Goal: Task Accomplishment & Management: Use online tool/utility

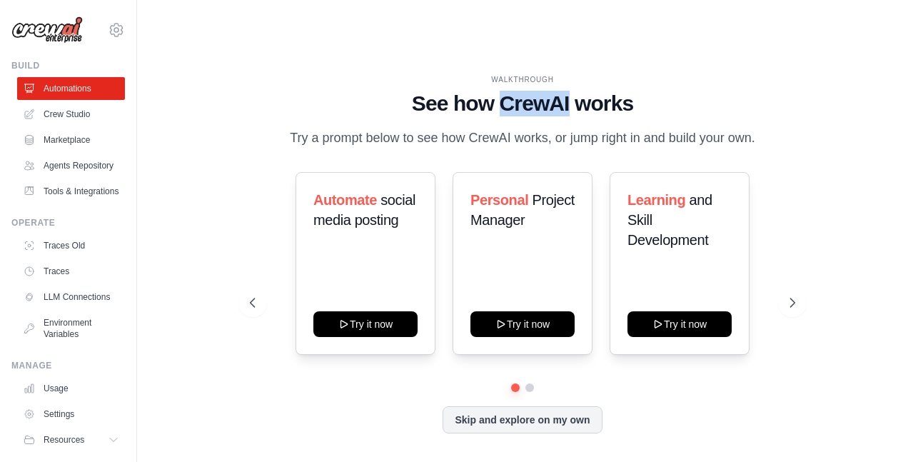
drag, startPoint x: 503, startPoint y: 70, endPoint x: 567, endPoint y: 68, distance: 63.6
click at [567, 91] on h1 "See how CrewAI works" at bounding box center [523, 104] width 546 height 26
copy h1 "CrewAI"
drag, startPoint x: 164, startPoint y: 4, endPoint x: 705, endPoint y: 34, distance: 541.3
click at [705, 49] on div "WALKTHROUGH See how CrewAI works Try a prompt below to see how CrewAI works, or…" at bounding box center [522, 265] width 725 height 433
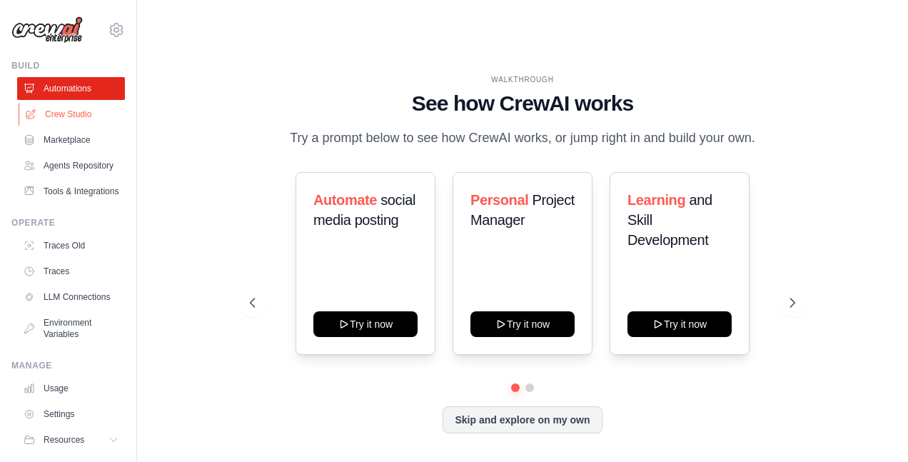
click at [59, 118] on link "Crew Studio" at bounding box center [73, 114] width 108 height 23
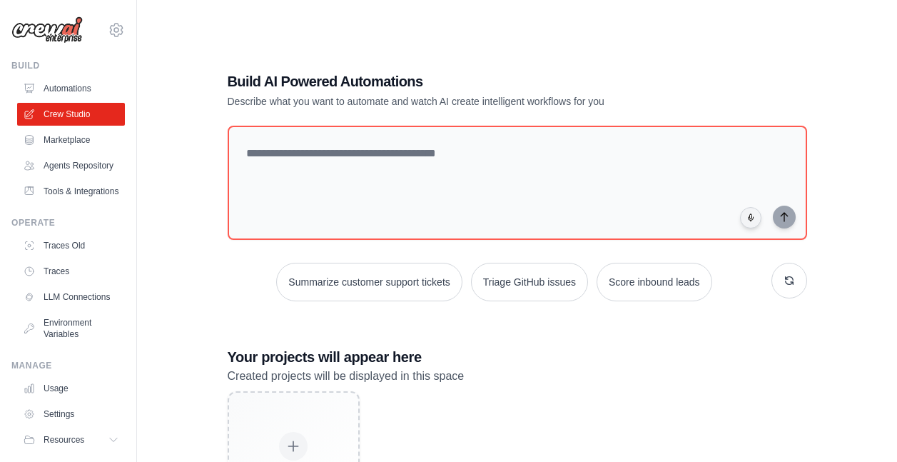
scroll to position [75, 0]
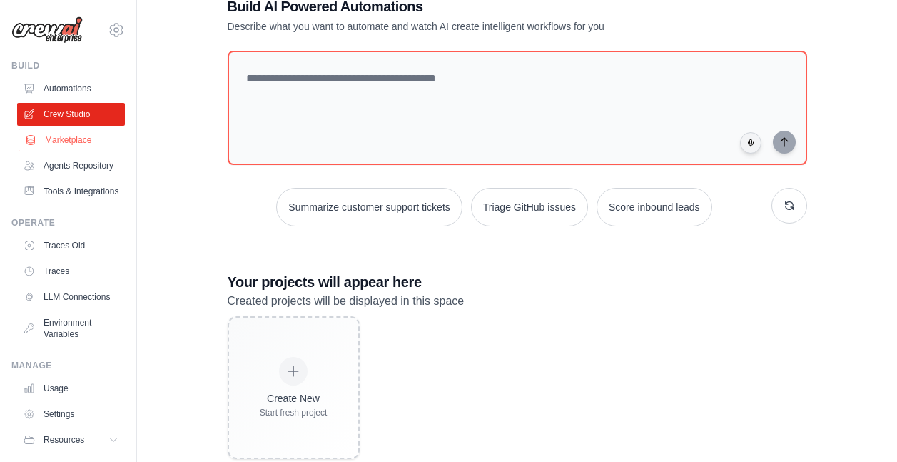
click at [64, 141] on link "Marketplace" at bounding box center [73, 140] width 108 height 23
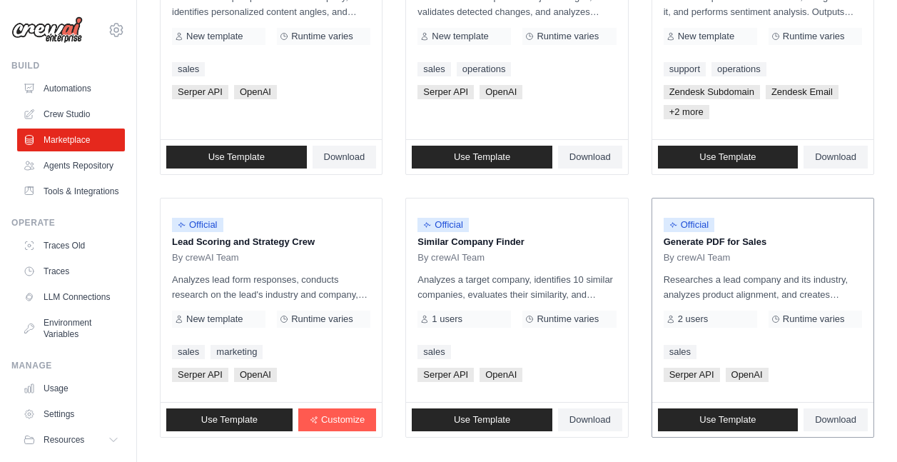
scroll to position [901, 0]
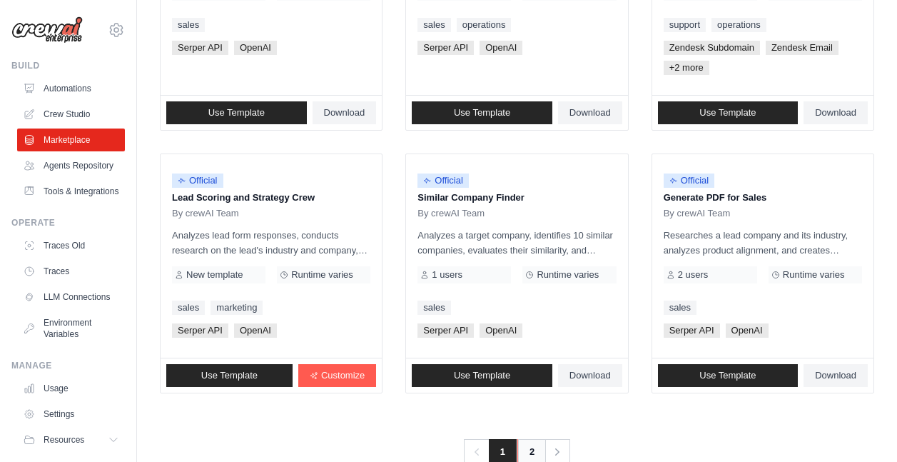
click at [538, 439] on link "2" at bounding box center [532, 452] width 29 height 26
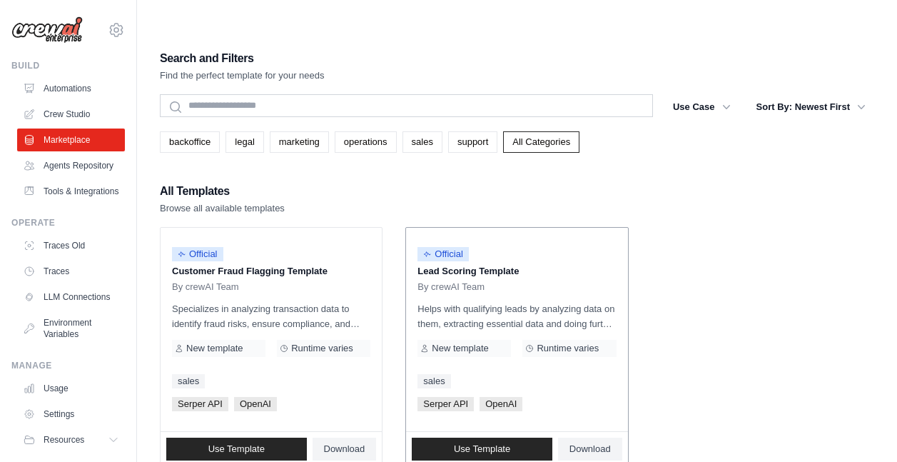
drag, startPoint x: 412, startPoint y: 236, endPoint x: 519, endPoint y: 235, distance: 107.1
click at [519, 235] on div "Official Lead Scoring Template By crewAI Team Helps with qualifying leads by an…" at bounding box center [516, 329] width 221 height 203
click at [734, 227] on ul "Official Customer Fraud Flagging Template By crewAI Team Specializes in analyzi…" at bounding box center [517, 347] width 715 height 240
click at [61, 172] on link "Agents Repository" at bounding box center [73, 165] width 108 height 23
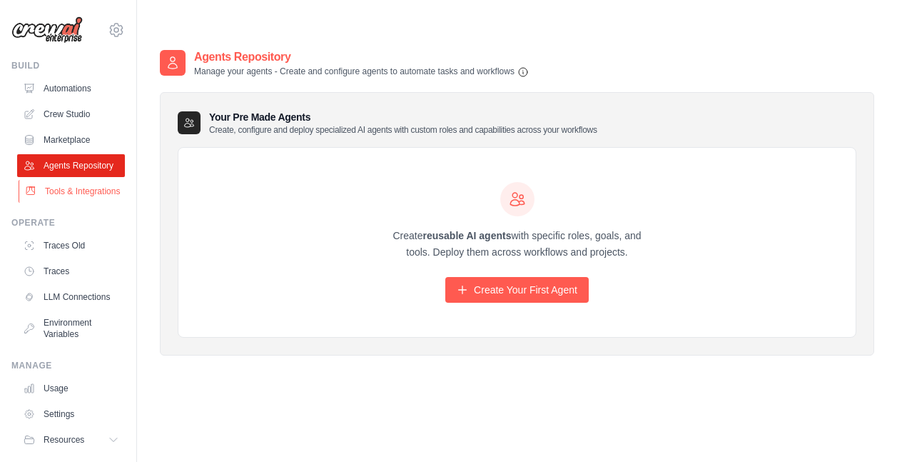
click at [63, 203] on link "Tools & Integrations" at bounding box center [73, 191] width 108 height 23
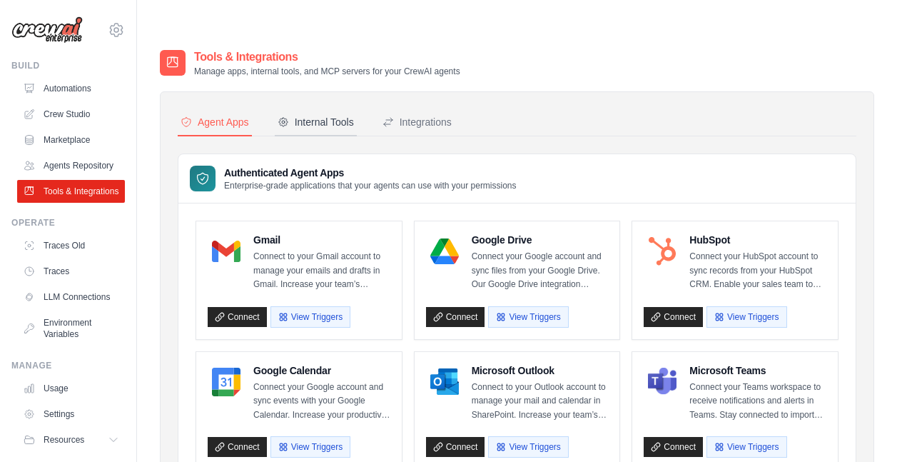
click at [327, 115] on div "Internal Tools" at bounding box center [316, 122] width 76 height 14
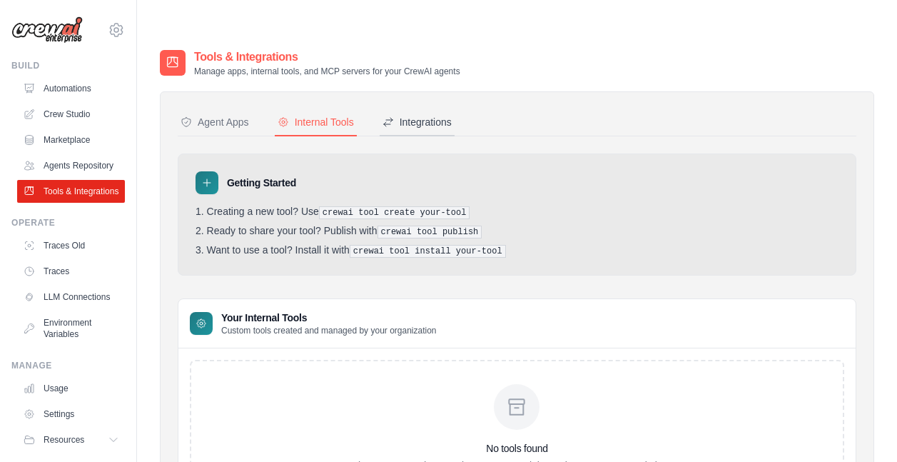
click at [437, 115] on div "Integrations" at bounding box center [417, 122] width 69 height 14
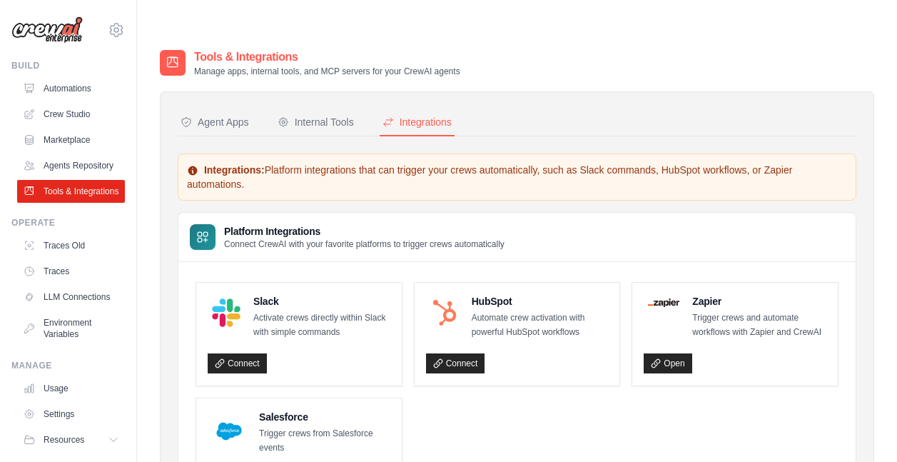
scroll to position [71, 0]
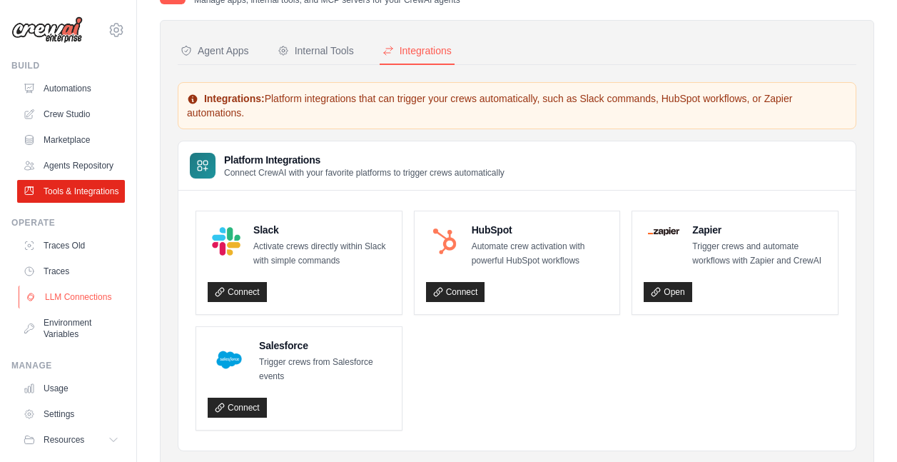
click at [50, 308] on link "LLM Connections" at bounding box center [73, 297] width 108 height 23
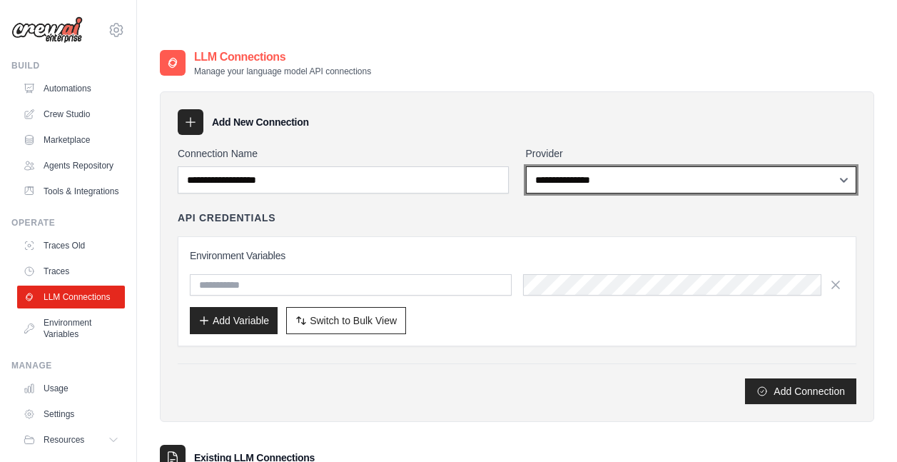
click at [600, 166] on select "**********" at bounding box center [691, 179] width 331 height 27
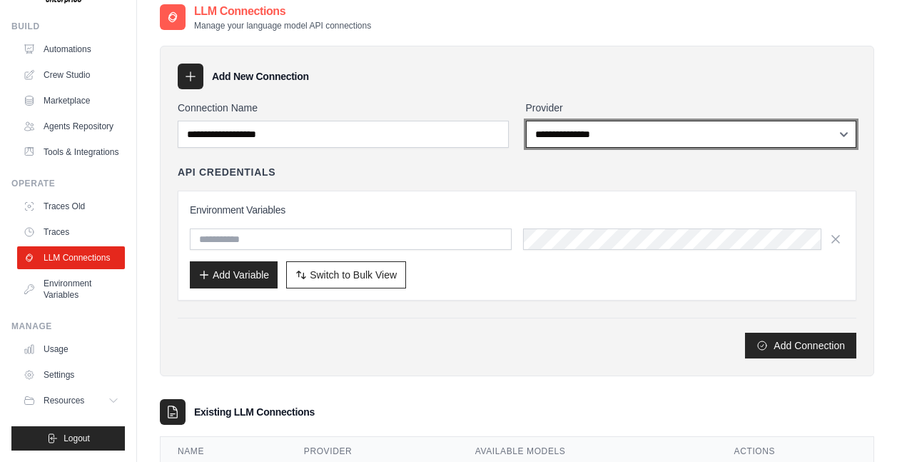
scroll to position [71, 0]
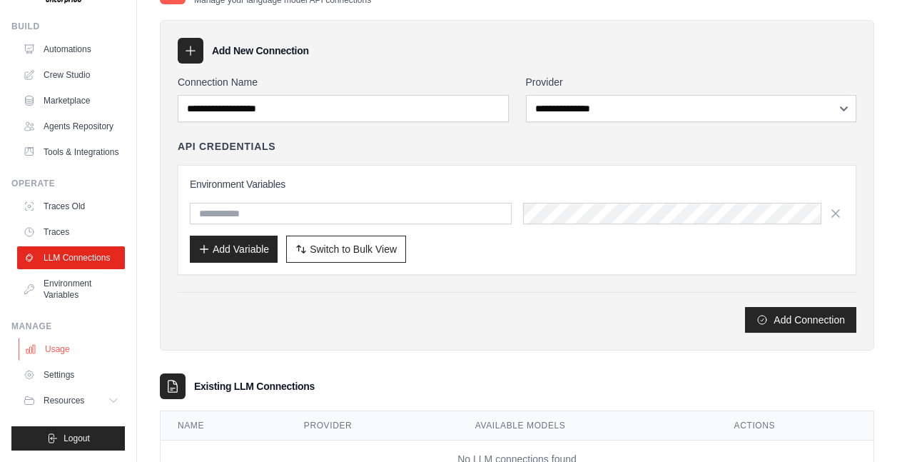
click at [59, 350] on link "Usage" at bounding box center [73, 349] width 108 height 23
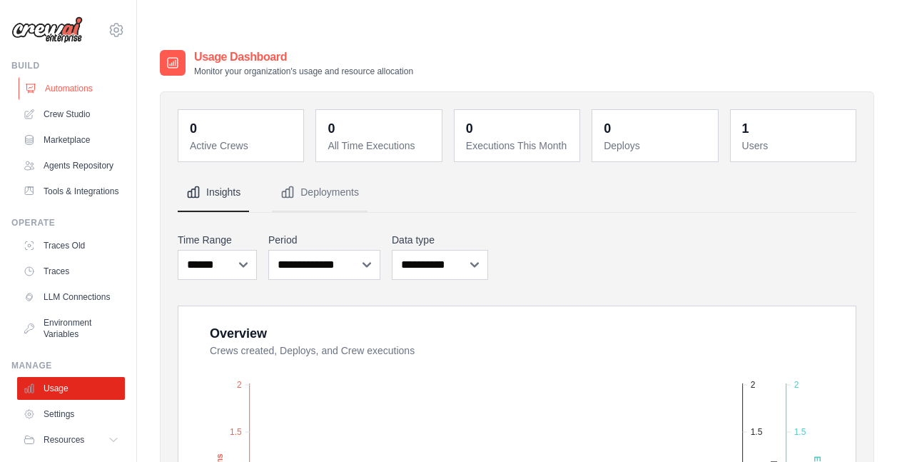
click at [64, 89] on link "Automations" at bounding box center [73, 88] width 108 height 23
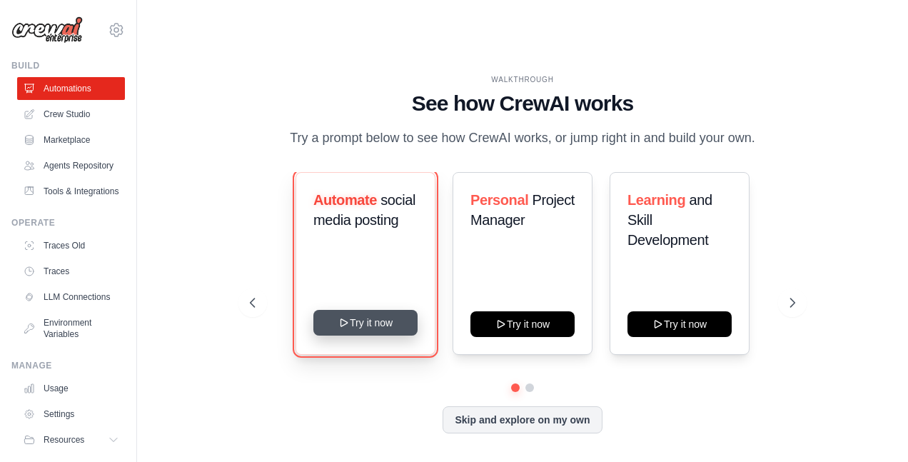
click at [346, 319] on icon at bounding box center [344, 322] width 6 height 7
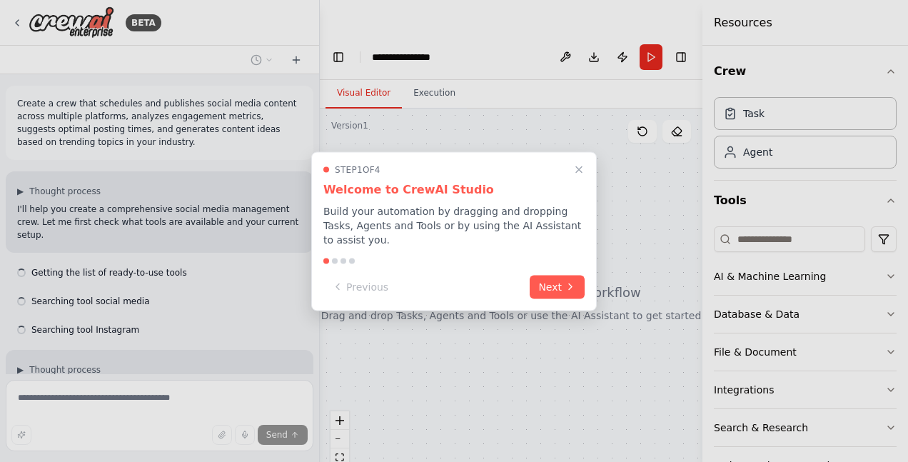
scroll to position [126, 0]
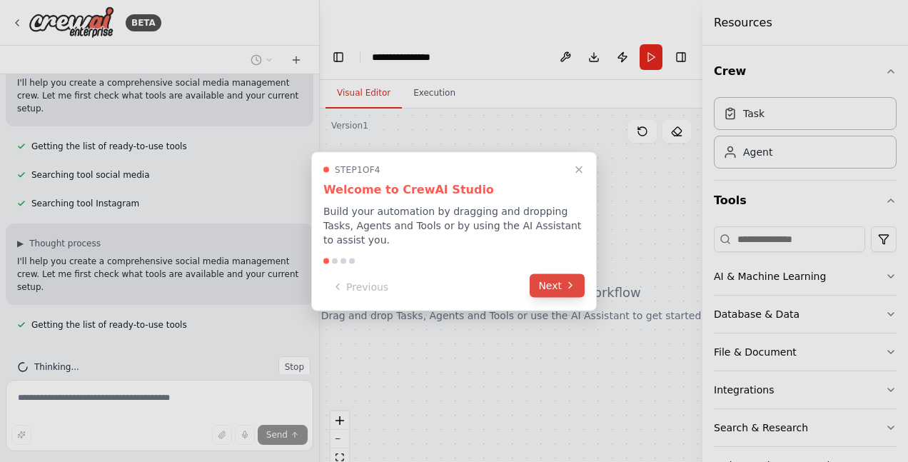
click at [557, 280] on button "Next" at bounding box center [557, 285] width 55 height 24
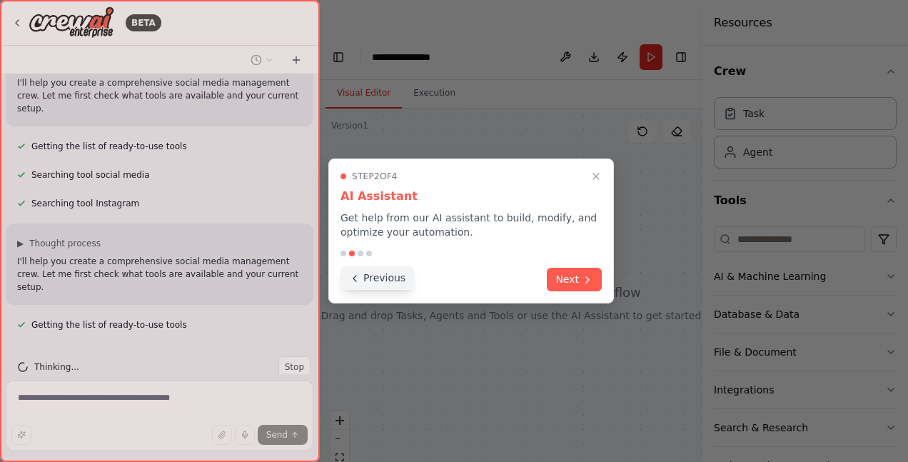
click at [376, 284] on button "Previous" at bounding box center [378, 278] width 74 height 24
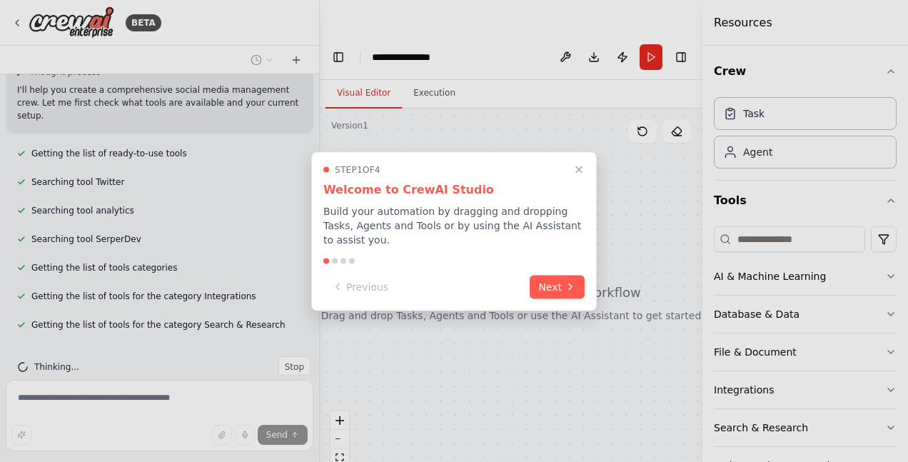
scroll to position [326, 0]
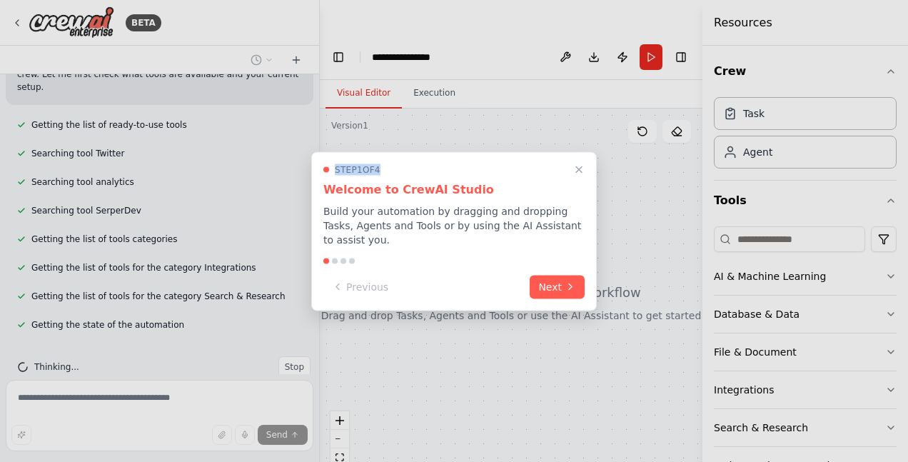
drag, startPoint x: 438, startPoint y: 172, endPoint x: 505, endPoint y: 153, distance: 69.8
click at [505, 153] on div "**********" at bounding box center [454, 265] width 908 height 462
click at [423, 197] on h3 "Welcome to CrewAI Studio" at bounding box center [453, 189] width 261 height 17
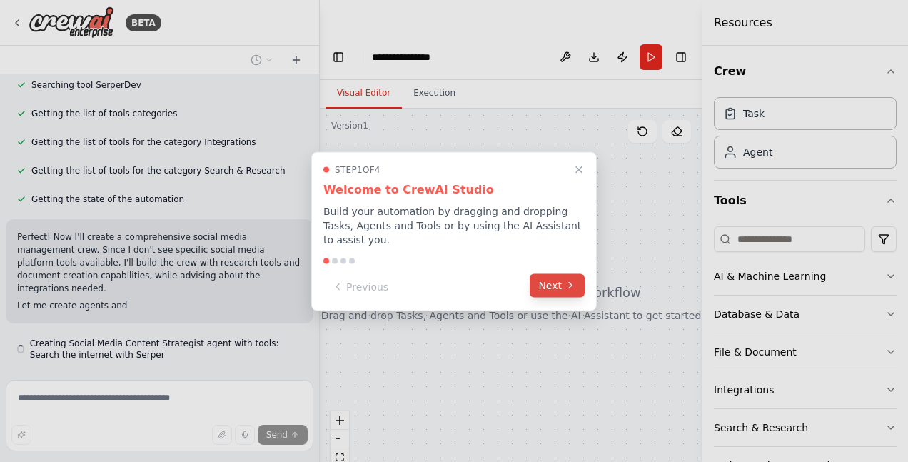
scroll to position [469, 0]
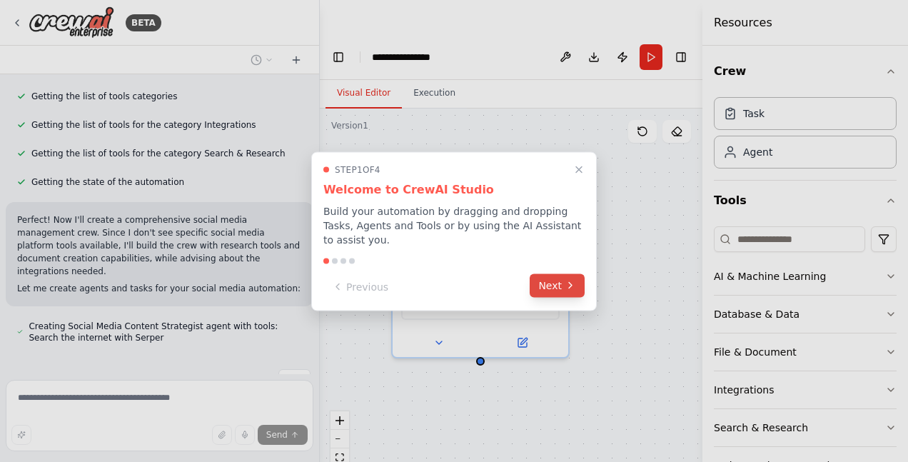
click at [557, 281] on button "Next" at bounding box center [557, 285] width 55 height 24
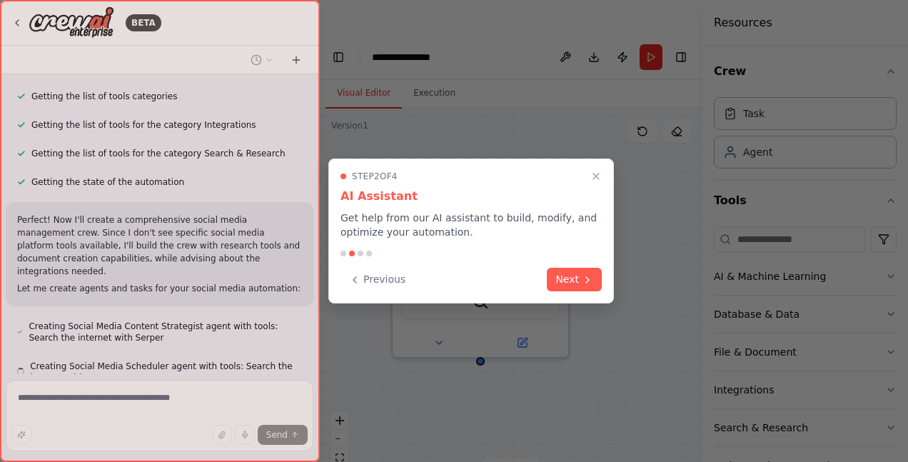
scroll to position [509, 0]
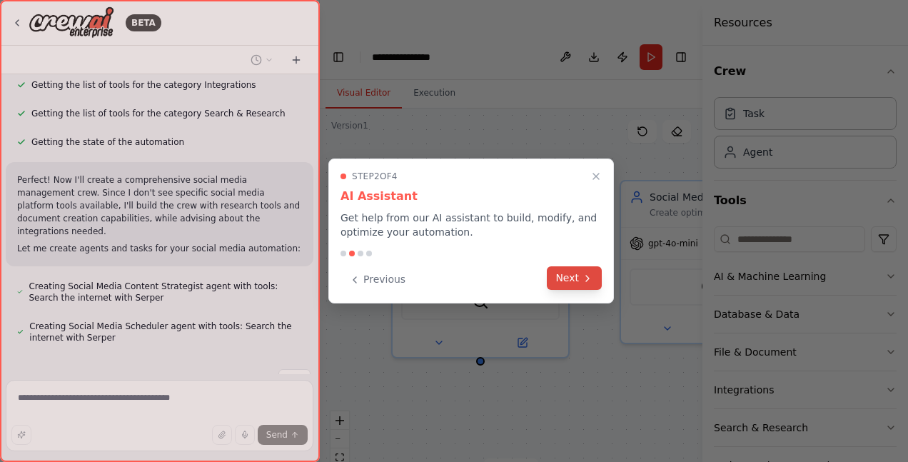
click at [578, 280] on button "Next" at bounding box center [574, 278] width 55 height 24
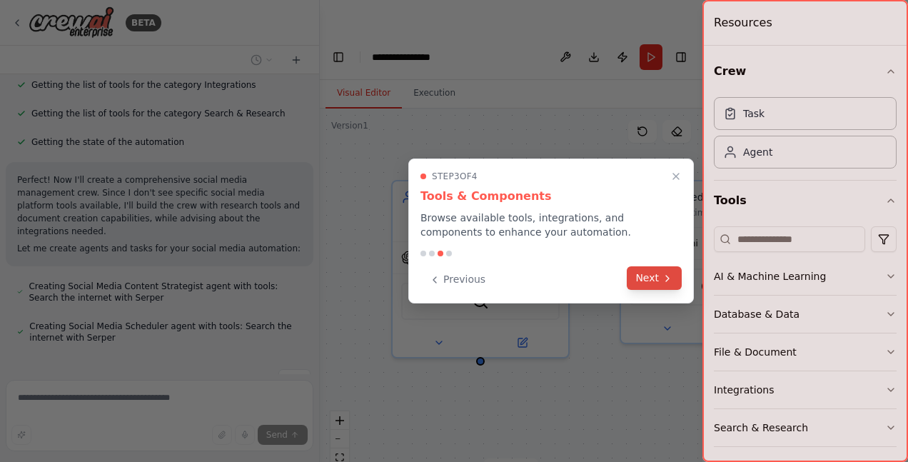
click at [655, 281] on button "Next" at bounding box center [654, 278] width 55 height 24
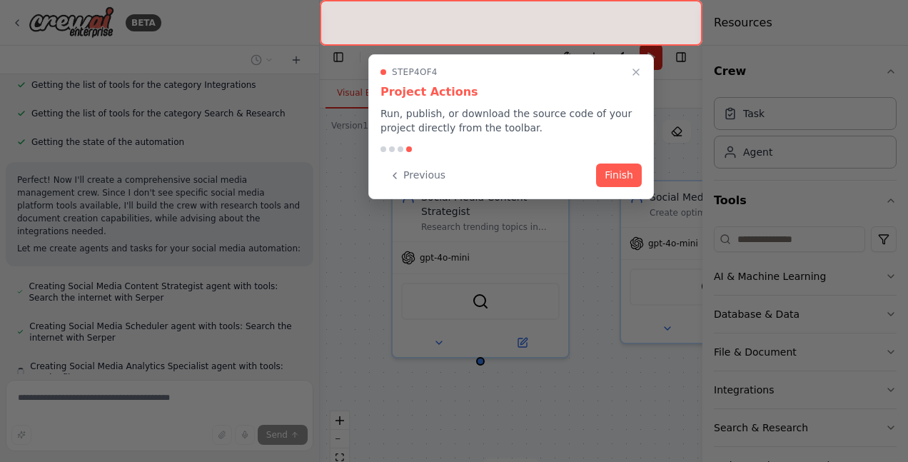
scroll to position [549, 0]
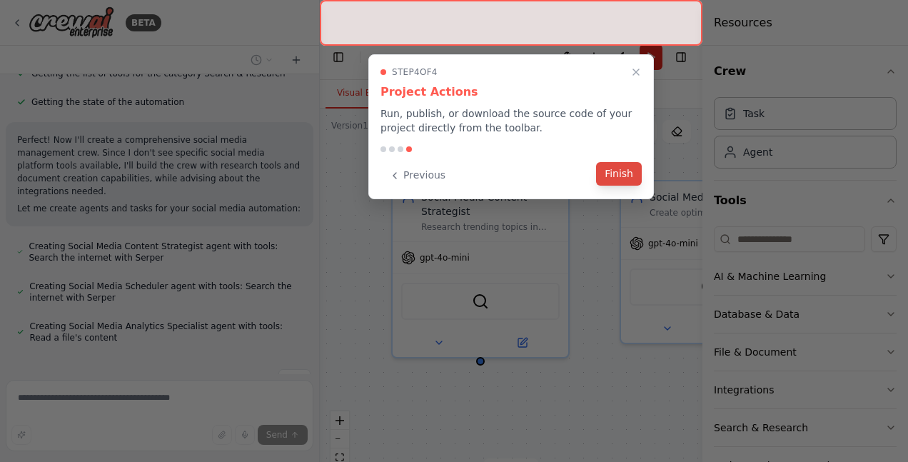
click at [615, 176] on button "Finish" at bounding box center [619, 174] width 46 height 24
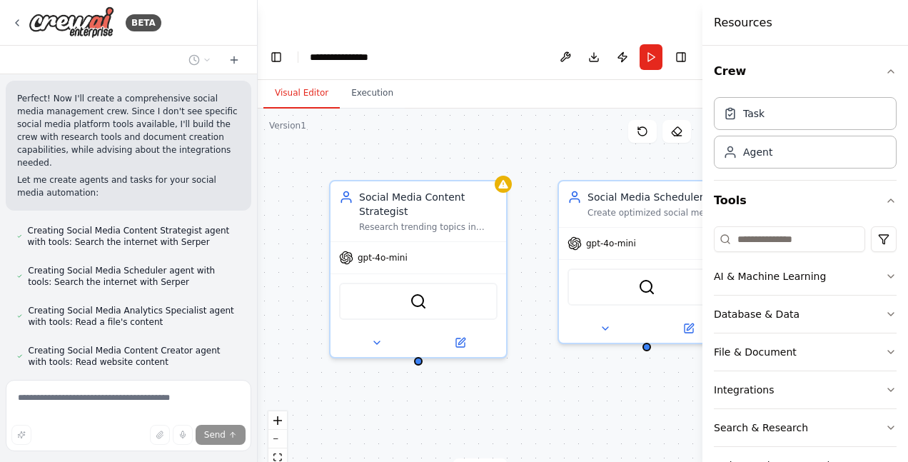
scroll to position [650, 0]
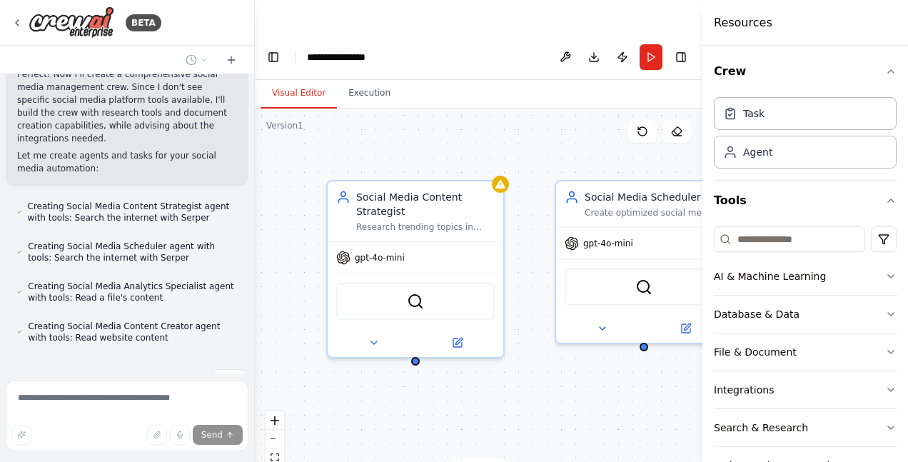
drag, startPoint x: 316, startPoint y: 324, endPoint x: 255, endPoint y: 325, distance: 61.4
click at [255, 325] on div "BETA Create a crew that schedules and publishes social media content across mul…" at bounding box center [454, 265] width 908 height 462
click at [251, 321] on div at bounding box center [252, 231] width 6 height 462
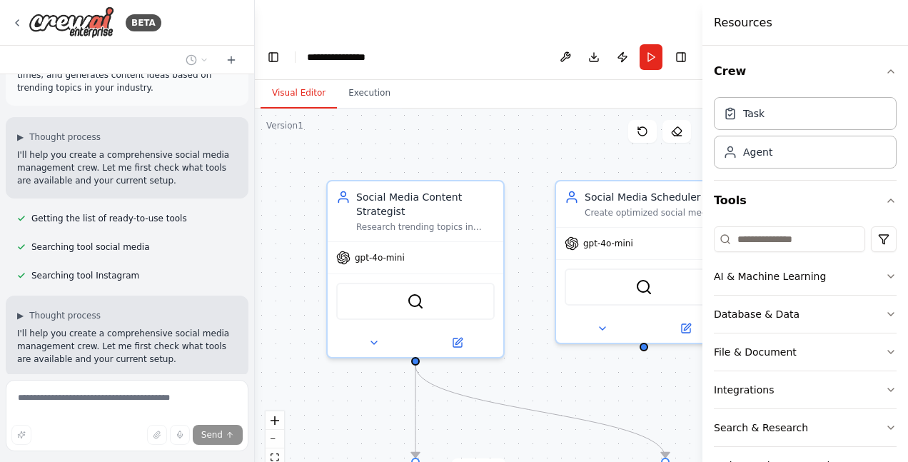
scroll to position [0, 0]
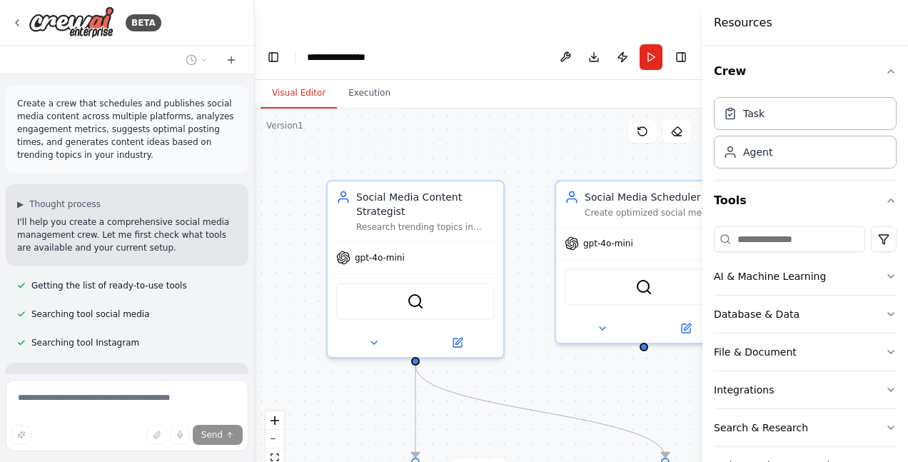
click at [126, 105] on p "Create a crew that schedules and publishes social media content across multiple…" at bounding box center [127, 129] width 220 height 64
click at [276, 438] on icon "zoom out" at bounding box center [275, 438] width 9 height 1
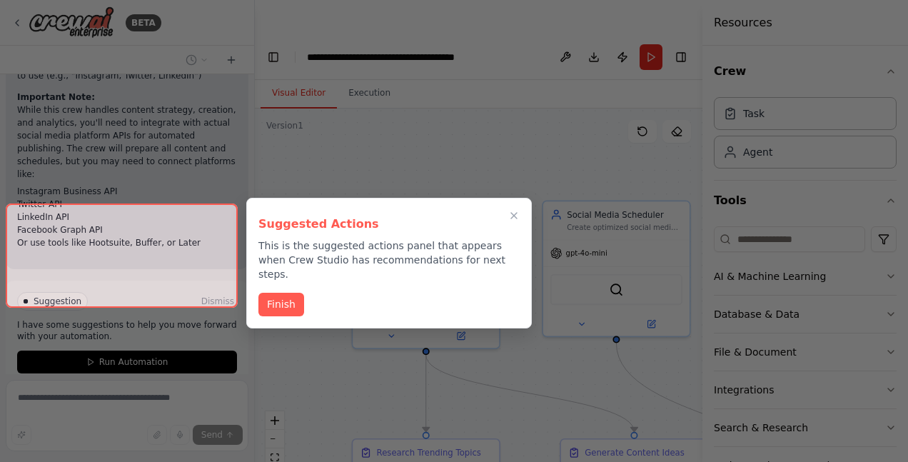
scroll to position [1856, 0]
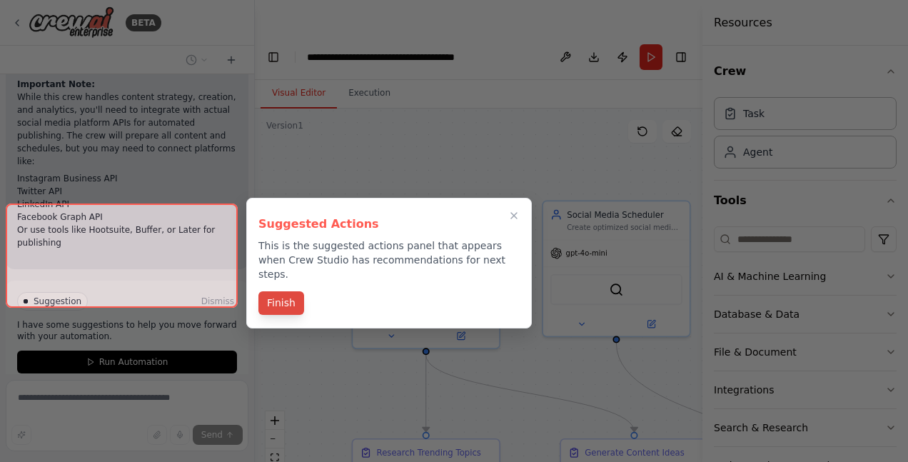
click at [283, 293] on button "Finish" at bounding box center [281, 303] width 46 height 24
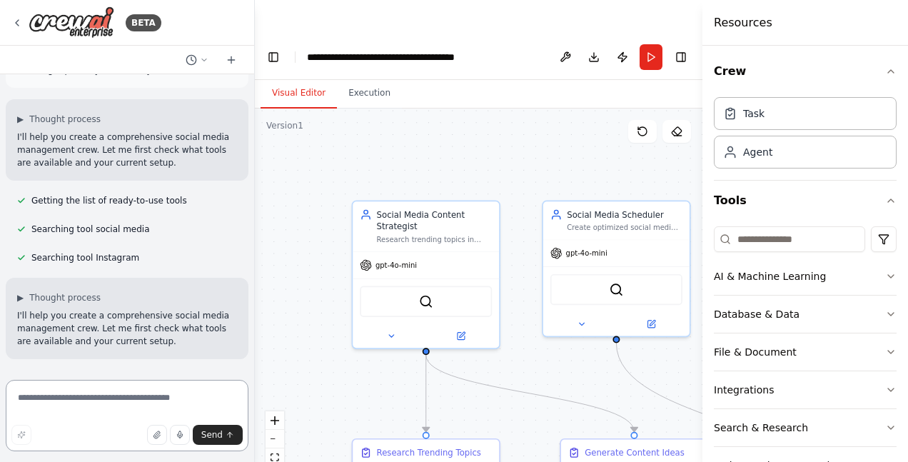
scroll to position [0, 0]
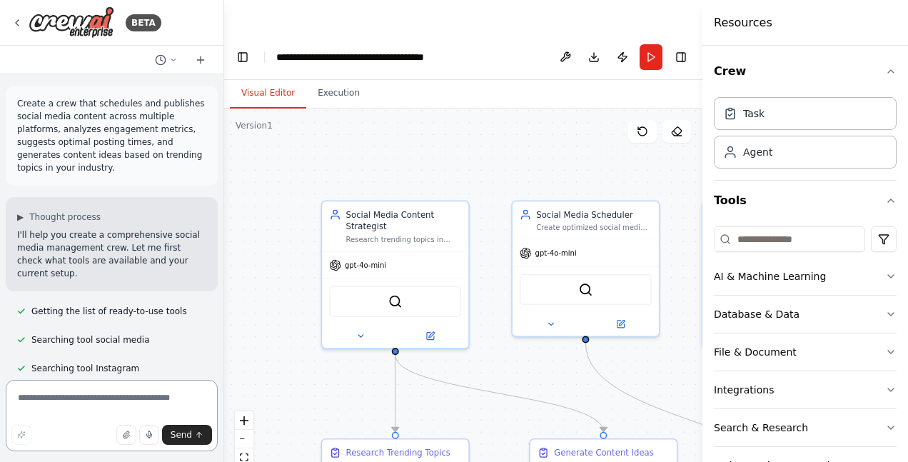
drag, startPoint x: 253, startPoint y: 243, endPoint x: 224, endPoint y: 246, distance: 29.5
click at [224, 246] on div "BETA Create a crew that schedules and publishes social media content across mul…" at bounding box center [454, 265] width 908 height 462
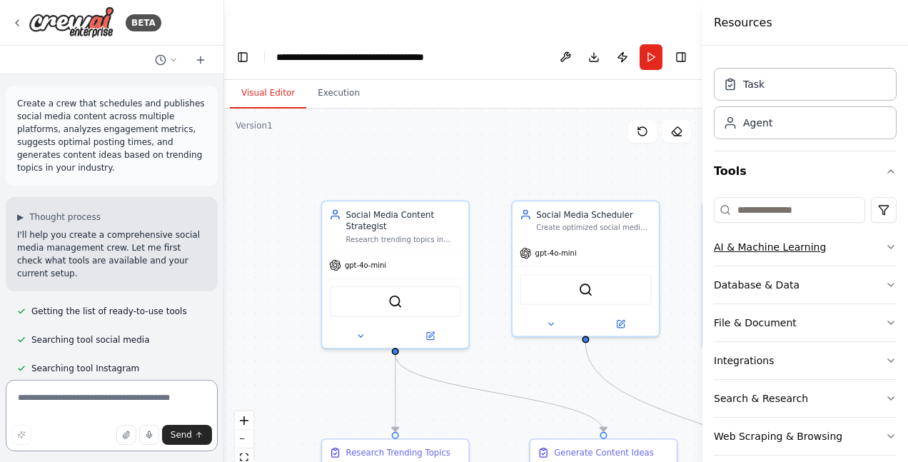
scroll to position [46, 0]
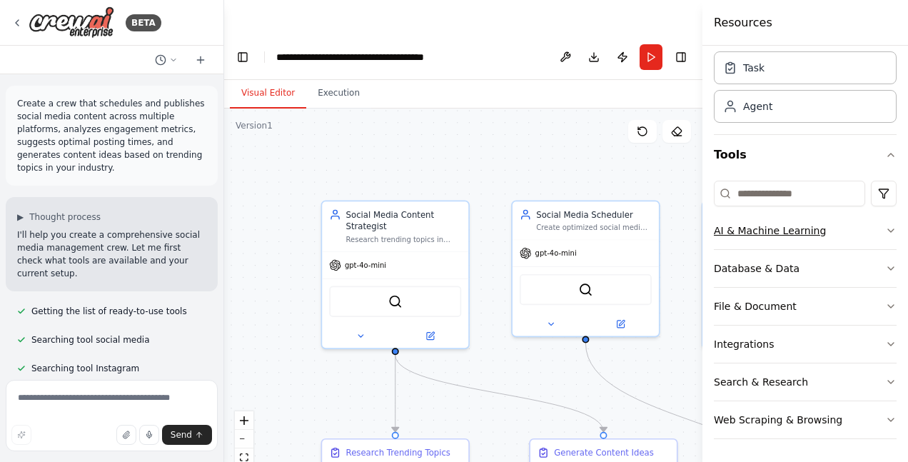
click at [885, 233] on icon "button" at bounding box center [890, 230] width 11 height 11
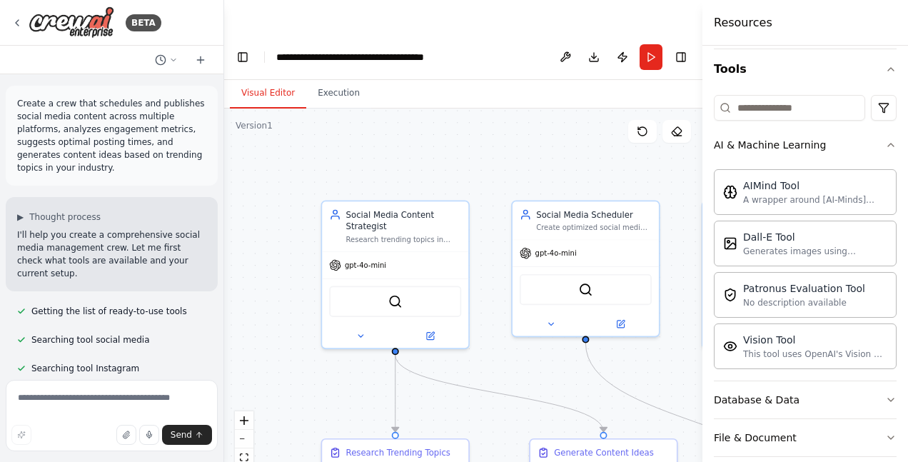
scroll to position [128, 0]
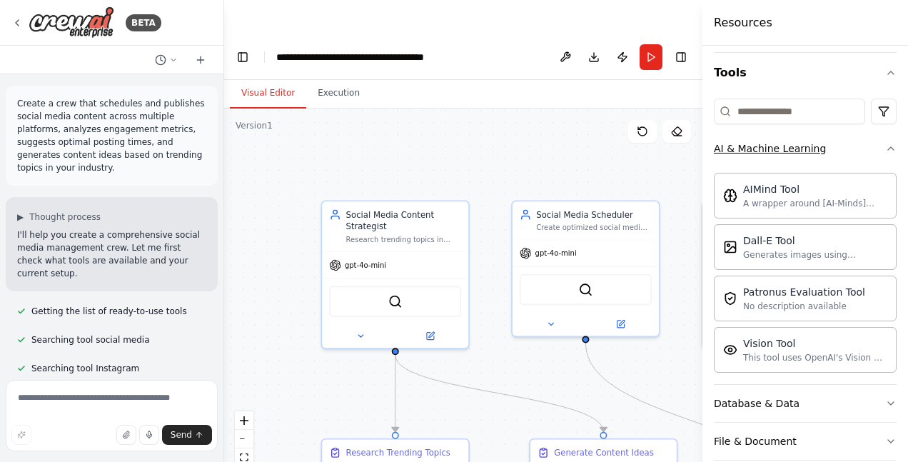
click at [885, 151] on icon "button" at bounding box center [890, 148] width 11 height 11
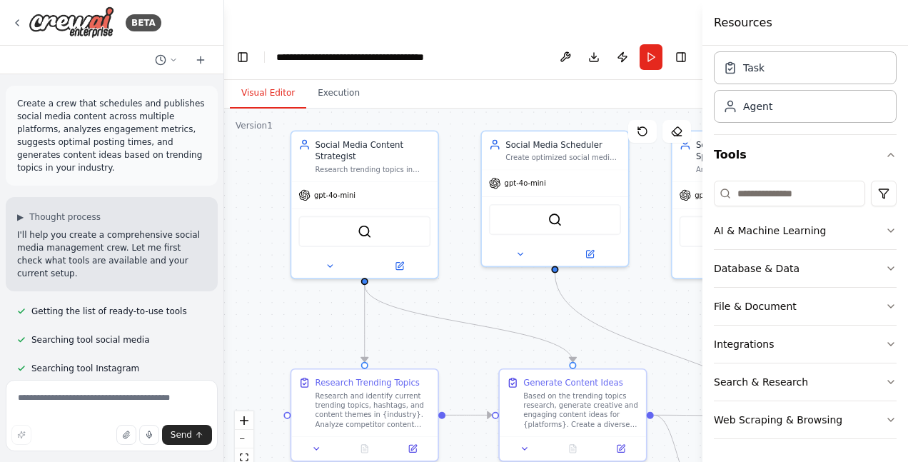
drag, startPoint x: 540, startPoint y: 339, endPoint x: 508, endPoint y: 270, distance: 76.0
click at [508, 270] on div ".deletable-edge-delete-btn { width: 20px; height: 20px; border: 0px solid #ffff…" at bounding box center [463, 303] width 478 height 388
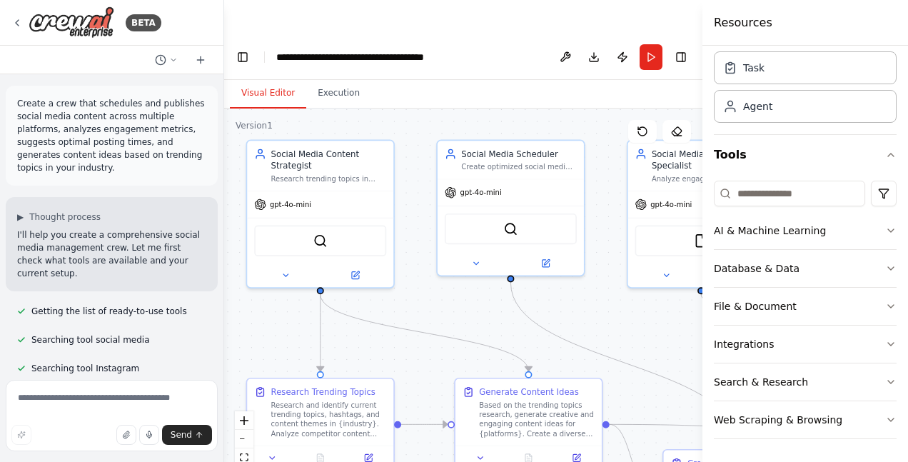
drag, startPoint x: 470, startPoint y: 318, endPoint x: 427, endPoint y: 327, distance: 44.5
click at [427, 327] on div ".deletable-edge-delete-btn { width: 20px; height: 20px; border: 0px solid #ffff…" at bounding box center [463, 303] width 478 height 388
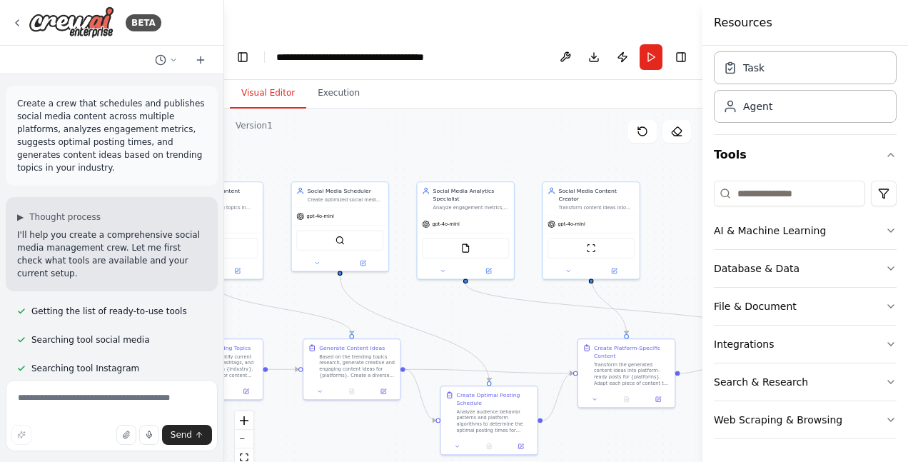
drag, startPoint x: 575, startPoint y: 292, endPoint x: 425, endPoint y: 270, distance: 151.6
click at [425, 270] on div ".deletable-edge-delete-btn { width: 20px; height: 20px; border: 0px solid #ffff…" at bounding box center [463, 303] width 478 height 388
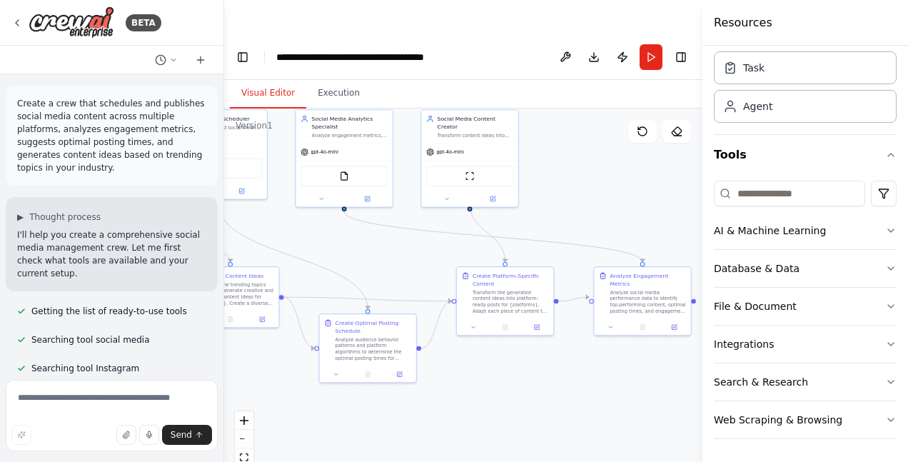
drag, startPoint x: 513, startPoint y: 303, endPoint x: 388, endPoint y: 231, distance: 144.9
click at [388, 231] on div ".deletable-edge-delete-btn { width: 20px; height: 20px; border: 0px solid #ffff…" at bounding box center [463, 303] width 478 height 388
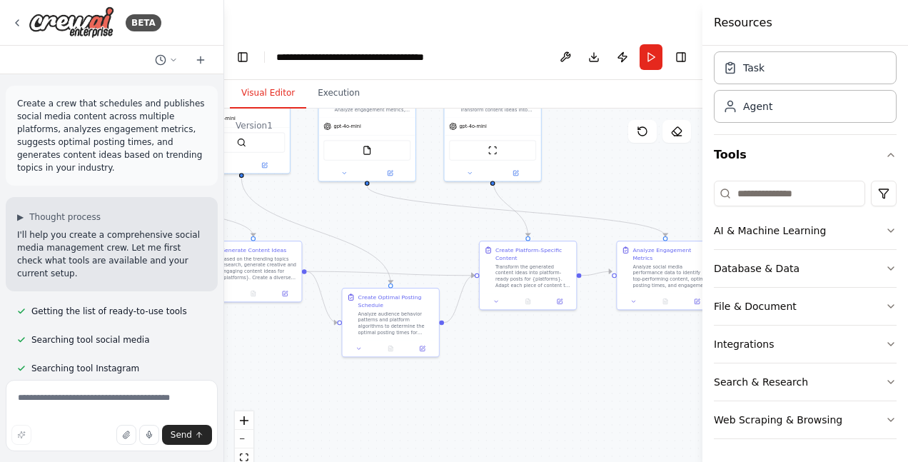
drag, startPoint x: 562, startPoint y: 336, endPoint x: 589, endPoint y: 309, distance: 37.9
click at [589, 309] on div ".deletable-edge-delete-btn { width: 20px; height: 20px; border: 0px solid #ffff…" at bounding box center [463, 303] width 478 height 388
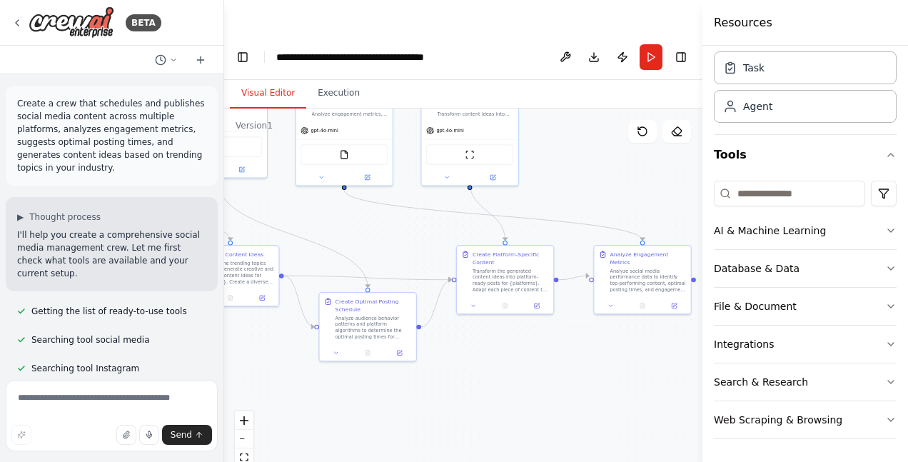
drag, startPoint x: 553, startPoint y: 324, endPoint x: 530, endPoint y: 328, distance: 23.2
click at [530, 328] on div ".deletable-edge-delete-btn { width: 20px; height: 20px; border: 0px solid #ffff…" at bounding box center [463, 303] width 478 height 388
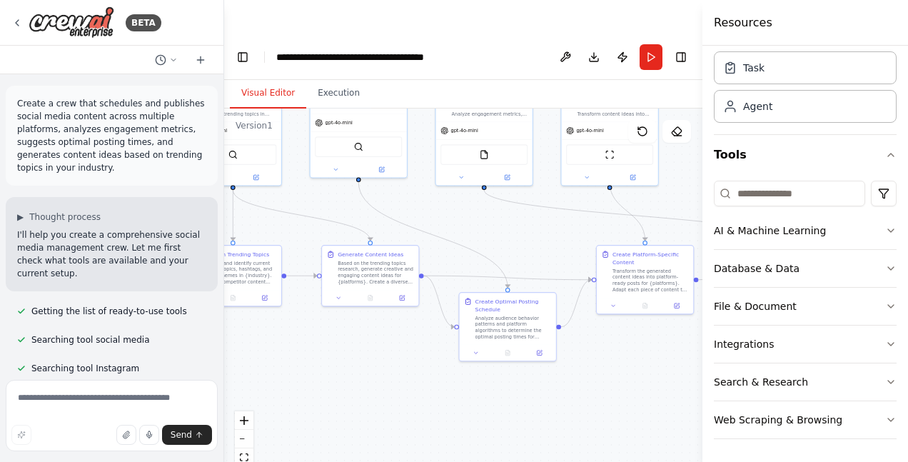
drag, startPoint x: 453, startPoint y: 341, endPoint x: 637, endPoint y: 341, distance: 183.5
click at [637, 341] on div ".deletable-edge-delete-btn { width: 20px; height: 20px; border: 0px solid #ffff…" at bounding box center [463, 303] width 478 height 388
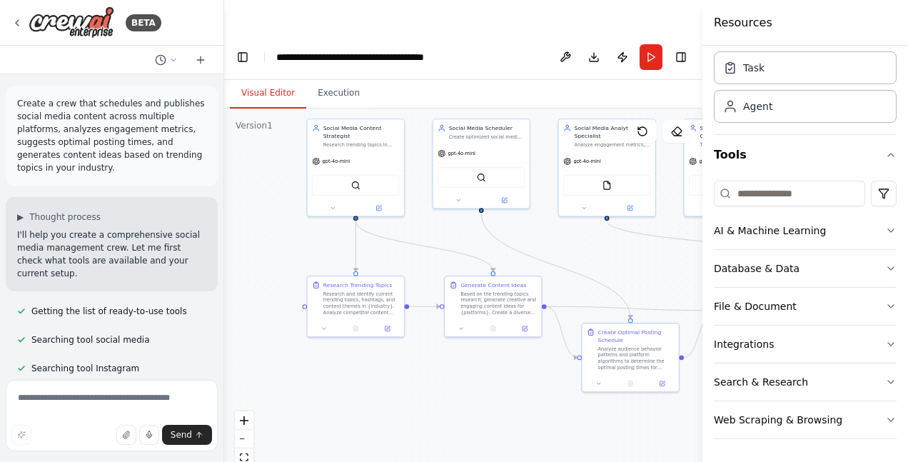
drag, startPoint x: 406, startPoint y: 336, endPoint x: 485, endPoint y: 366, distance: 85.0
click at [485, 366] on div ".deletable-edge-delete-btn { width: 20px; height: 20px; border: 0px solid #ffff…" at bounding box center [463, 303] width 478 height 388
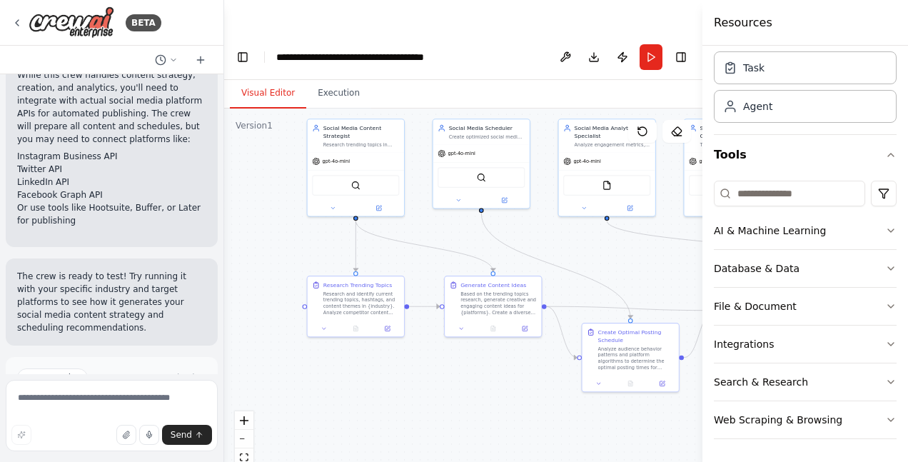
scroll to position [2087, 0]
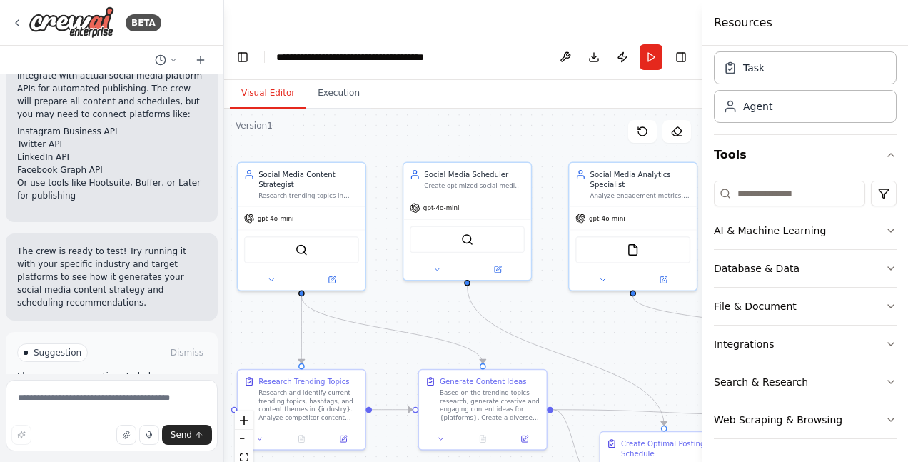
drag, startPoint x: 628, startPoint y: 179, endPoint x: 611, endPoint y: 306, distance: 128.1
click at [611, 306] on div ".deletable-edge-delete-btn { width: 20px; height: 20px; border: 0px solid #ffff…" at bounding box center [463, 303] width 478 height 388
click at [297, 190] on div "Research trending topics in {industry}, analyze social media trends, and genera…" at bounding box center [308, 194] width 101 height 9
click at [271, 273] on icon at bounding box center [271, 277] width 9 height 9
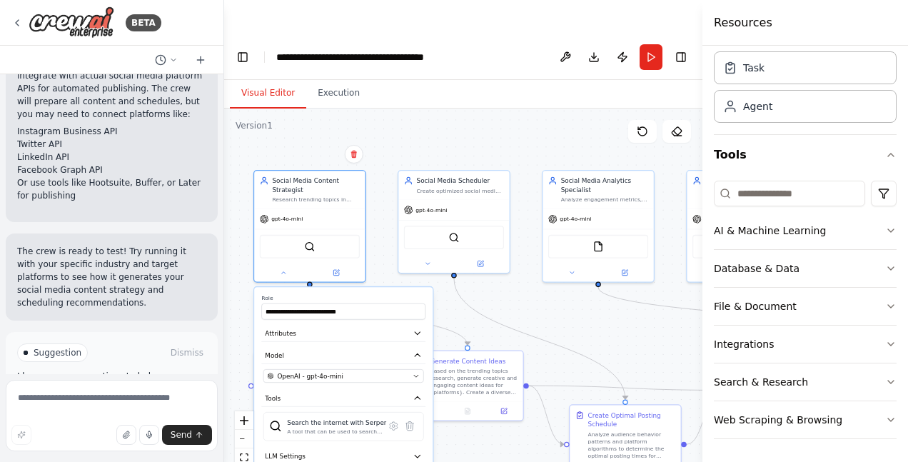
click at [403, 114] on div ".deletable-edge-delete-btn { width: 20px; height: 20px; border: 0px solid #ffff…" at bounding box center [463, 303] width 478 height 388
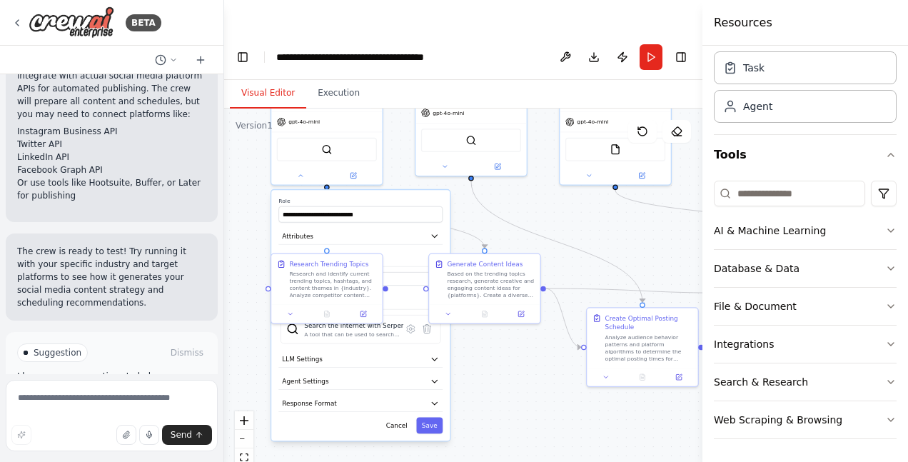
drag, startPoint x: 548, startPoint y: 281, endPoint x: 565, endPoint y: 185, distance: 97.9
click at [565, 185] on div ".deletable-edge-delete-btn { width: 20px; height: 20px; border: 0px solid #ffff…" at bounding box center [463, 303] width 478 height 388
click at [302, 171] on icon at bounding box center [300, 174] width 7 height 7
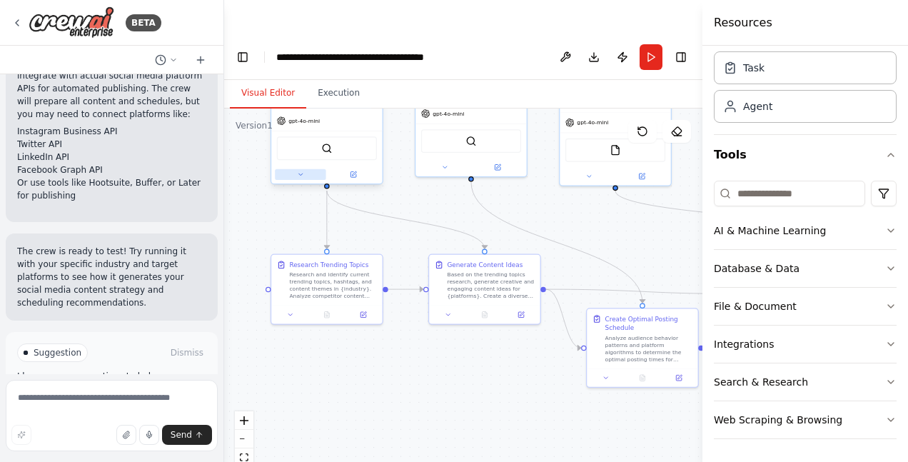
click at [302, 171] on icon at bounding box center [300, 174] width 7 height 7
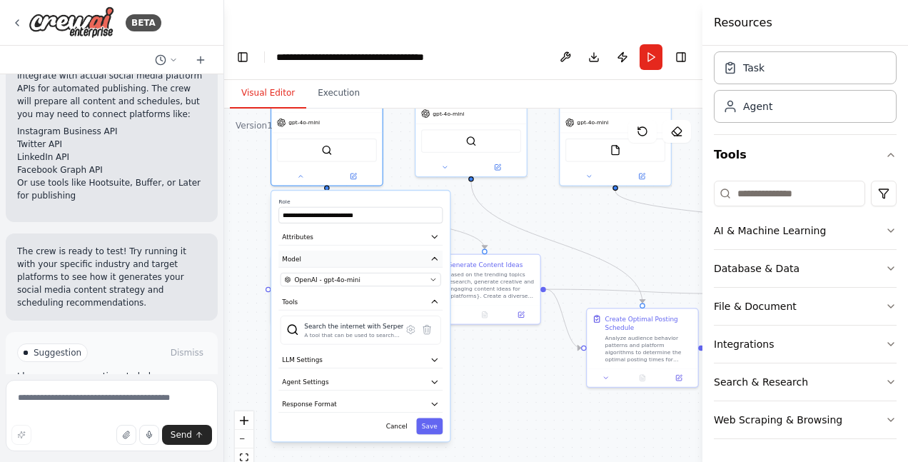
click at [376, 251] on button "Model" at bounding box center [360, 259] width 164 height 16
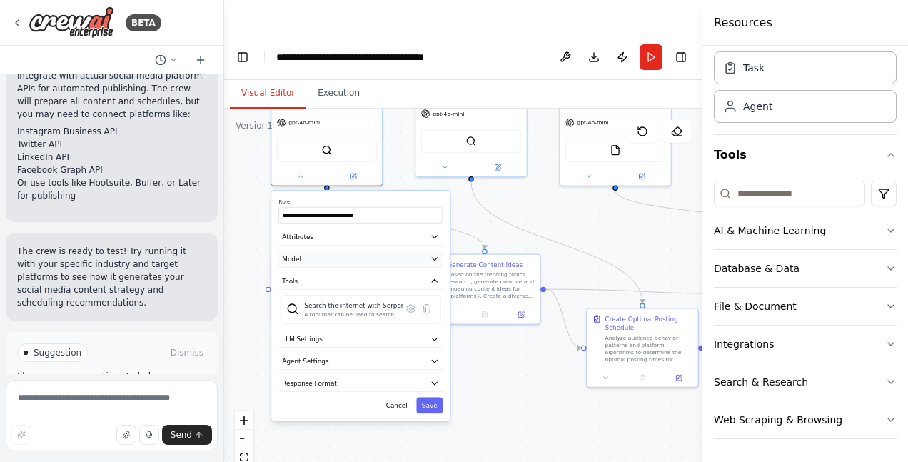
click at [376, 251] on button "Model" at bounding box center [360, 259] width 164 height 16
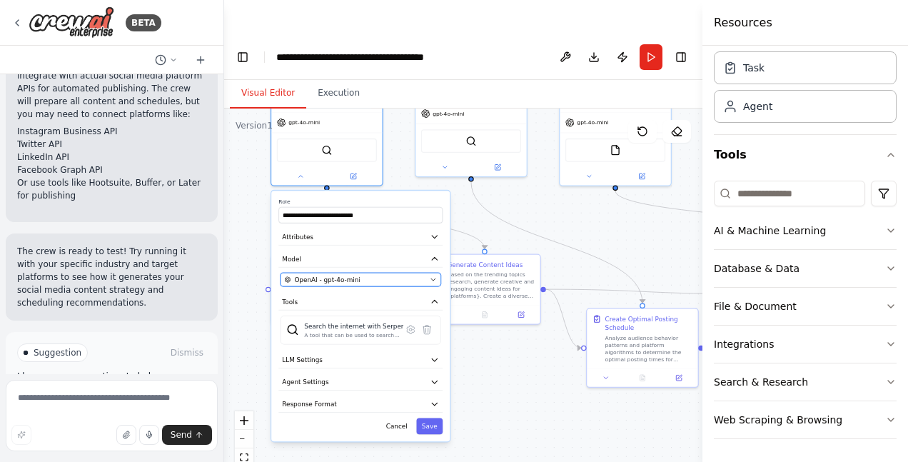
click at [401, 275] on div "OpenAI - gpt-4o-mini" at bounding box center [354, 279] width 141 height 9
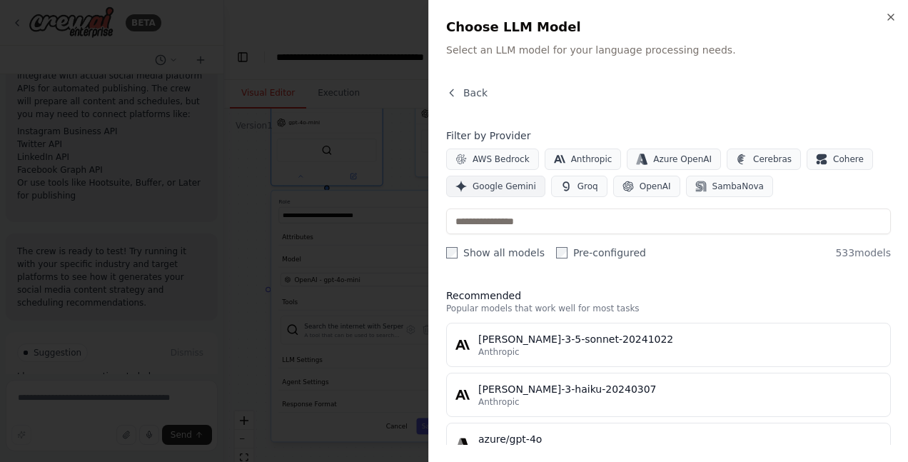
click at [502, 190] on span "Google Gemini" at bounding box center [505, 186] width 64 height 11
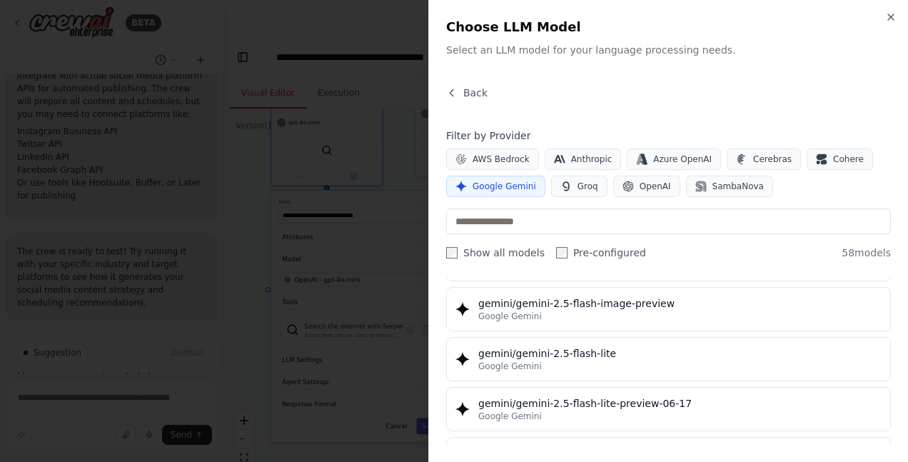
scroll to position [1214, 0]
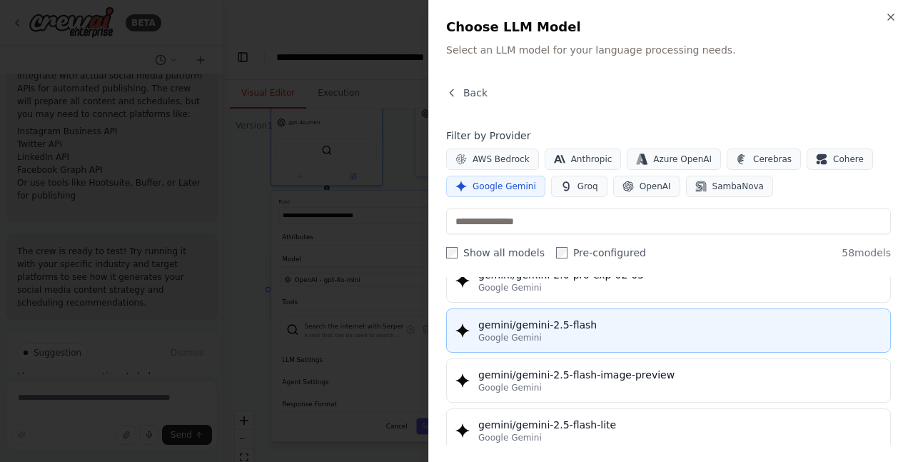
click at [607, 329] on div "gemini/gemini-2.5-flash" at bounding box center [679, 325] width 403 height 14
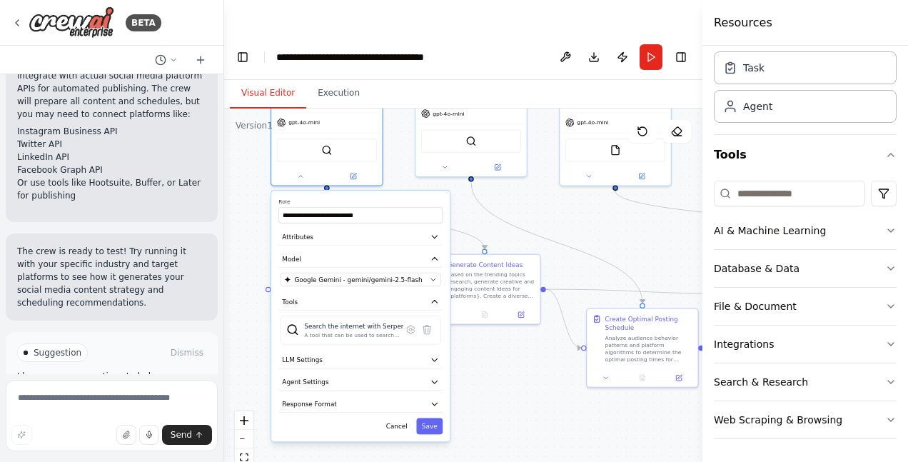
click at [532, 176] on div ".deletable-edge-delete-btn { width: 20px; height: 20px; border: 0px solid #ffff…" at bounding box center [463, 303] width 478 height 388
click at [298, 171] on icon at bounding box center [300, 174] width 7 height 7
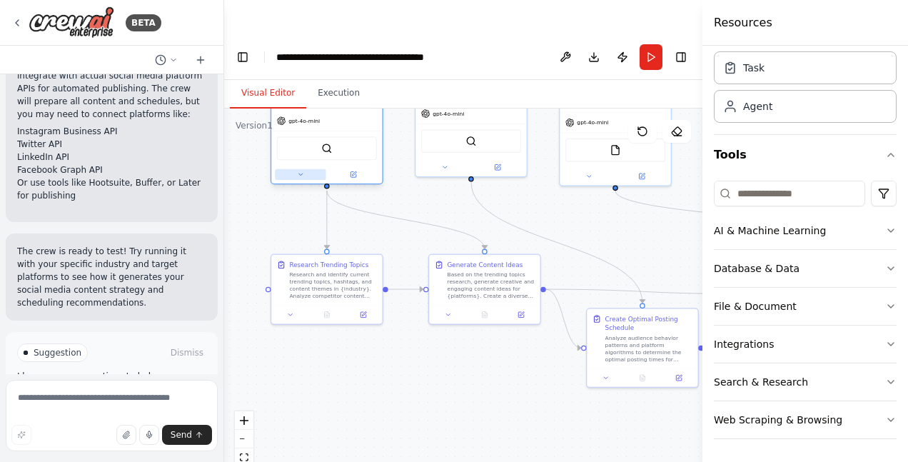
click at [299, 171] on icon at bounding box center [300, 174] width 7 height 7
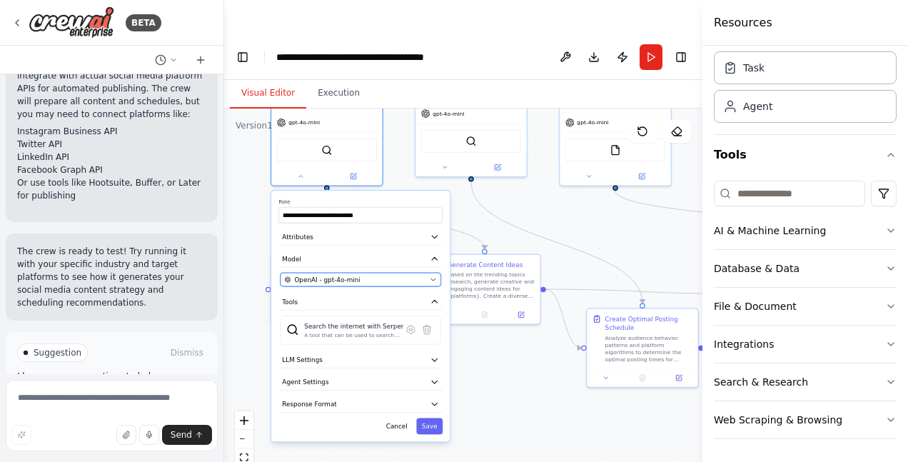
click at [334, 275] on span "OpenAI - gpt-4o-mini" at bounding box center [327, 279] width 66 height 9
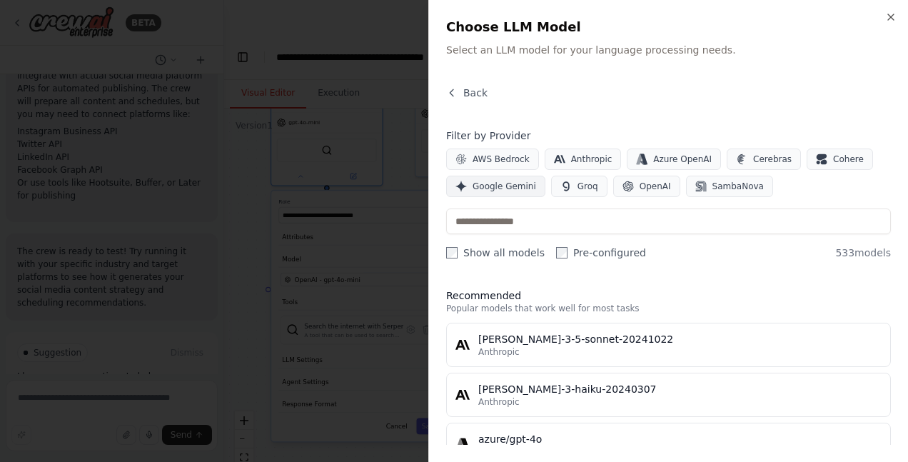
click at [496, 188] on span "Google Gemini" at bounding box center [505, 186] width 64 height 11
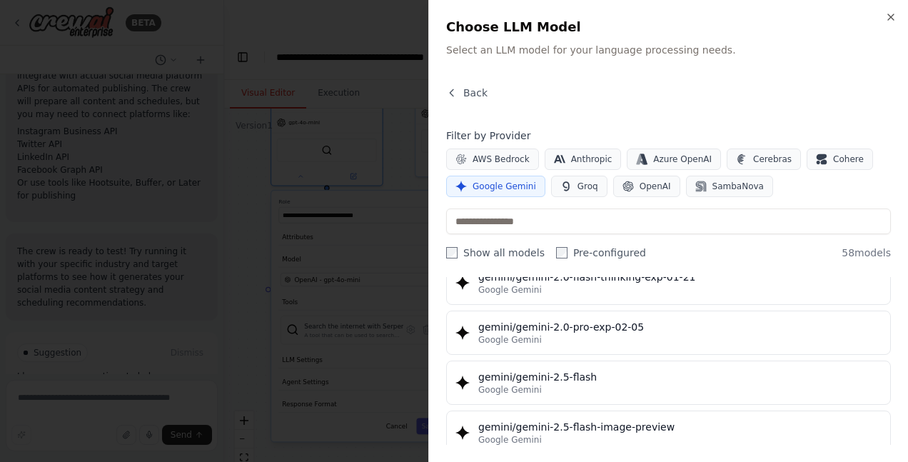
scroll to position [1238, 0]
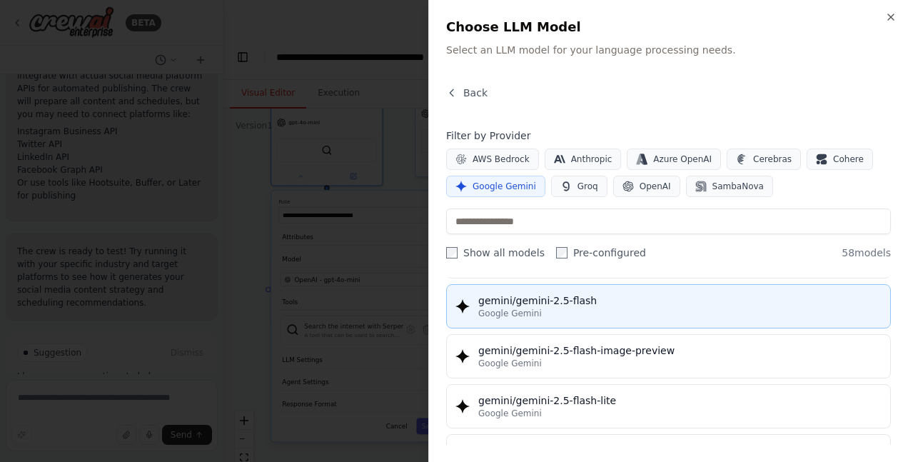
click at [585, 307] on div "gemini/gemini-2.5-flash" at bounding box center [679, 300] width 403 height 14
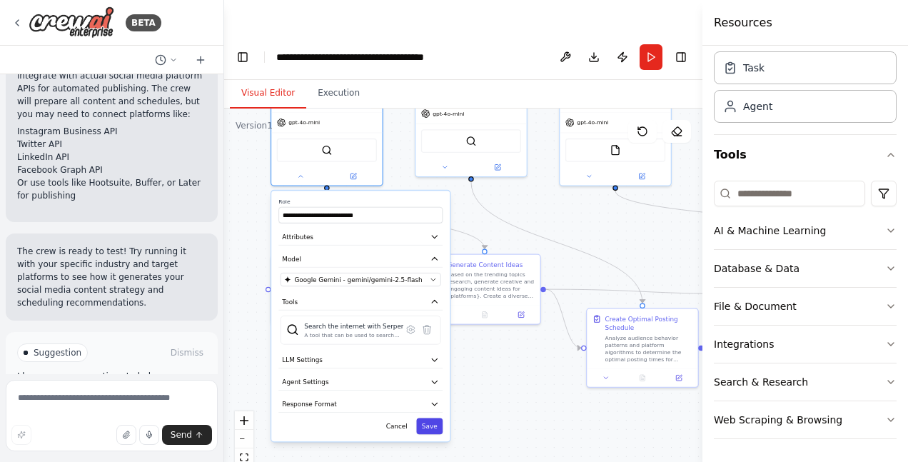
click at [431, 418] on button "Save" at bounding box center [429, 426] width 26 height 16
click at [432, 418] on button "Save" at bounding box center [429, 426] width 26 height 16
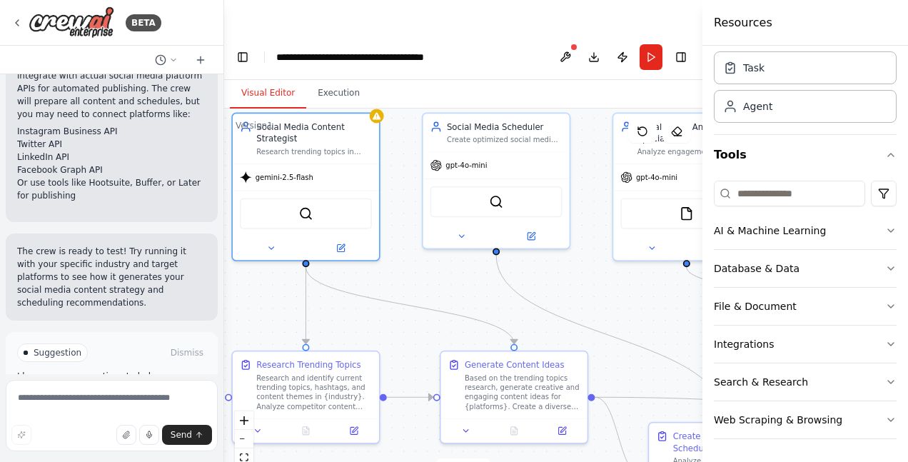
drag, startPoint x: 379, startPoint y: 136, endPoint x: 395, endPoint y: 288, distance: 152.9
click at [391, 291] on div ".deletable-edge-delete-btn { width: 20px; height: 20px; border: 0px solid #ffff…" at bounding box center [463, 303] width 478 height 388
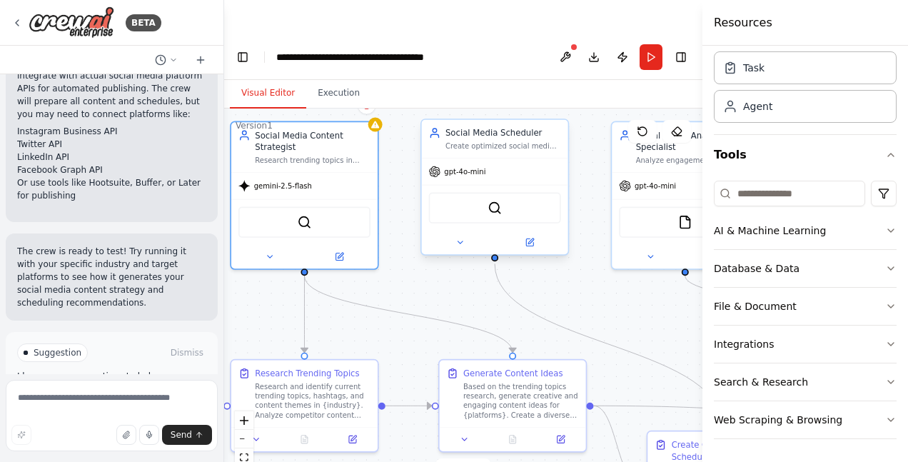
click at [498, 158] on div "gpt-4o-mini" at bounding box center [495, 171] width 146 height 26
click at [458, 238] on icon at bounding box center [459, 242] width 9 height 9
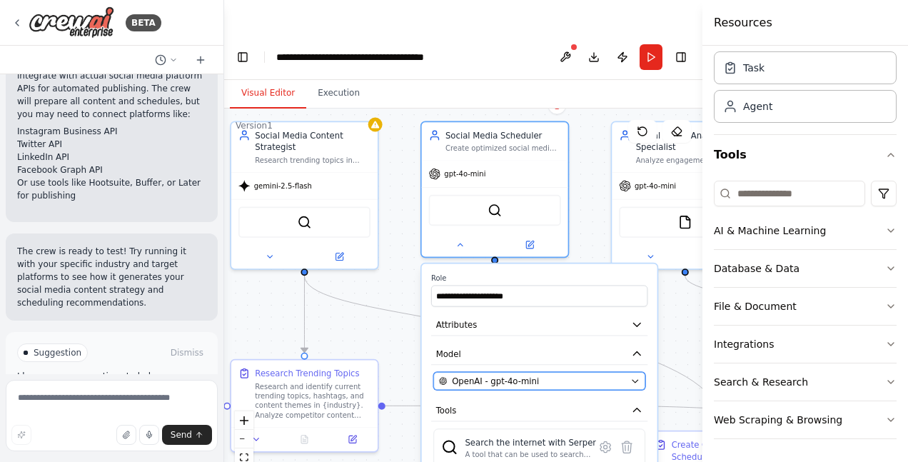
click at [635, 380] on icon "button" at bounding box center [636, 381] width 6 height 3
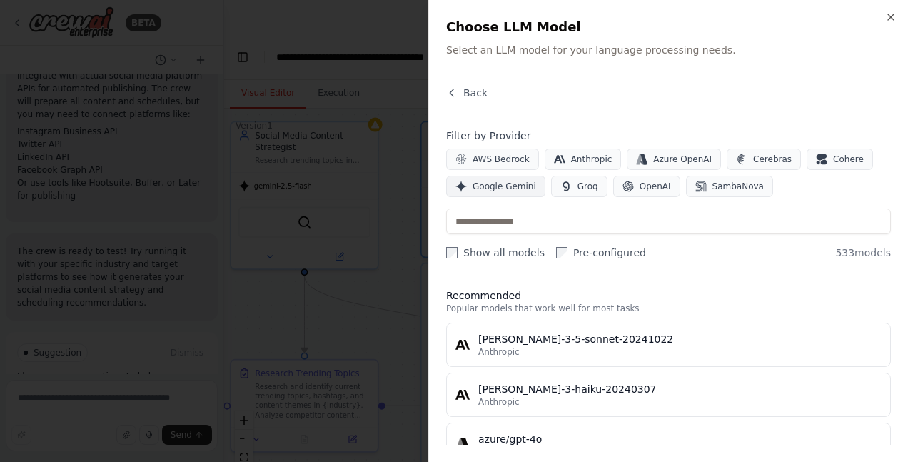
click at [512, 188] on span "Google Gemini" at bounding box center [505, 186] width 64 height 11
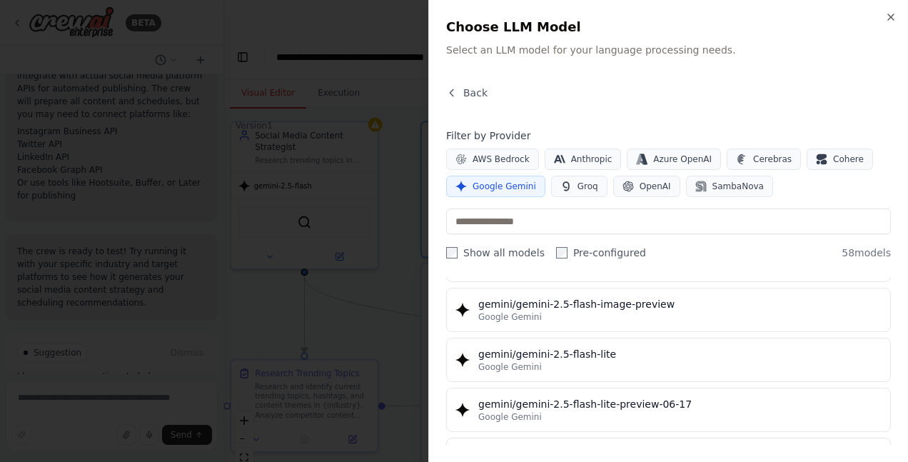
scroll to position [1254, 0]
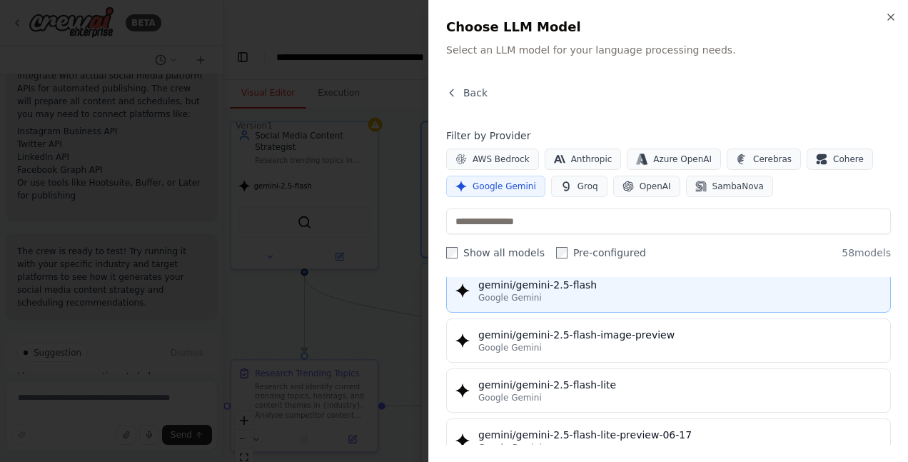
click at [616, 288] on div "gemini/gemini-2.5-flash" at bounding box center [679, 285] width 403 height 14
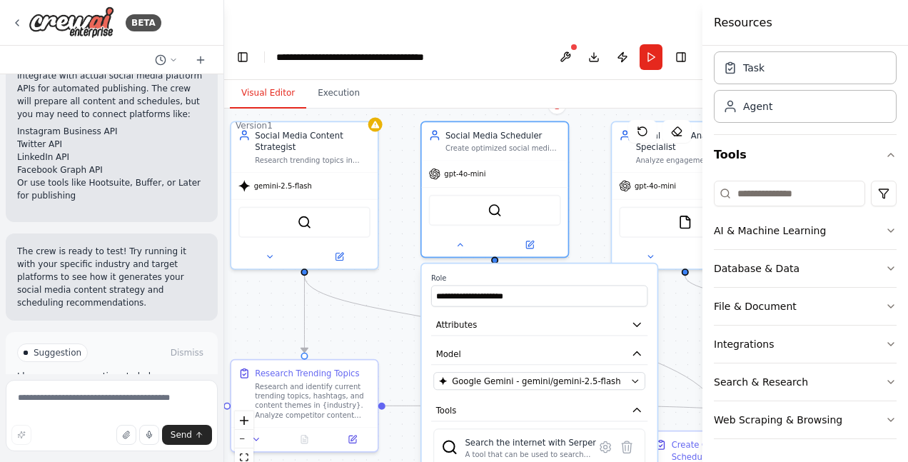
click at [588, 161] on div ".deletable-edge-delete-btn { width: 20px; height: 20px; border: 0px solid #ffff…" at bounding box center [463, 303] width 478 height 388
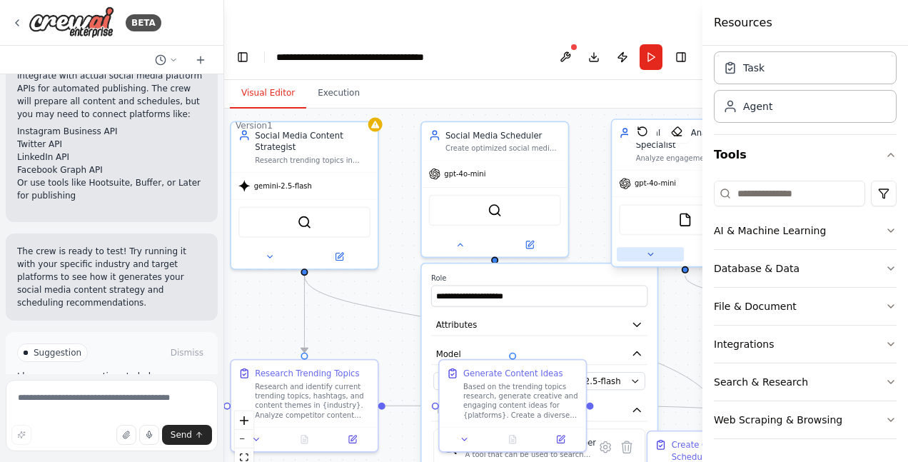
click at [650, 250] on icon at bounding box center [649, 254] width 9 height 9
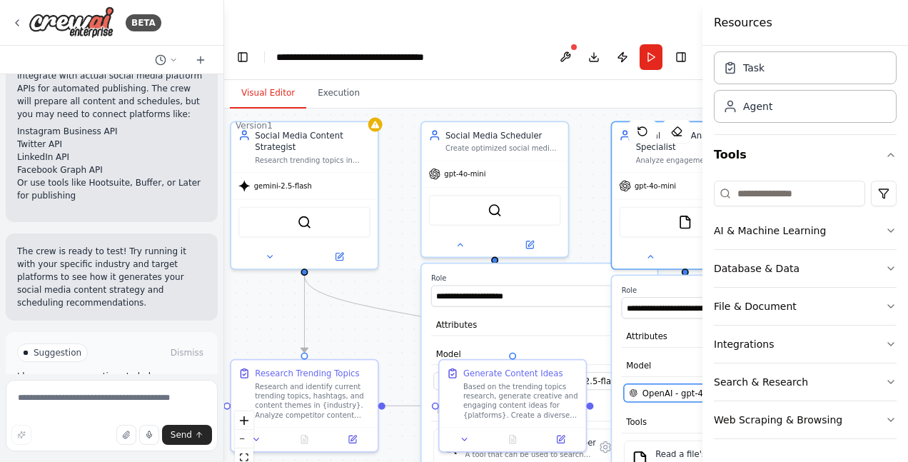
click at [649, 387] on span "OpenAI - gpt-4o-mini" at bounding box center [686, 393] width 87 height 12
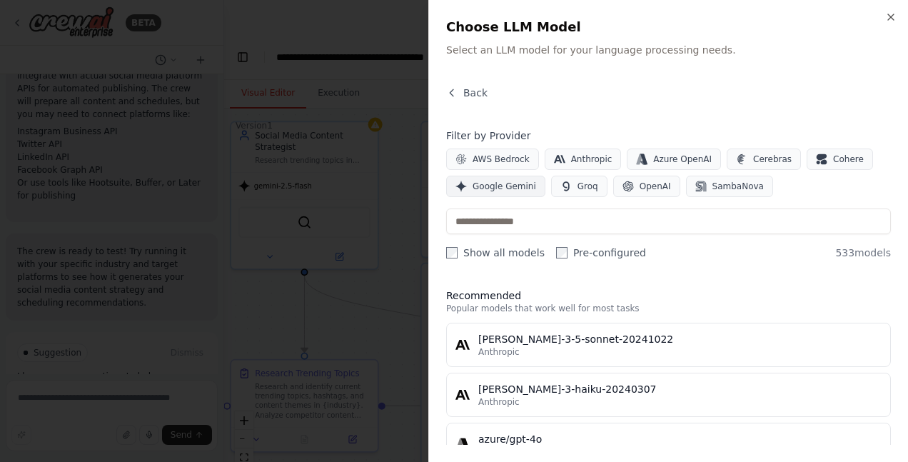
click at [493, 187] on span "Google Gemini" at bounding box center [505, 186] width 64 height 11
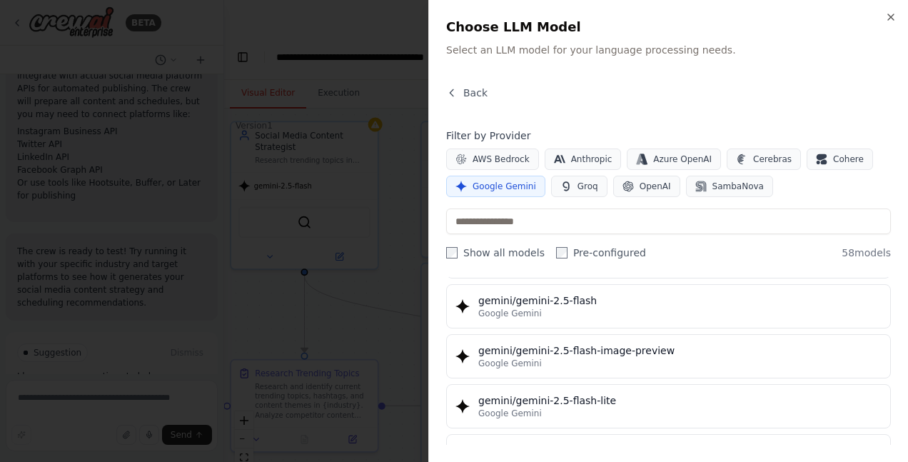
scroll to position [1208, 0]
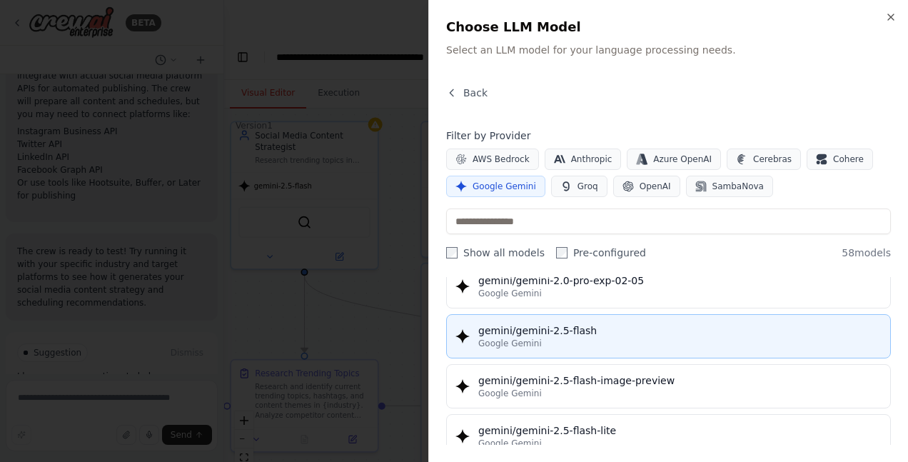
click at [686, 340] on div "Google Gemini" at bounding box center [679, 343] width 403 height 11
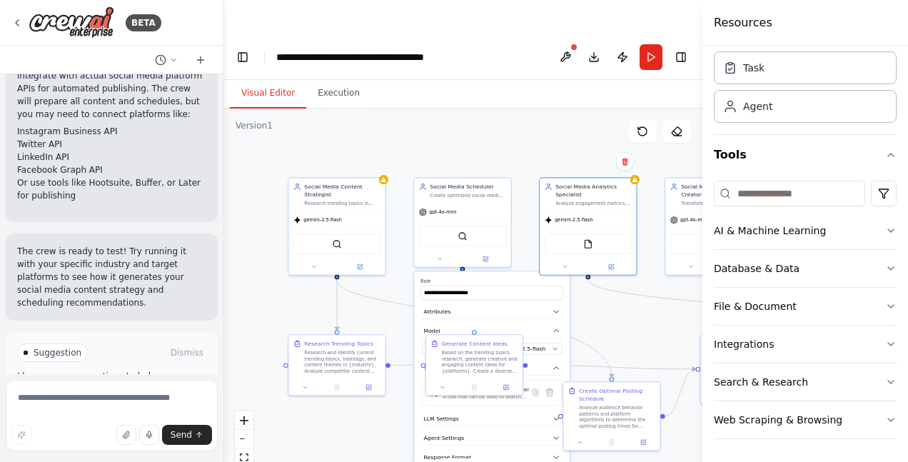
click at [688, 216] on span "gpt-4o-mini" at bounding box center [693, 219] width 27 height 6
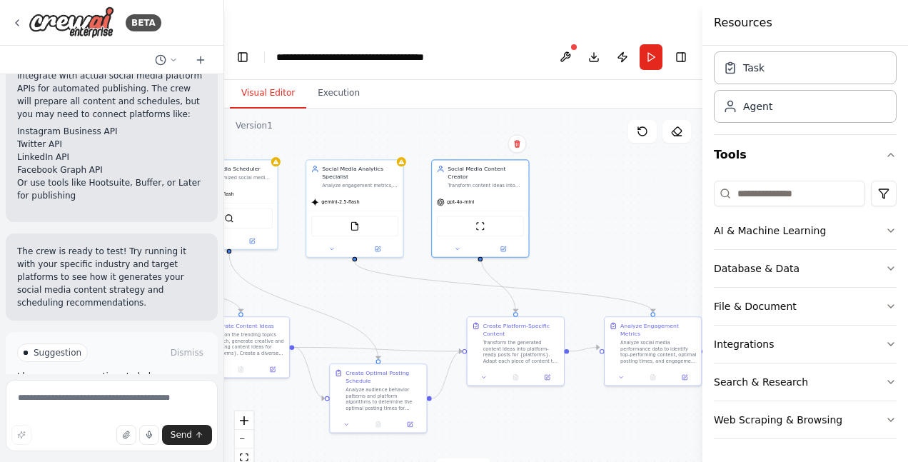
drag, startPoint x: 649, startPoint y: 286, endPoint x: 419, endPoint y: 278, distance: 230.0
click at [418, 278] on div ".deletable-edge-delete-btn { width: 20px; height: 20px; border: 0px solid #ffff…" at bounding box center [463, 303] width 478 height 388
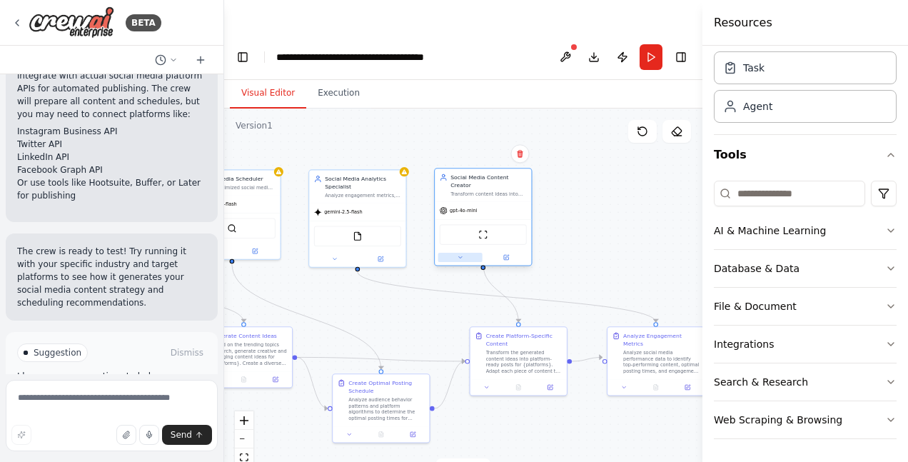
click at [455, 253] on button at bounding box center [460, 257] width 44 height 9
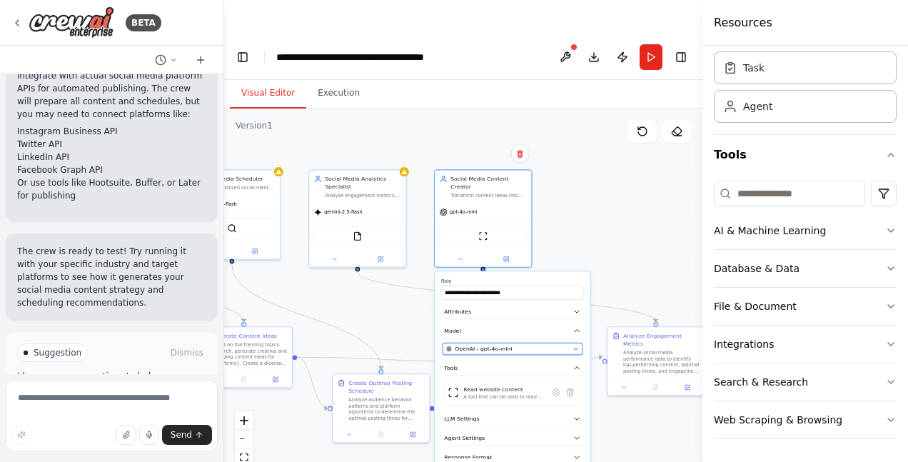
click at [575, 346] on icon "button" at bounding box center [576, 349] width 6 height 6
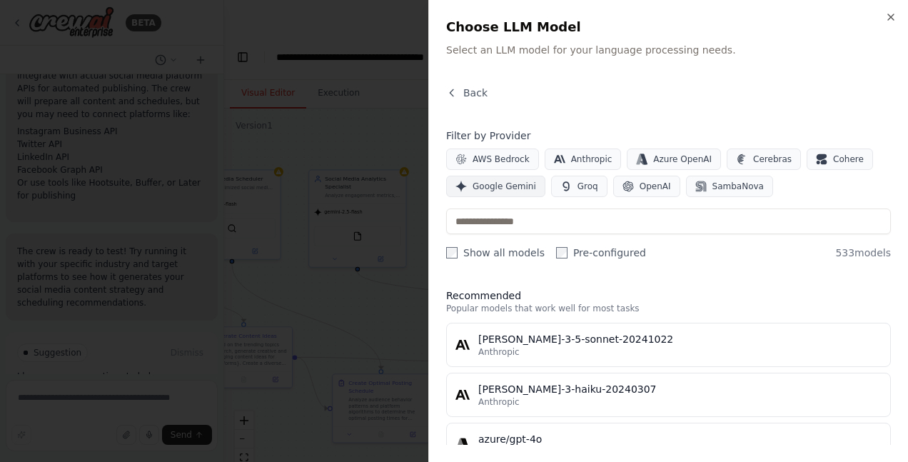
click at [500, 186] on span "Google Gemini" at bounding box center [505, 186] width 64 height 11
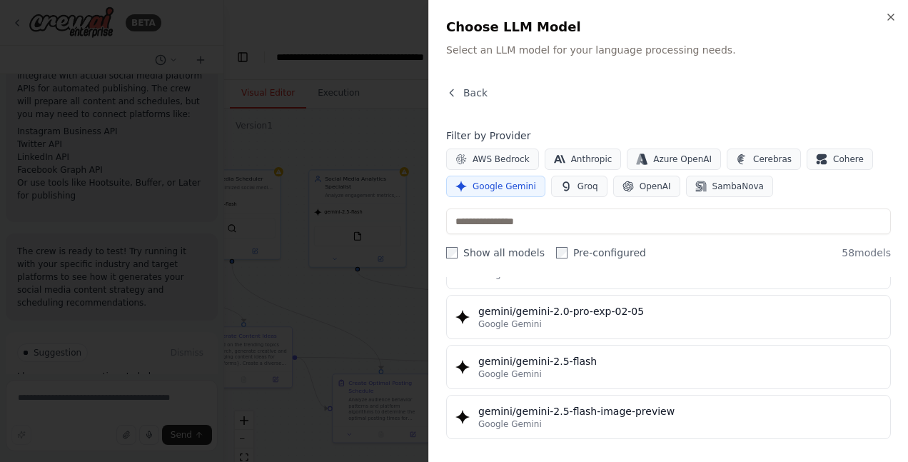
scroll to position [1192, 0]
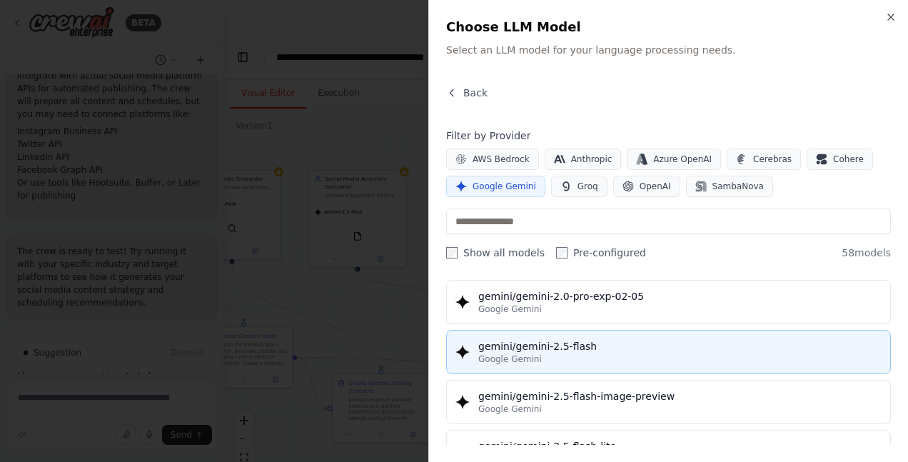
click at [710, 354] on div "Google Gemini" at bounding box center [679, 358] width 403 height 11
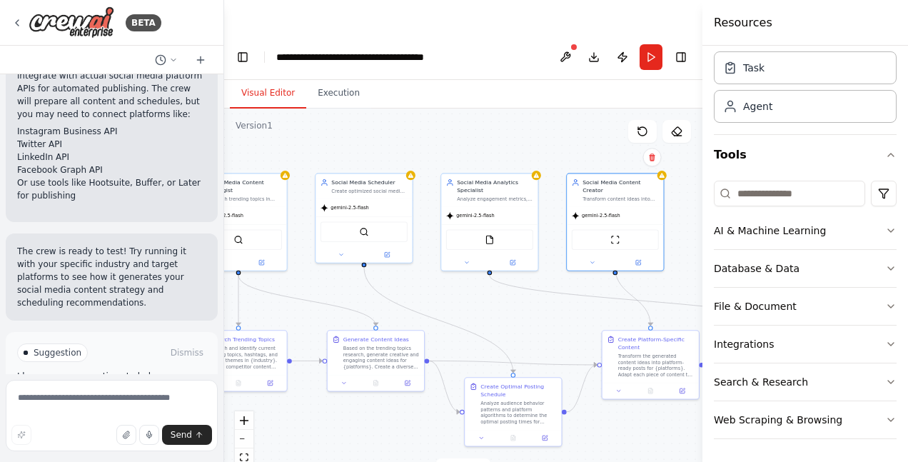
drag, startPoint x: 366, startPoint y: 276, endPoint x: 499, endPoint y: 279, distance: 133.6
click at [499, 279] on div ".deletable-edge-delete-btn { width: 20px; height: 20px; border: 0px solid #ffff…" at bounding box center [463, 303] width 478 height 388
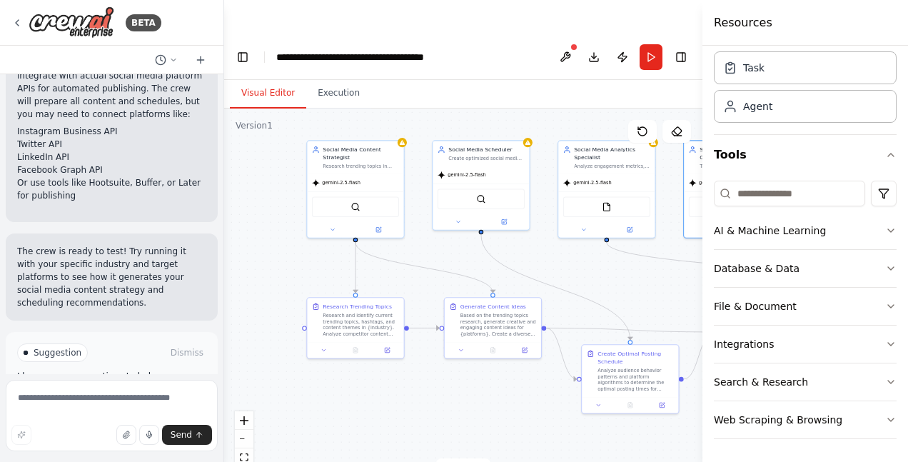
drag, startPoint x: 326, startPoint y: 251, endPoint x: 442, endPoint y: 218, distance: 120.2
click at [442, 218] on div ".deletable-edge-delete-btn { width: 20px; height: 20px; border: 0px solid #ffff…" at bounding box center [463, 303] width 478 height 388
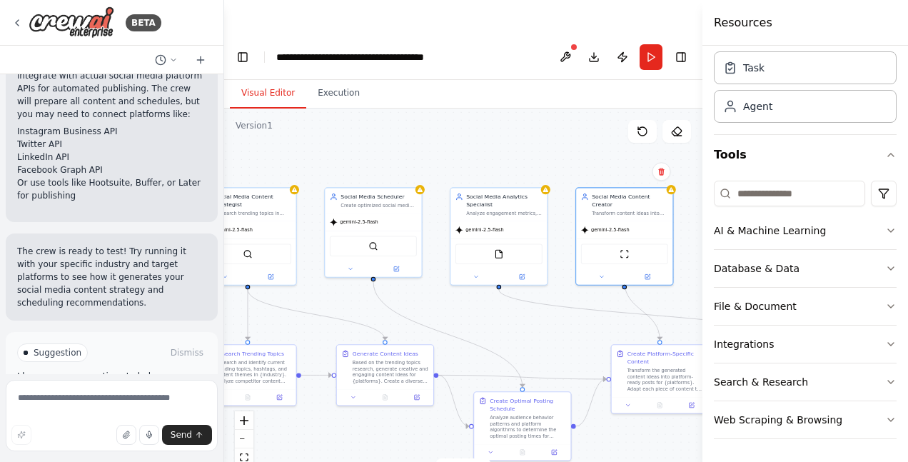
drag, startPoint x: 416, startPoint y: 248, endPoint x: 308, endPoint y: 296, distance: 117.7
click at [308, 296] on div ".deletable-edge-delete-btn { width: 20px; height: 20px; border: 0px solid #ffff…" at bounding box center [463, 303] width 478 height 388
click at [309, 296] on div ".deletable-edge-delete-btn { width: 20px; height: 20px; border: 0px solid #ffff…" at bounding box center [463, 303] width 478 height 388
click at [514, 294] on div ".deletable-edge-delete-btn { width: 20px; height: 20px; border: 0px solid #ffff…" at bounding box center [463, 303] width 478 height 388
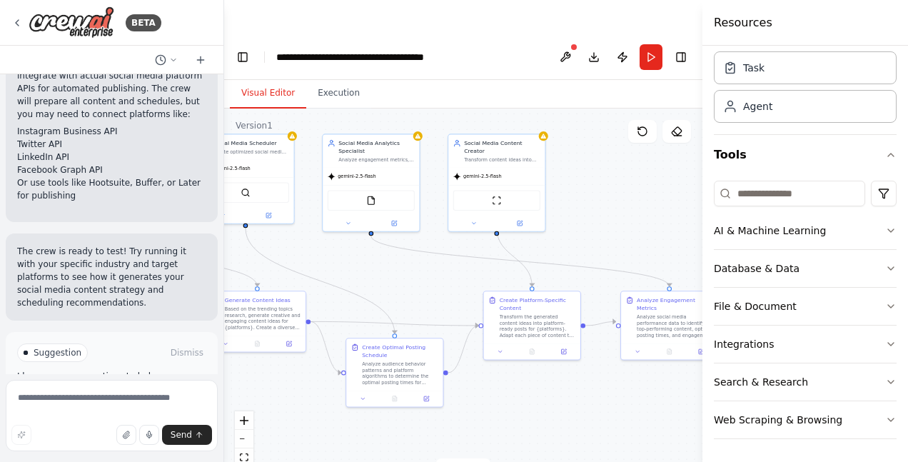
drag, startPoint x: 526, startPoint y: 302, endPoint x: 398, endPoint y: 248, distance: 138.6
click at [398, 248] on div ".deletable-edge-delete-btn { width: 20px; height: 20px; border: 0px solid #ffff…" at bounding box center [463, 303] width 478 height 388
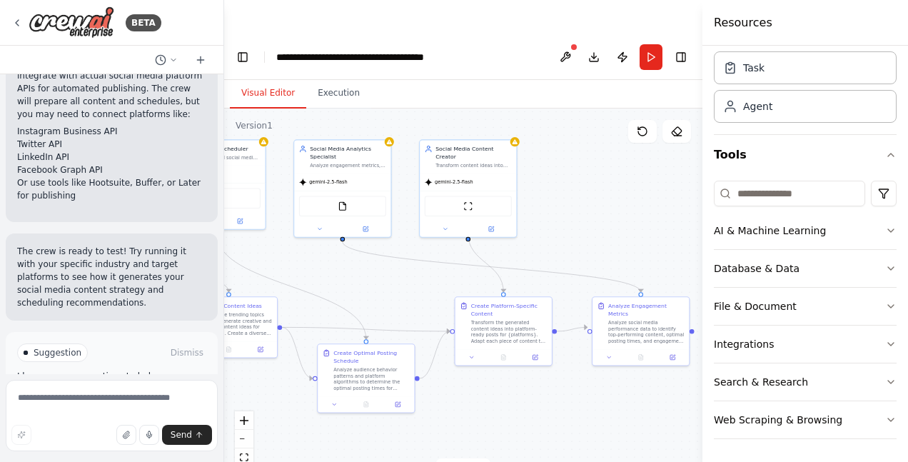
drag, startPoint x: 457, startPoint y: 258, endPoint x: 422, endPoint y: 266, distance: 35.7
click at [422, 266] on div ".deletable-edge-delete-btn { width: 20px; height: 20px; border: 0px solid #ffff…" at bounding box center [463, 303] width 478 height 388
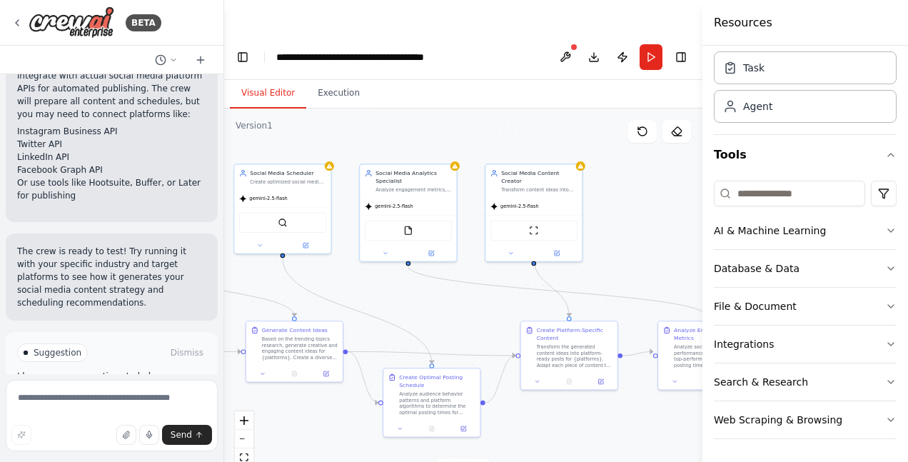
drag, startPoint x: 583, startPoint y: 168, endPoint x: 655, endPoint y: 191, distance: 75.6
click at [655, 191] on div ".deletable-edge-delete-btn { width: 20px; height: 20px; border: 0px solid #ffff…" at bounding box center [463, 303] width 478 height 388
click at [565, 44] on button at bounding box center [565, 57] width 23 height 26
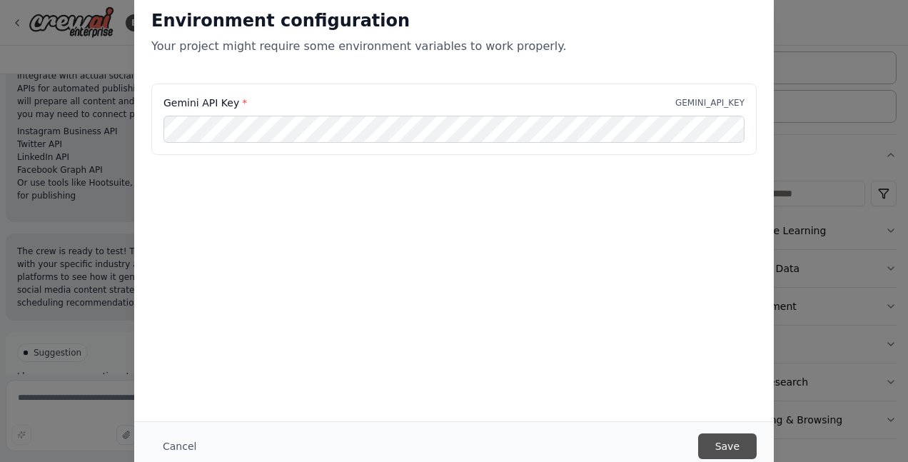
click at [725, 445] on button "Save" at bounding box center [727, 446] width 59 height 26
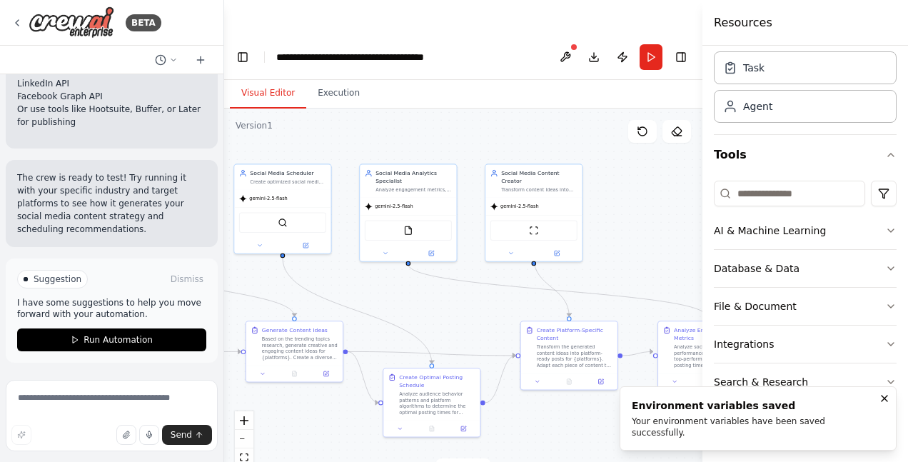
scroll to position [1953, 0]
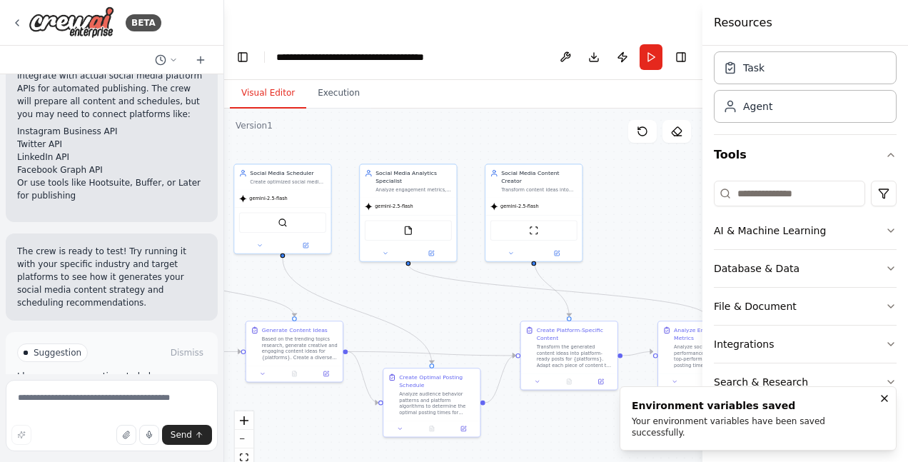
click at [656, 208] on div ".deletable-edge-delete-btn { width: 20px; height: 20px; border: 0px solid #ffff…" at bounding box center [463, 303] width 478 height 388
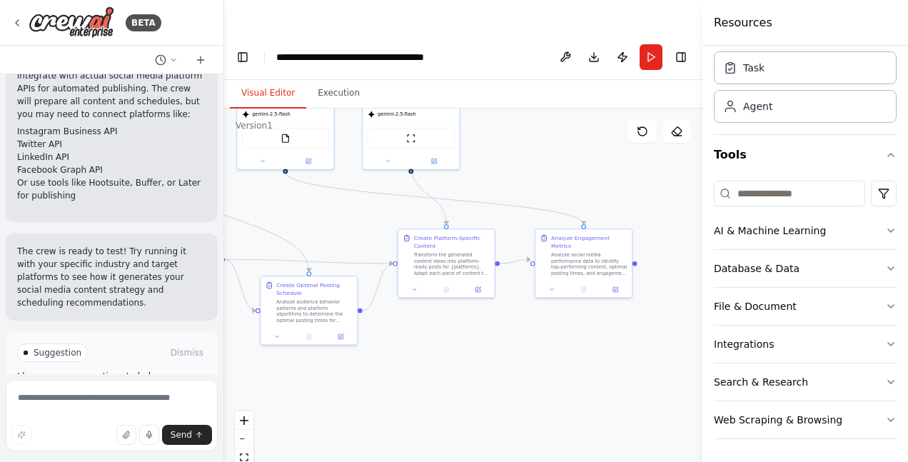
drag, startPoint x: 547, startPoint y: 392, endPoint x: 424, endPoint y: 300, distance: 153.5
click at [424, 300] on div ".deletable-edge-delete-btn { width: 20px; height: 20px; border: 0px solid #ffff…" at bounding box center [463, 303] width 478 height 388
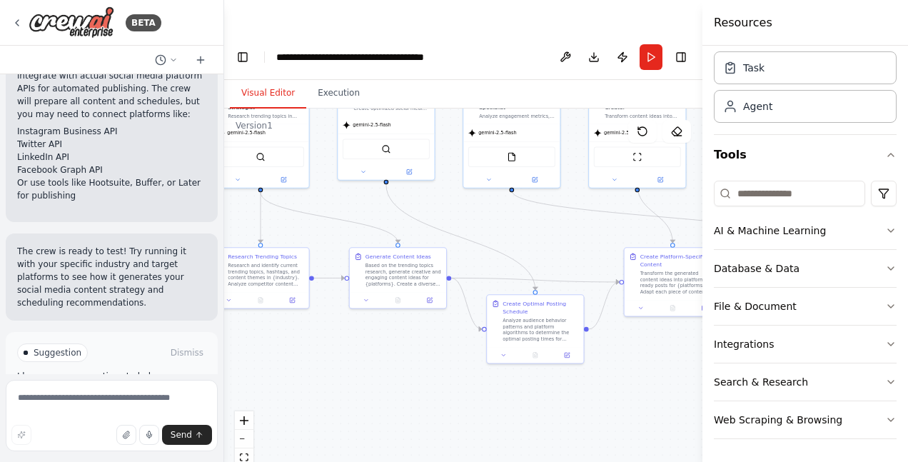
drag, startPoint x: 366, startPoint y: 334, endPoint x: 590, endPoint y: 353, distance: 224.3
click at [590, 353] on div ".deletable-edge-delete-btn { width: 20px; height: 20px; border: 0px solid #ffff…" at bounding box center [463, 303] width 478 height 388
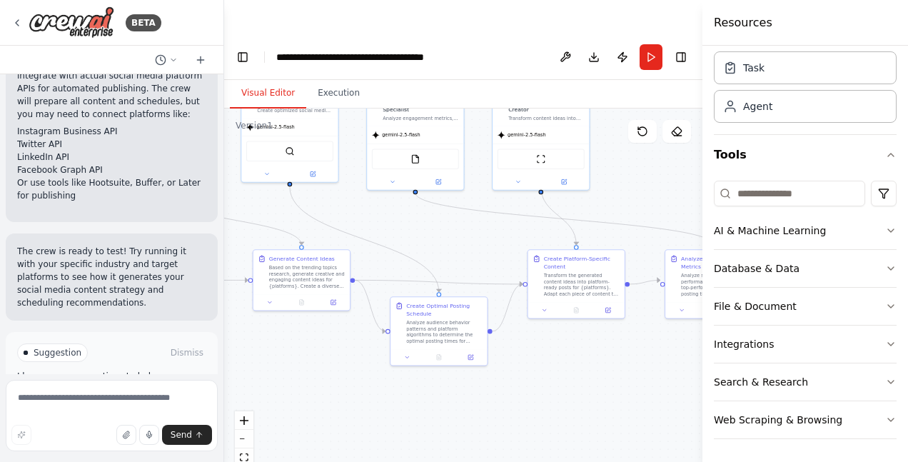
drag, startPoint x: 346, startPoint y: 328, endPoint x: 249, endPoint y: 329, distance: 97.1
click at [249, 329] on div ".deletable-edge-delete-btn { width: 20px; height: 20px; border: 0px solid #ffff…" at bounding box center [463, 303] width 478 height 388
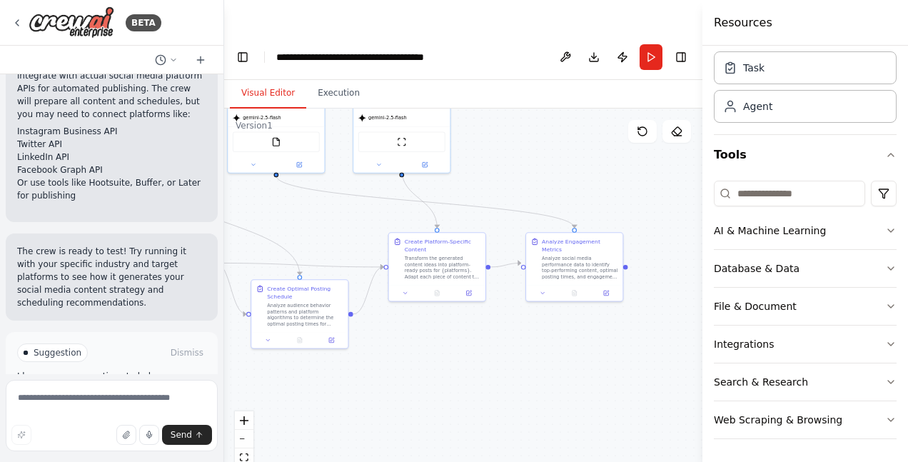
drag, startPoint x: 545, startPoint y: 357, endPoint x: 406, endPoint y: 340, distance: 140.3
click at [406, 340] on div ".deletable-edge-delete-btn { width: 20px; height: 20px; border: 0px solid #ffff…" at bounding box center [463, 303] width 478 height 388
click at [406, 291] on icon at bounding box center [405, 291] width 3 height 1
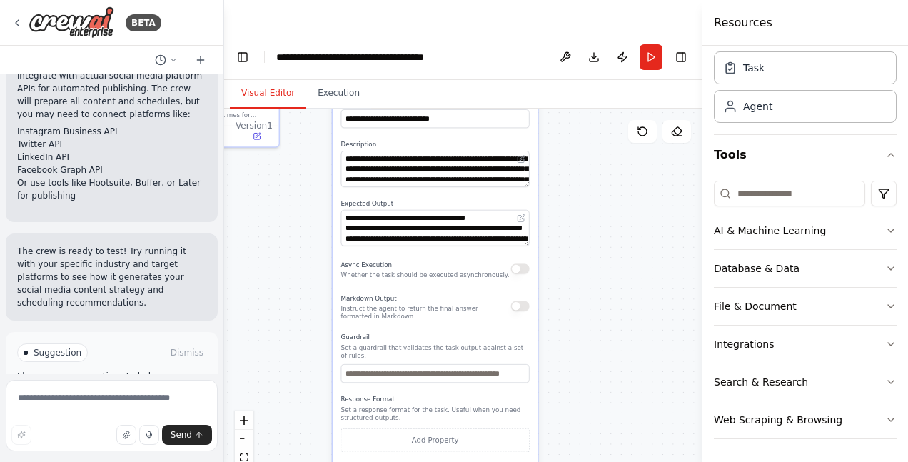
drag, startPoint x: 618, startPoint y: 376, endPoint x: 584, endPoint y: 181, distance: 197.1
click at [585, 180] on div ".deletable-edge-delete-btn { width: 20px; height: 20px; border: 0px solid #ffff…" at bounding box center [463, 303] width 478 height 388
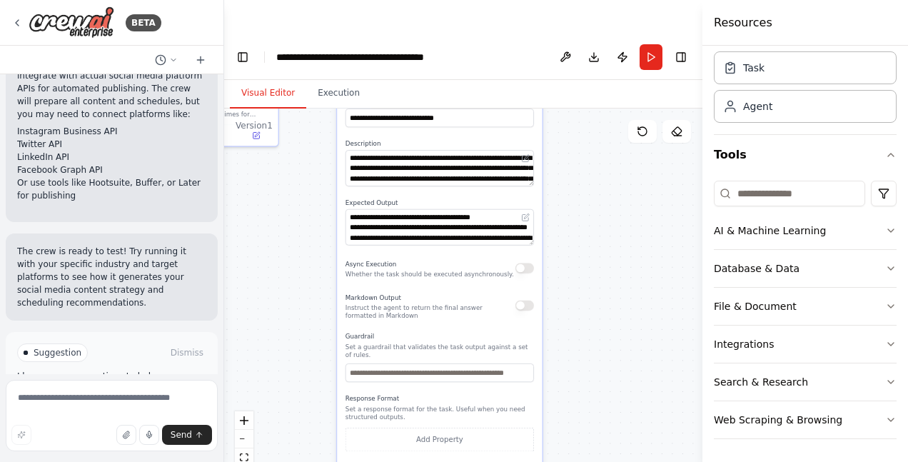
click at [615, 220] on div ".deletable-edge-delete-btn { width: 20px; height: 20px; border: 0px solid #ffff…" at bounding box center [463, 303] width 478 height 388
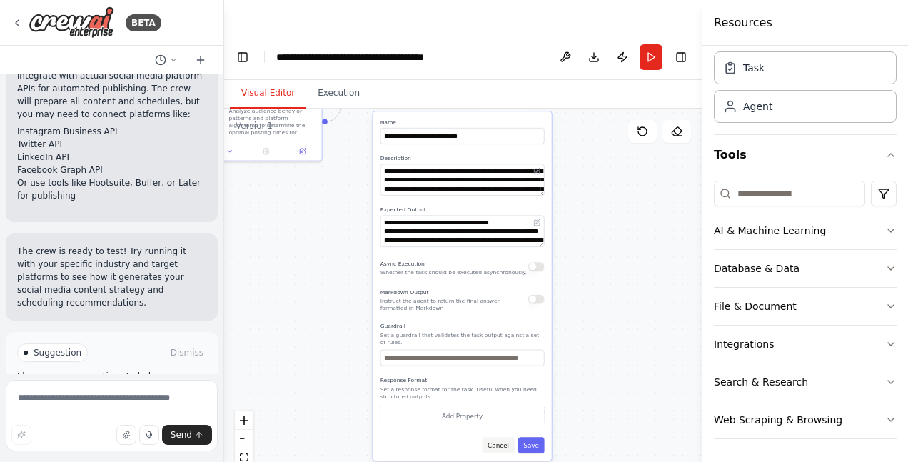
click at [500, 437] on button "Cancel" at bounding box center [499, 445] width 32 height 16
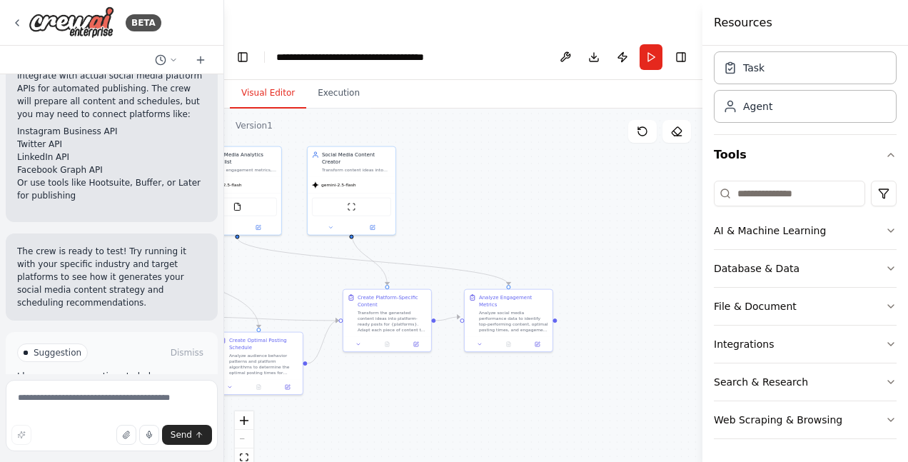
drag, startPoint x: 495, startPoint y: 183, endPoint x: 448, endPoint y: 383, distance: 205.9
click at [448, 383] on div ".deletable-edge-delete-btn { width: 20px; height: 20px; border: 0px solid #ffff…" at bounding box center [463, 303] width 478 height 388
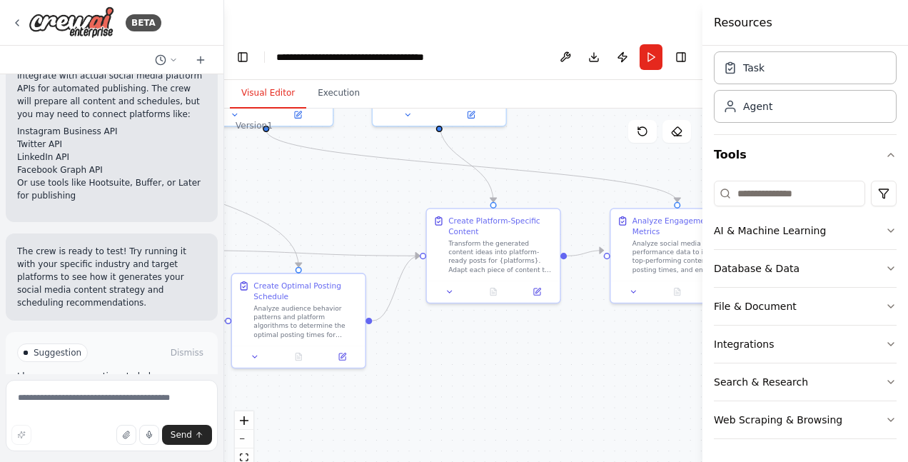
drag, startPoint x: 384, startPoint y: 206, endPoint x: 580, endPoint y: 124, distance: 212.8
click at [580, 124] on div ".deletable-edge-delete-btn { width: 20px; height: 20px; border: 0px solid #ffff…" at bounding box center [463, 303] width 478 height 388
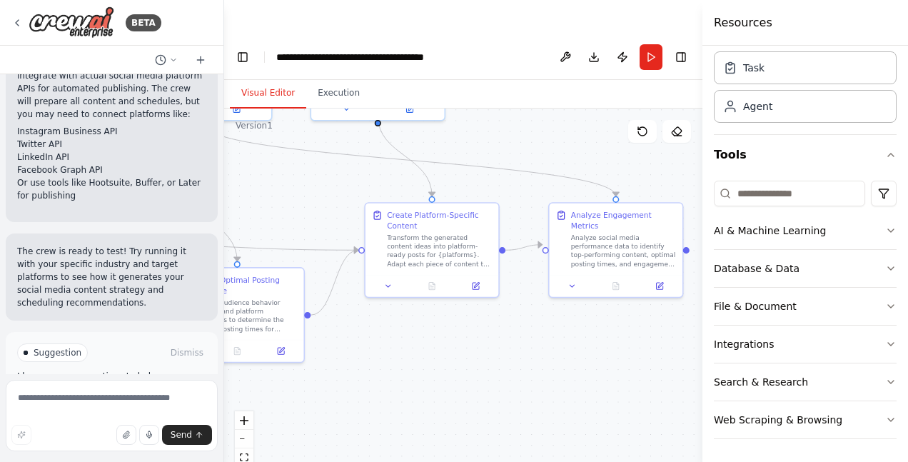
drag, startPoint x: 403, startPoint y: 320, endPoint x: 339, endPoint y: 315, distance: 63.7
click at [339, 315] on div ".deletable-edge-delete-btn { width: 20px; height: 20px; border: 0px solid #ffff…" at bounding box center [463, 303] width 478 height 388
click at [476, 281] on icon at bounding box center [476, 283] width 5 height 5
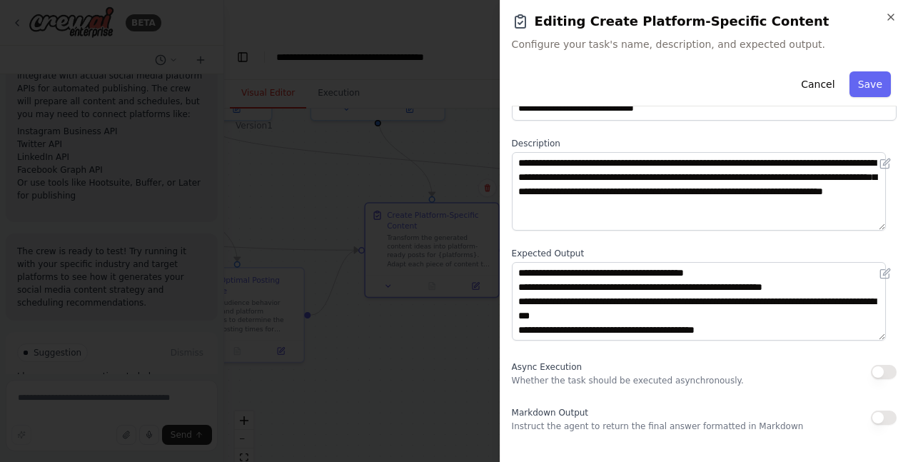
scroll to position [44, 0]
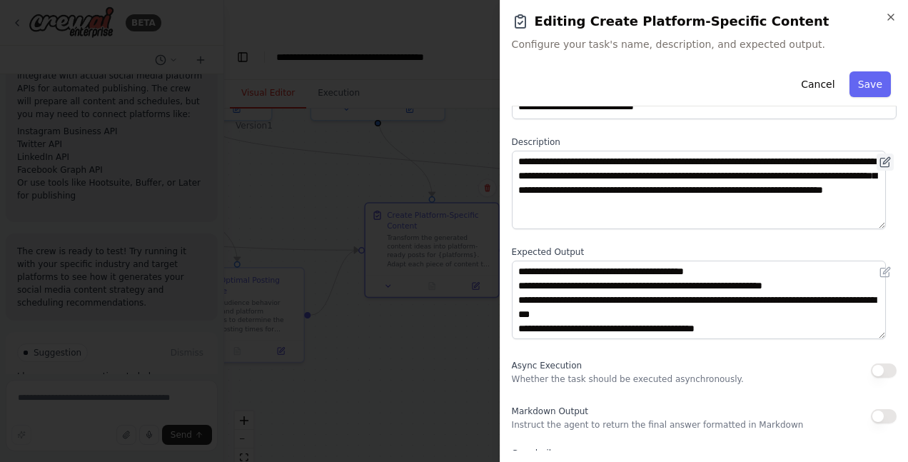
click at [880, 162] on icon at bounding box center [885, 161] width 11 height 11
click at [880, 163] on icon at bounding box center [885, 161] width 11 height 11
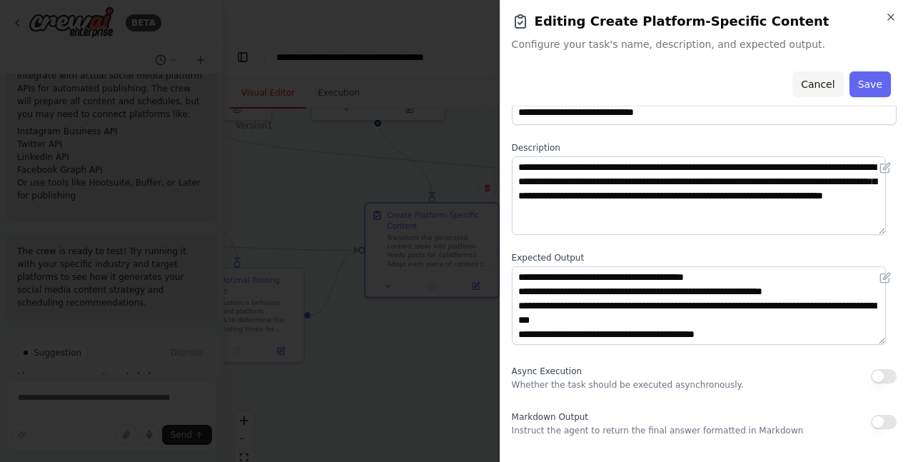
click at [802, 86] on button "Cancel" at bounding box center [817, 84] width 51 height 26
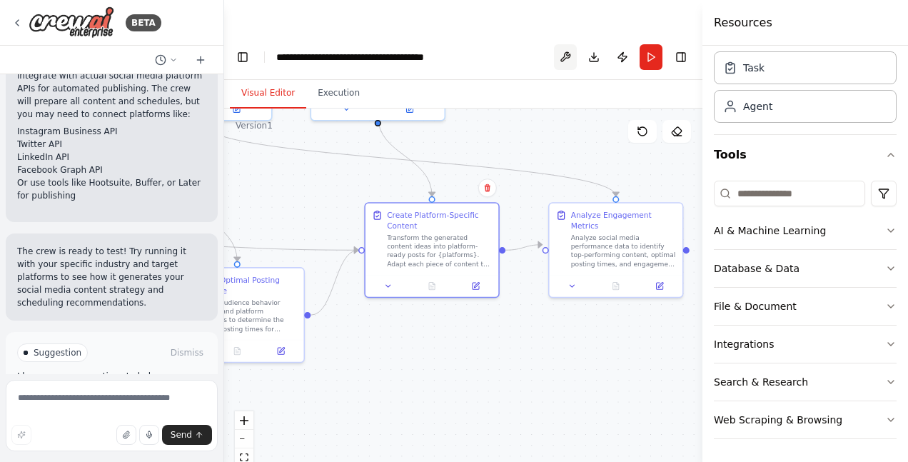
click at [561, 44] on button at bounding box center [565, 57] width 23 height 26
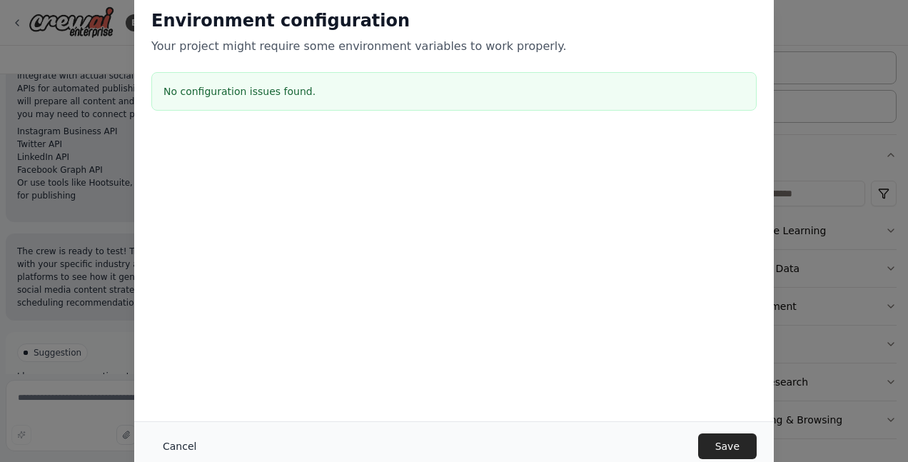
click at [178, 448] on button "Cancel" at bounding box center [179, 446] width 56 height 26
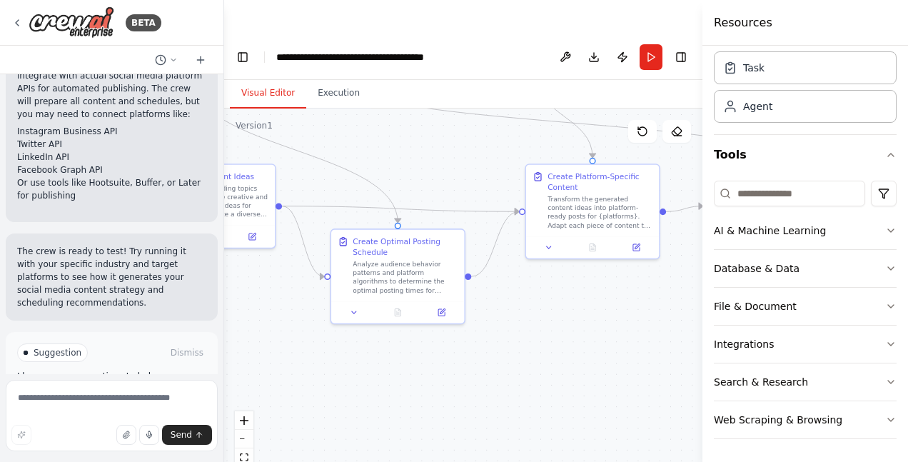
drag, startPoint x: 393, startPoint y: 309, endPoint x: 554, endPoint y: 271, distance: 165.2
click at [554, 271] on div ".deletable-edge-delete-btn { width: 20px; height: 20px; border: 0px solid #ffff…" at bounding box center [463, 303] width 478 height 388
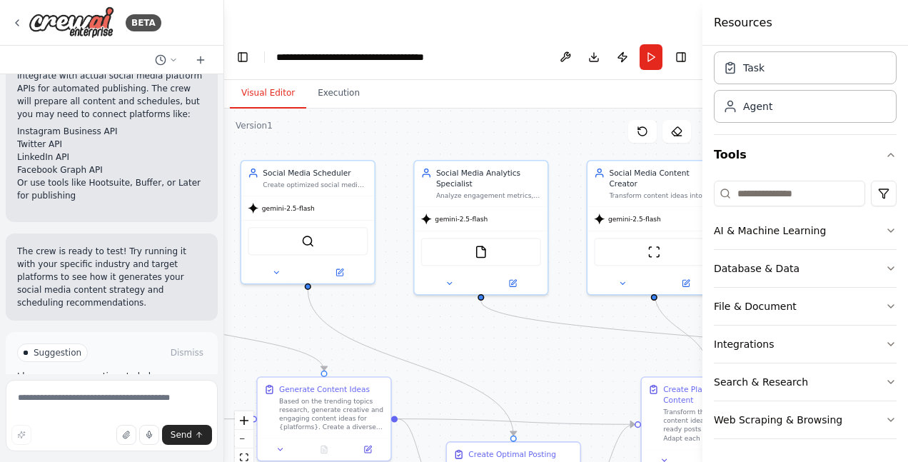
drag, startPoint x: 369, startPoint y: 109, endPoint x: 485, endPoint y: 321, distance: 242.2
click at [485, 321] on div ".deletable-edge-delete-btn { width: 20px; height: 20px; border: 0px solid #ffff…" at bounding box center [463, 303] width 478 height 388
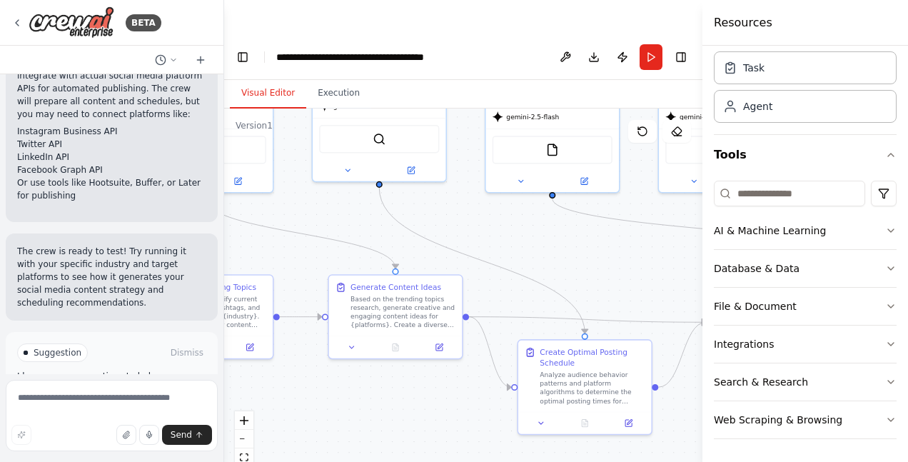
drag, startPoint x: 570, startPoint y: 324, endPoint x: 641, endPoint y: 222, distance: 124.6
click at [641, 222] on div ".deletable-edge-delete-btn { width: 20px; height: 20px; border: 0px solid #ffff…" at bounding box center [463, 303] width 478 height 388
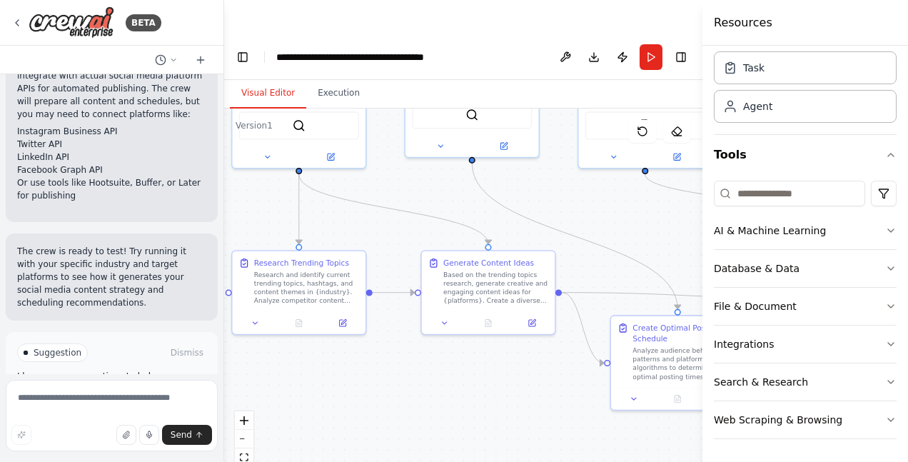
drag, startPoint x: 278, startPoint y: 220, endPoint x: 371, endPoint y: 196, distance: 95.2
click at [371, 196] on div ".deletable-edge-delete-btn { width: 20px; height: 20px; border: 0px solid #ffff…" at bounding box center [463, 303] width 478 height 388
click at [253, 316] on icon at bounding box center [255, 320] width 9 height 9
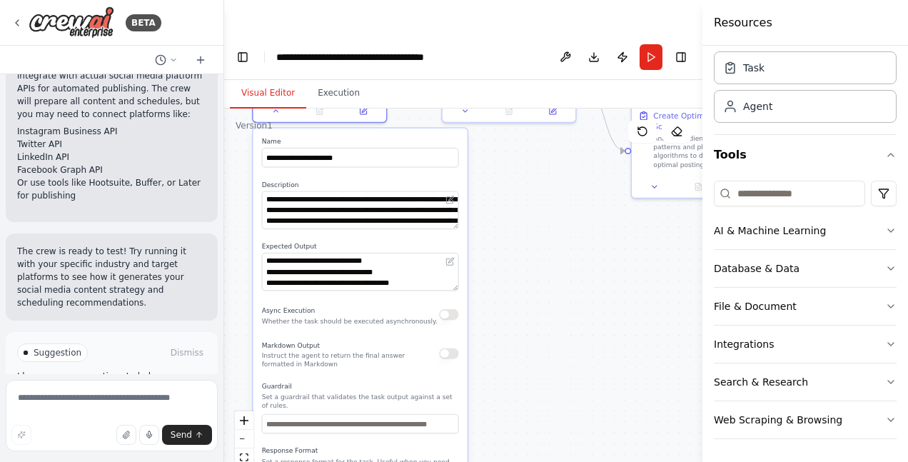
drag, startPoint x: 520, startPoint y: 382, endPoint x: 535, endPoint y: 174, distance: 208.3
click at [540, 171] on div ".deletable-edge-delete-btn { width: 20px; height: 20px; border: 0px solid #ffff…" at bounding box center [463, 303] width 478 height 388
click at [274, 103] on button at bounding box center [275, 109] width 37 height 13
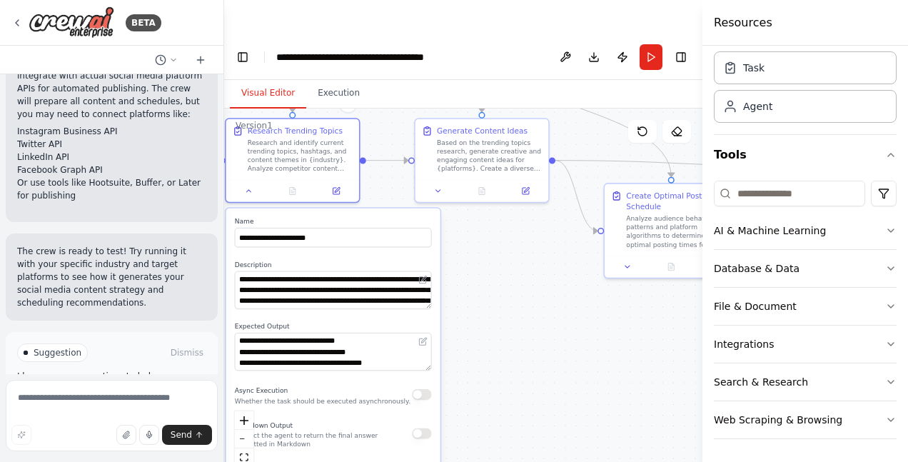
drag, startPoint x: 530, startPoint y: 166, endPoint x: 503, endPoint y: 246, distance: 83.5
click at [503, 246] on div ".deletable-edge-delete-btn { width: 20px; height: 20px; border: 0px solid #ffff…" at bounding box center [463, 303] width 478 height 388
click at [247, 184] on icon at bounding box center [249, 188] width 9 height 9
click at [248, 184] on icon at bounding box center [249, 188] width 9 height 9
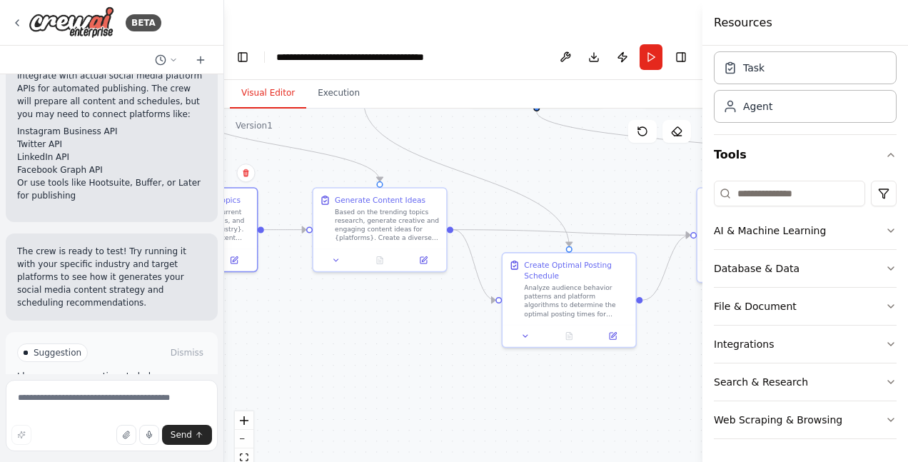
drag, startPoint x: 517, startPoint y: 230, endPoint x: 411, endPoint y: 303, distance: 128.3
click at [411, 303] on div ".deletable-edge-delete-btn { width: 20px; height: 20px; border: 0px solid #ffff…" at bounding box center [463, 303] width 478 height 388
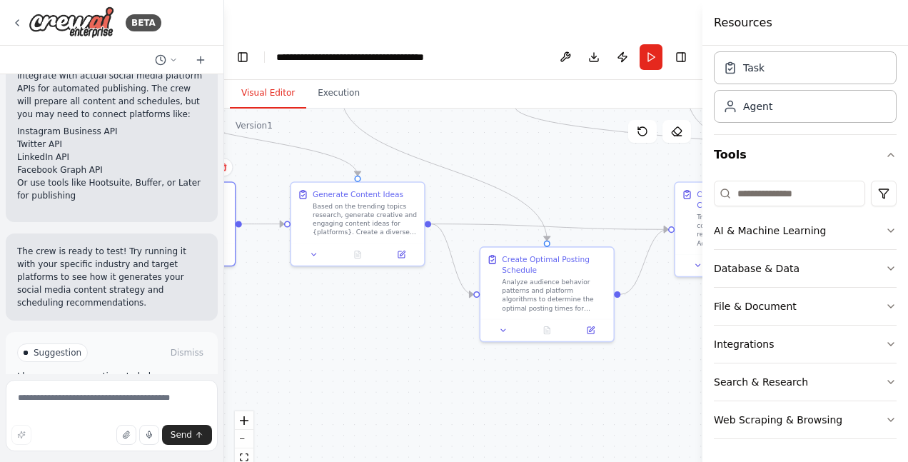
drag, startPoint x: 453, startPoint y: 332, endPoint x: 435, endPoint y: 323, distance: 20.8
click at [435, 323] on div ".deletable-edge-delete-btn { width: 20px; height: 20px; border: 0px solid #ffff…" at bounding box center [463, 303] width 478 height 388
click at [318, 246] on button at bounding box center [314, 252] width 37 height 13
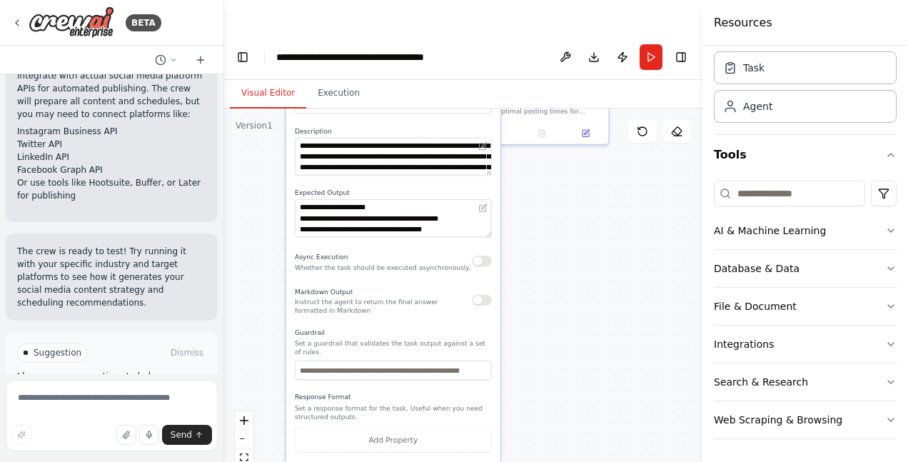
drag, startPoint x: 574, startPoint y: 395, endPoint x: 567, endPoint y: 197, distance: 197.9
click at [569, 197] on div ".deletable-edge-delete-btn { width: 20px; height: 20px; border: 0px solid #ffff…" at bounding box center [463, 303] width 478 height 388
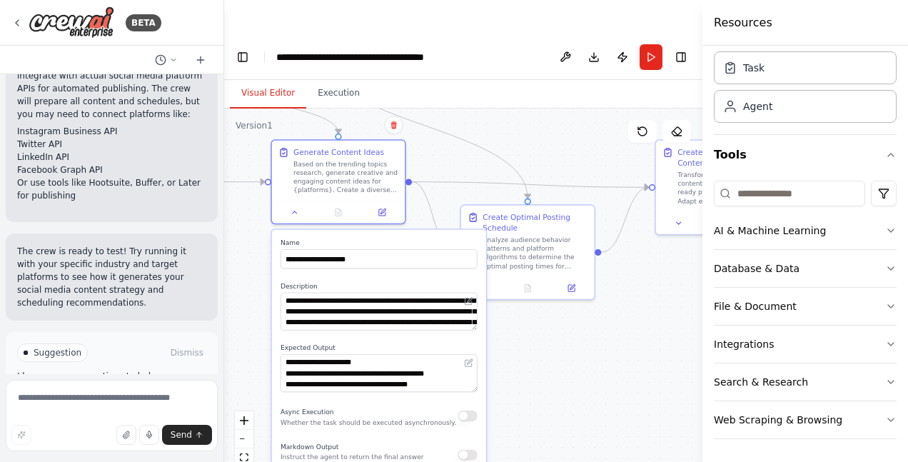
drag, startPoint x: 583, startPoint y: 204, endPoint x: 563, endPoint y: 366, distance: 163.2
click at [565, 370] on div ".deletable-edge-delete-btn { width: 20px; height: 20px; border: 0px solid #ffff…" at bounding box center [463, 303] width 478 height 388
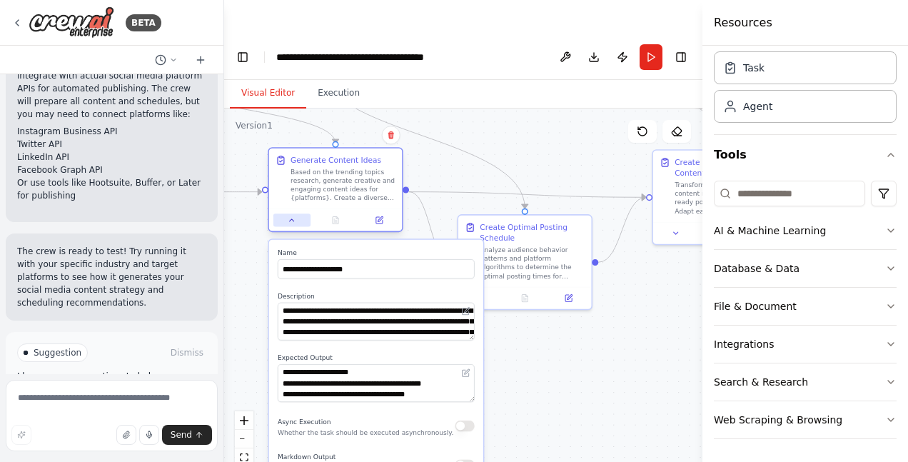
click at [289, 216] on icon at bounding box center [292, 220] width 9 height 9
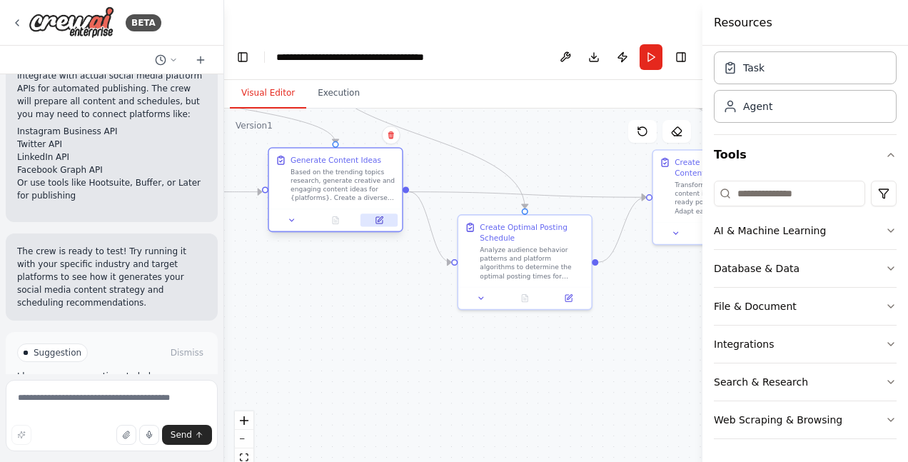
click at [378, 213] on button at bounding box center [379, 219] width 37 height 13
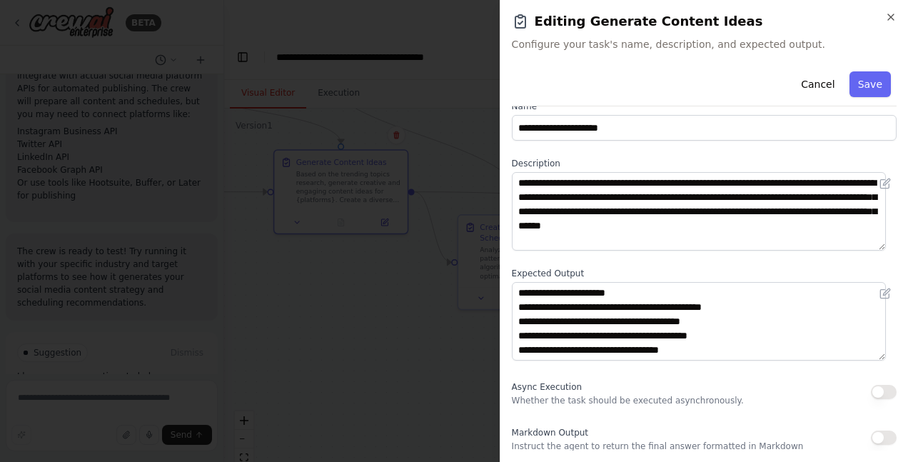
scroll to position [0, 0]
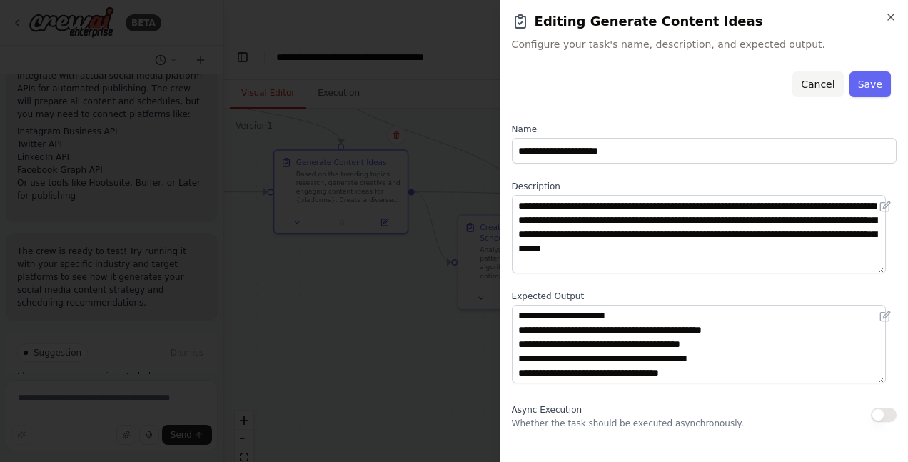
click at [812, 86] on button "Cancel" at bounding box center [817, 84] width 51 height 26
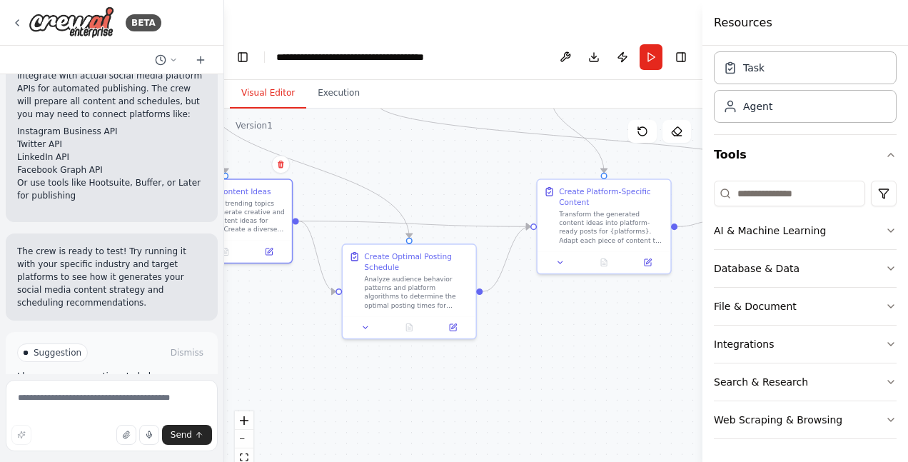
drag, startPoint x: 618, startPoint y: 316, endPoint x: 503, endPoint y: 345, distance: 119.3
click at [503, 345] on div ".deletable-edge-delete-btn { width: 20px; height: 20px; border: 0px solid #ffff…" at bounding box center [463, 303] width 478 height 388
click at [650, 257] on icon at bounding box center [648, 260] width 6 height 6
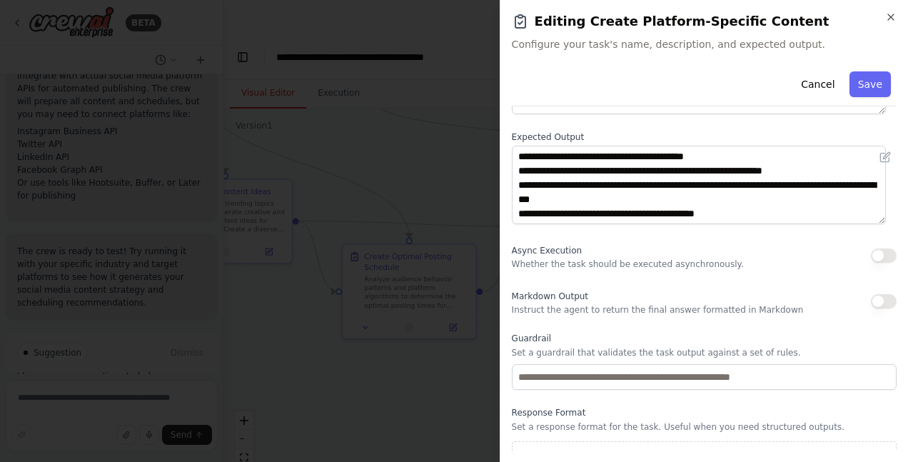
scroll to position [183, 0]
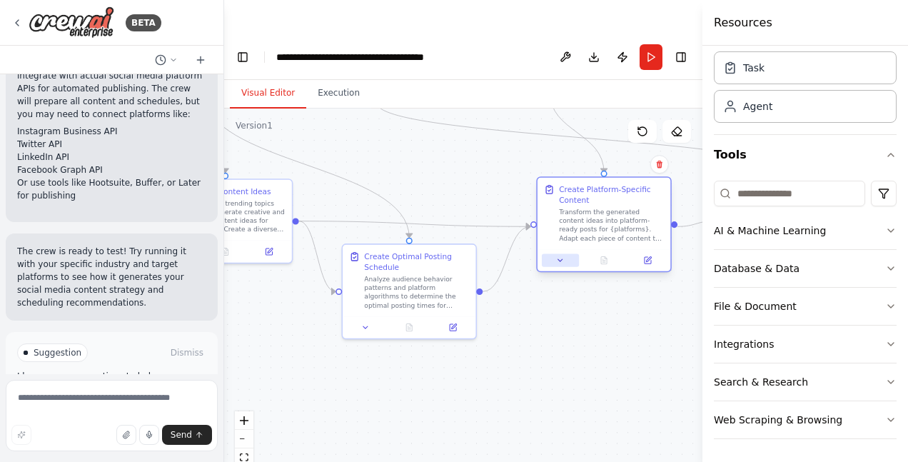
click at [563, 256] on icon at bounding box center [560, 260] width 9 height 9
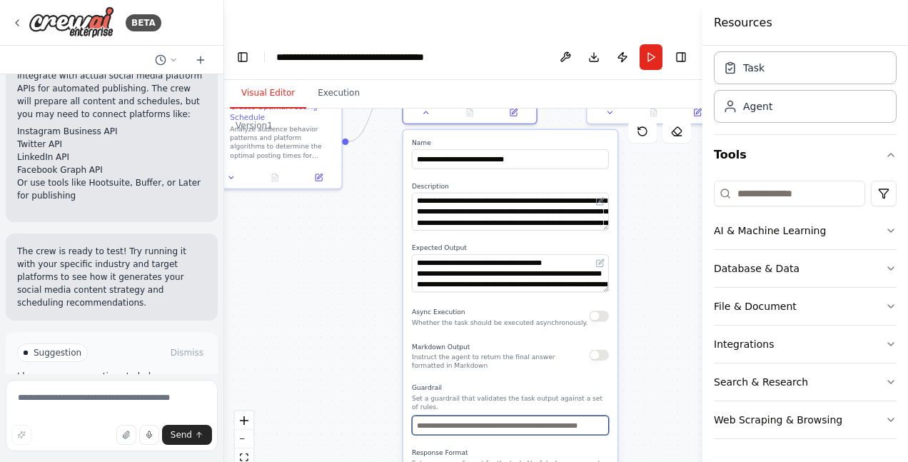
drag, startPoint x: 501, startPoint y: 406, endPoint x: 367, endPoint y: 256, distance: 201.2
click at [367, 256] on div ".deletable-edge-delete-btn { width: 20px; height: 20px; border: 0px solid #ffff…" at bounding box center [463, 303] width 478 height 388
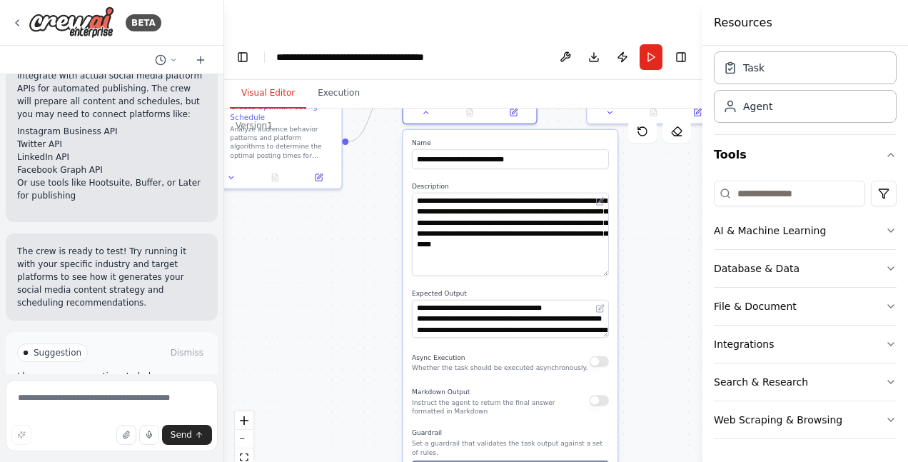
drag, startPoint x: 606, startPoint y: 193, endPoint x: 618, endPoint y: 241, distance: 48.5
click at [618, 241] on div "**********" at bounding box center [510, 362] width 216 height 466
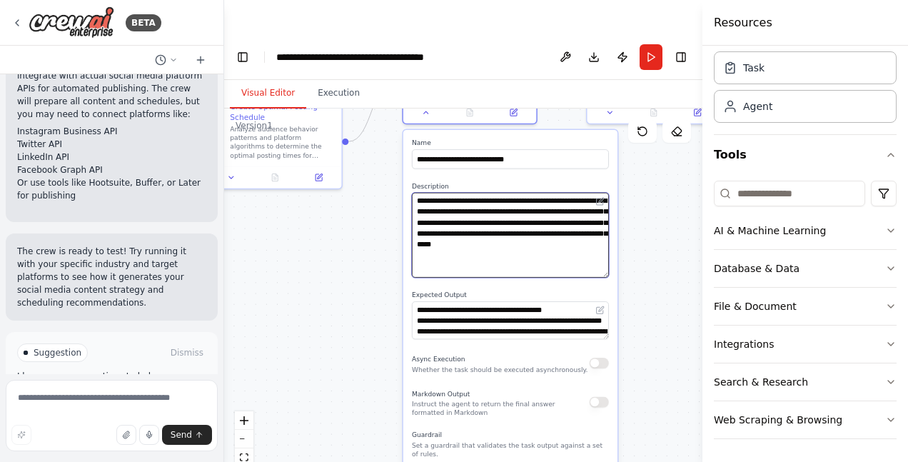
click at [553, 193] on textarea "**********" at bounding box center [510, 235] width 197 height 85
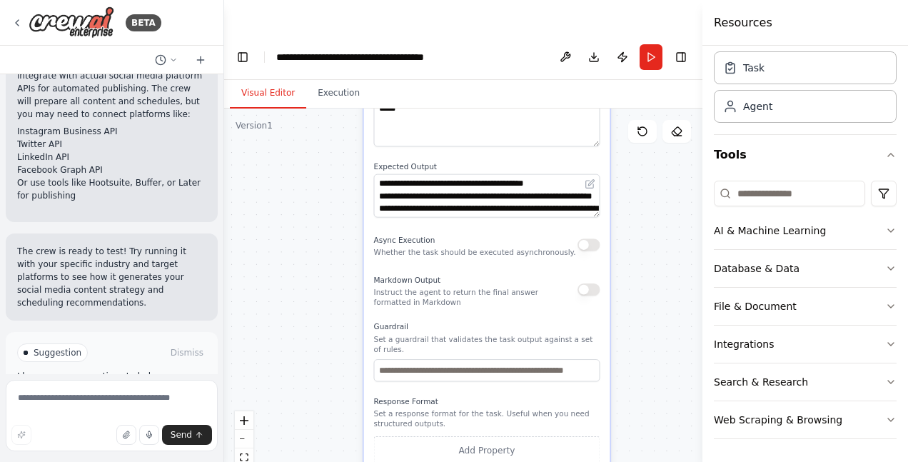
drag, startPoint x: 660, startPoint y: 346, endPoint x: 650, endPoint y: 230, distance: 116.9
click at [650, 228] on div ".deletable-edge-delete-btn { width: 20px; height: 20px; border: 0px solid #ffff…" at bounding box center [463, 303] width 478 height 388
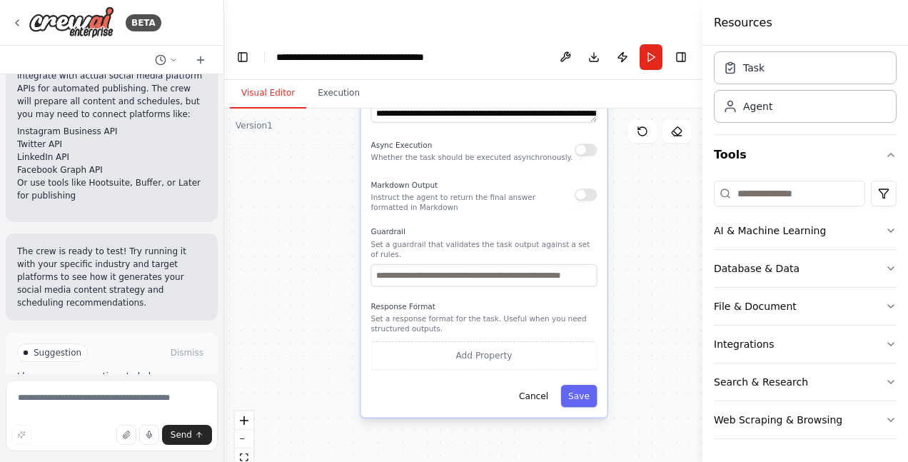
drag, startPoint x: 659, startPoint y: 323, endPoint x: 656, endPoint y: 227, distance: 96.4
click at [656, 227] on div ".deletable-edge-delete-btn { width: 20px; height: 20px; border: 0px solid #ffff…" at bounding box center [463, 303] width 478 height 388
click at [538, 384] on button "Cancel" at bounding box center [532, 395] width 44 height 22
click at [539, 384] on button "Cancel" at bounding box center [532, 395] width 44 height 22
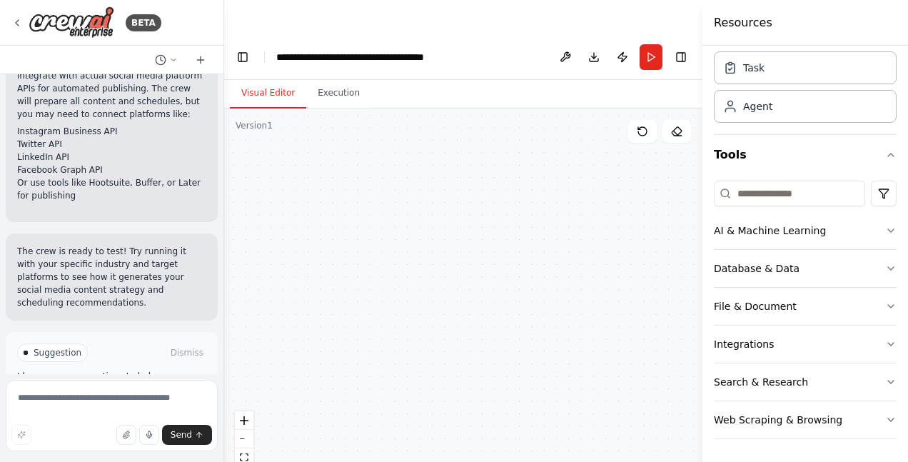
drag, startPoint x: 589, startPoint y: 153, endPoint x: 582, endPoint y: 211, distance: 59.0
click at [582, 211] on div ".deletable-edge-delete-btn { width: 20px; height: 20px; border: 0px solid #ffff…" at bounding box center [463, 303] width 478 height 388
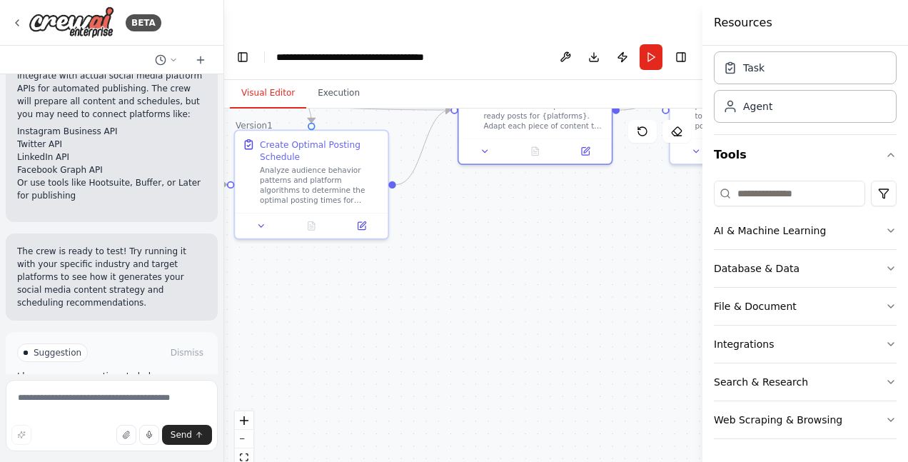
drag, startPoint x: 365, startPoint y: 145, endPoint x: 464, endPoint y: 398, distance: 271.5
click at [448, 430] on div ".deletable-edge-delete-btn { width: 20px; height: 20px; border: 0px solid #ffff…" at bounding box center [463, 303] width 478 height 388
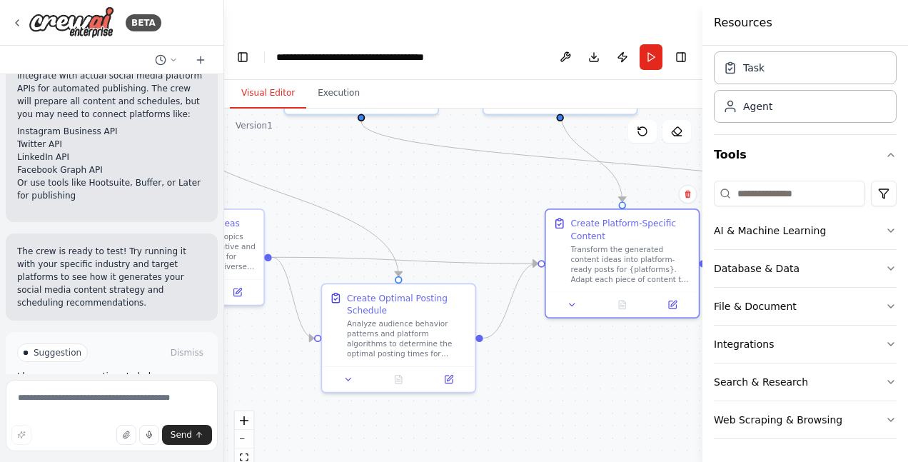
drag, startPoint x: 543, startPoint y: 238, endPoint x: 455, endPoint y: 378, distance: 164.2
click at [652, 338] on div ".deletable-edge-delete-btn { width: 20px; height: 20px; border: 0px solid #ffff…" at bounding box center [463, 303] width 478 height 388
click at [341, 79] on button "Execution" at bounding box center [338, 94] width 65 height 30
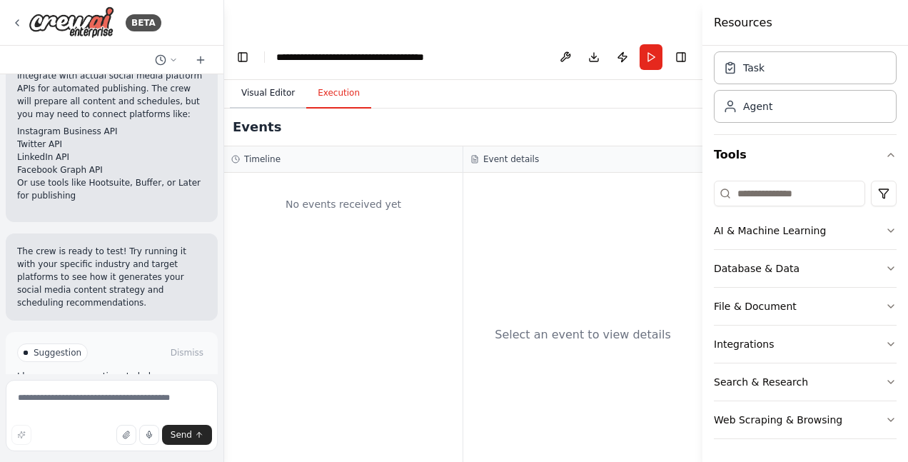
click at [267, 79] on button "Visual Editor" at bounding box center [268, 94] width 76 height 30
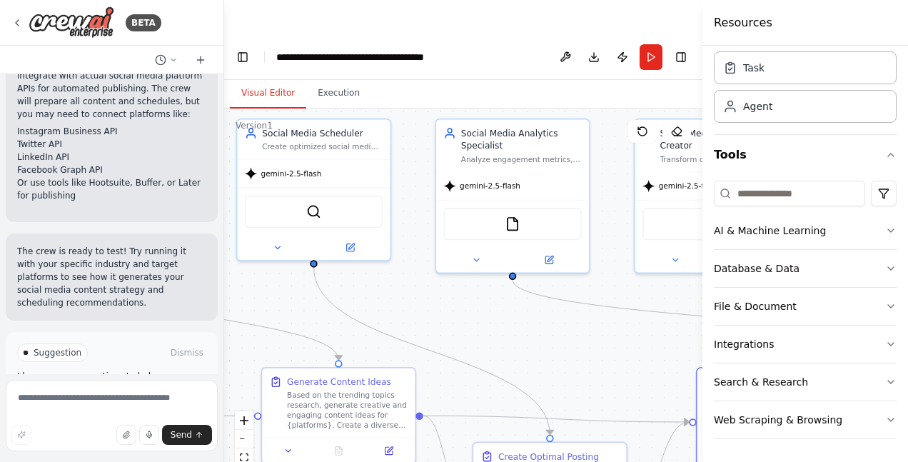
drag, startPoint x: 372, startPoint y: 130, endPoint x: 525, endPoint y: 288, distance: 220.6
click at [525, 288] on div ".deletable-edge-delete-btn { width: 20px; height: 20px; border: 0px solid #ffff…" at bounding box center [463, 303] width 478 height 388
click at [885, 154] on icon "button" at bounding box center [890, 154] width 11 height 11
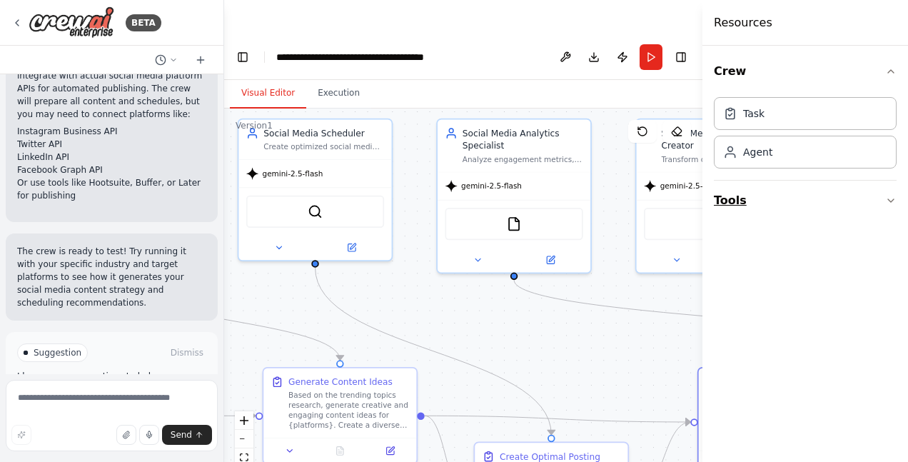
click at [890, 201] on icon "button" at bounding box center [890, 200] width 11 height 11
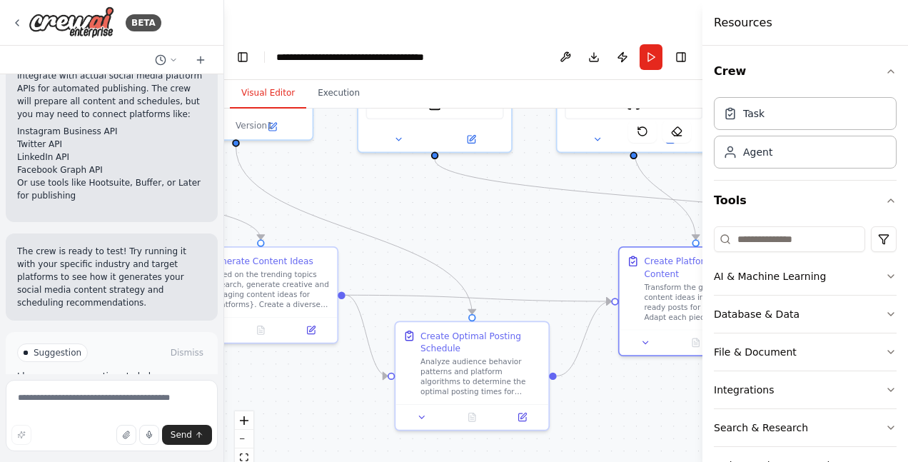
drag, startPoint x: 473, startPoint y: 303, endPoint x: 393, endPoint y: 182, distance: 144.7
click at [393, 182] on div ".deletable-edge-delete-btn { width: 20px; height: 20px; border: 0px solid #ffff…" at bounding box center [463, 303] width 478 height 388
click at [143, 356] on div "Suggestion Dismiss I have some suggestions to help you move forward with your a…" at bounding box center [112, 384] width 212 height 104
click at [126, 408] on span "Run Automation" at bounding box center [118, 413] width 69 height 11
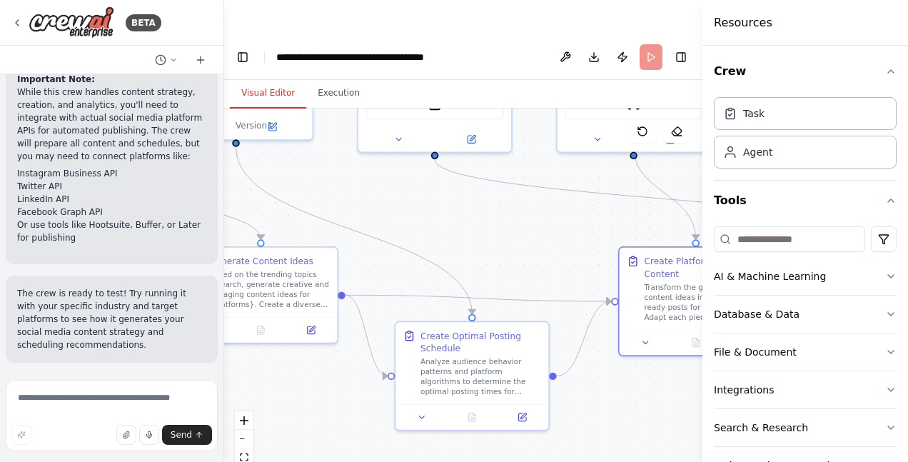
scroll to position [1837, 0]
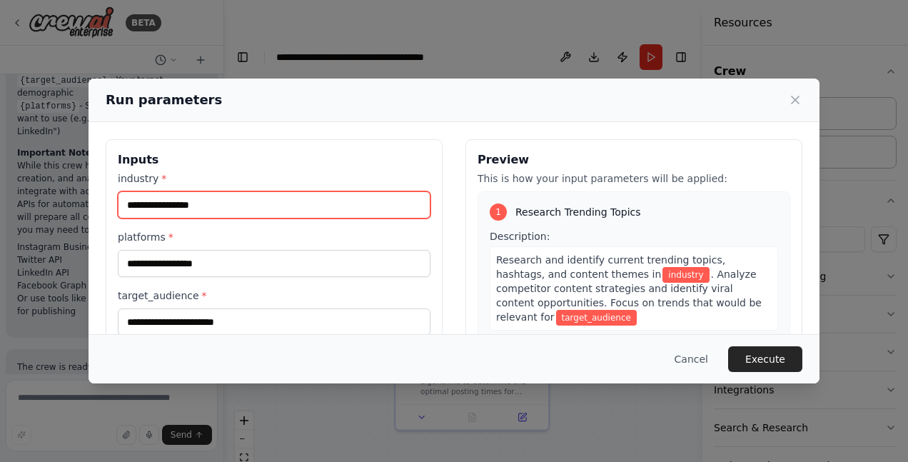
click at [230, 202] on input "industry *" at bounding box center [274, 204] width 313 height 27
type input "*"
drag, startPoint x: 191, startPoint y: 209, endPoint x: 104, endPoint y: 221, distance: 87.2
click at [100, 222] on div "Inputs industry * ******* platforms * target_audience * Preview This is how you…" at bounding box center [454, 308] width 731 height 373
type input "****"
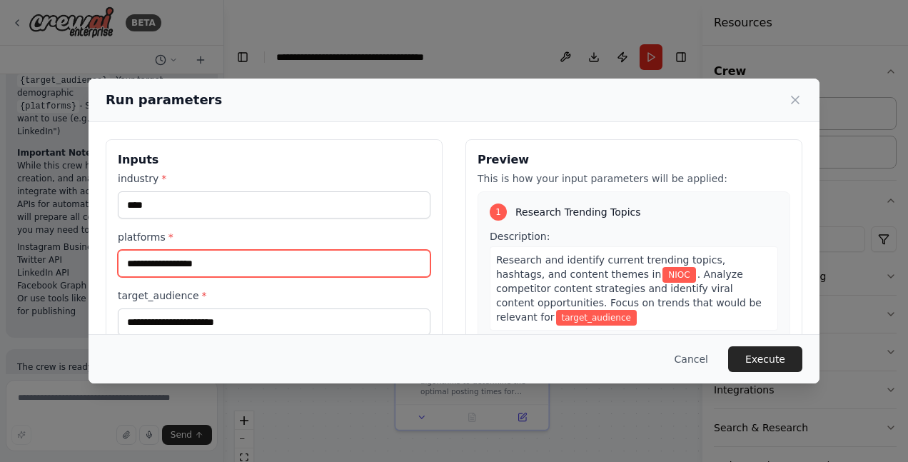
click at [234, 258] on input "platforms *" at bounding box center [274, 263] width 313 height 27
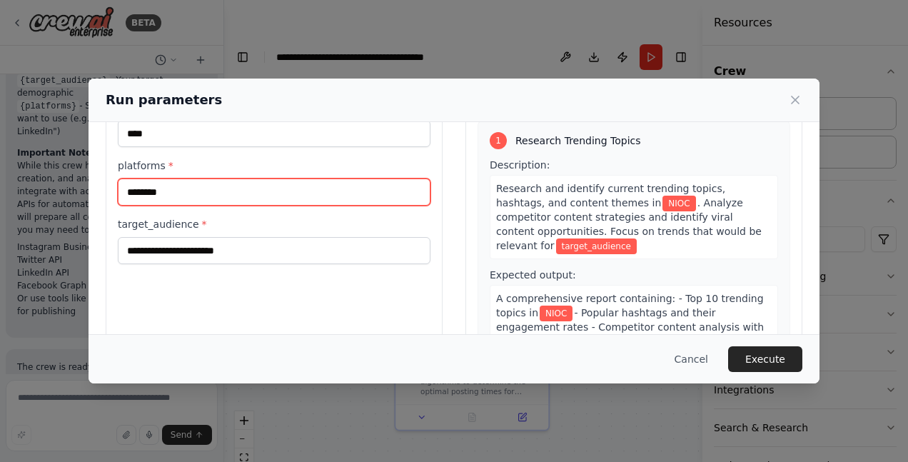
type input "********"
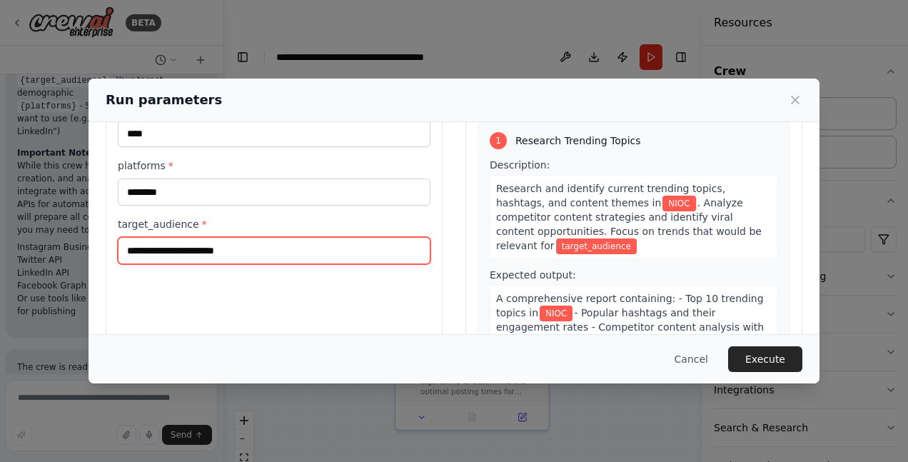
click at [234, 256] on input "target_audience *" at bounding box center [274, 250] width 313 height 27
type input "**********"
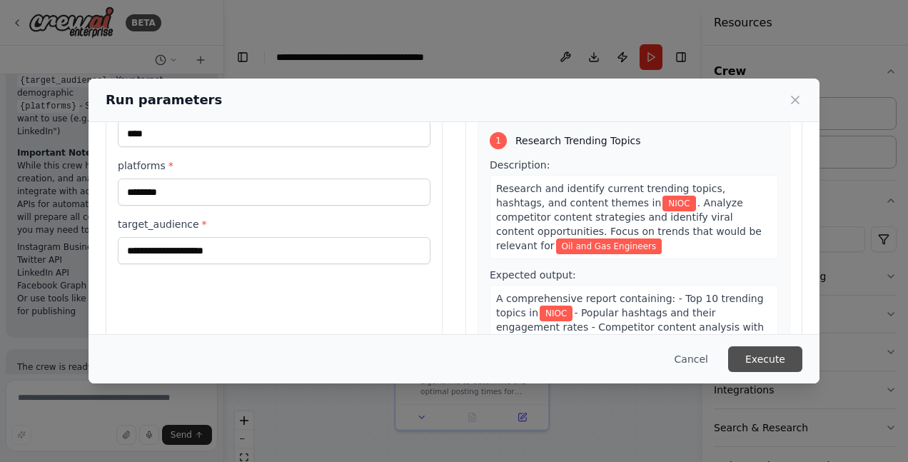
click at [785, 358] on button "Execute" at bounding box center [765, 359] width 74 height 26
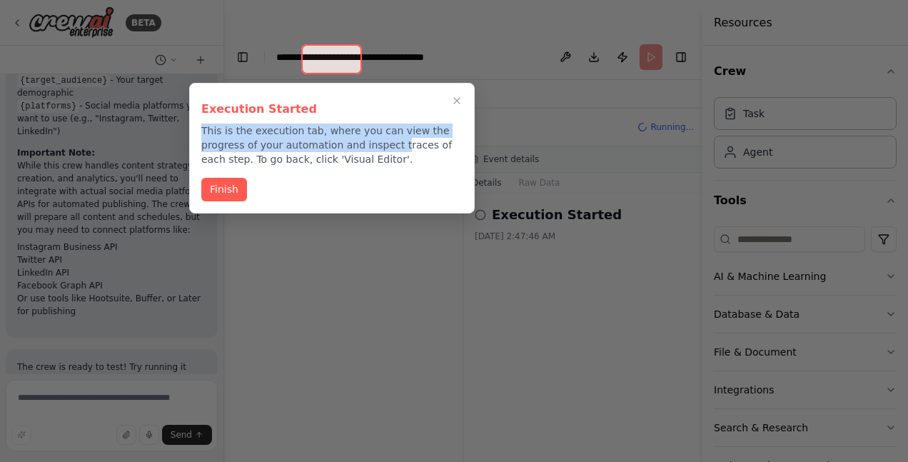
drag, startPoint x: 332, startPoint y: 96, endPoint x: 346, endPoint y: 147, distance: 53.3
click at [346, 147] on div "Execution Started This is the execution tab, where you can view the progress of…" at bounding box center [331, 130] width 261 height 71
click at [291, 132] on p "This is the execution tab, where you can view the progress of your automation a…" at bounding box center [331, 145] width 261 height 43
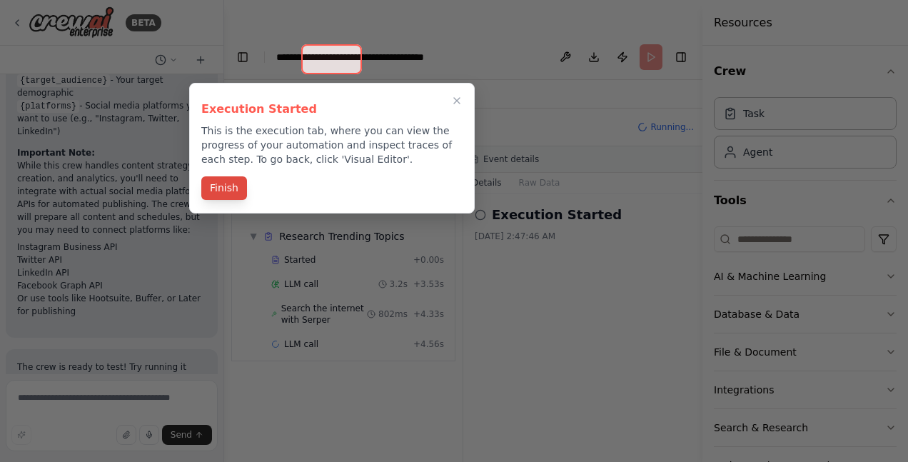
click at [216, 194] on button "Finish" at bounding box center [224, 188] width 46 height 24
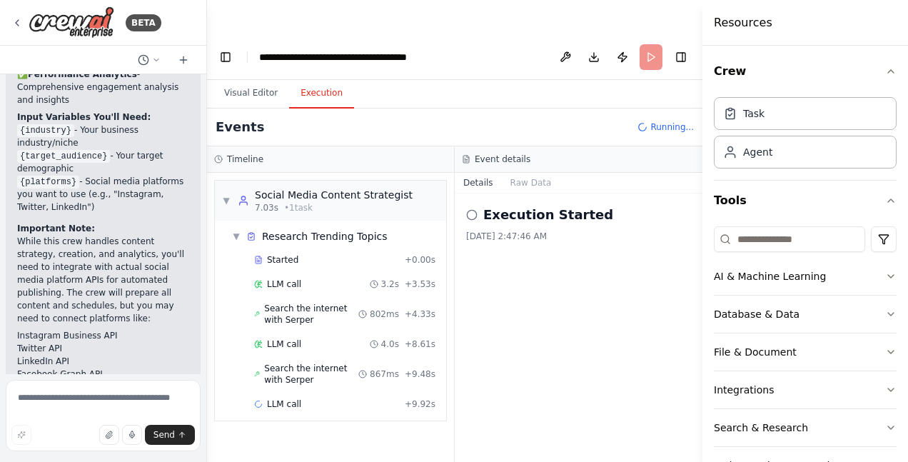
scroll to position [1984, 0]
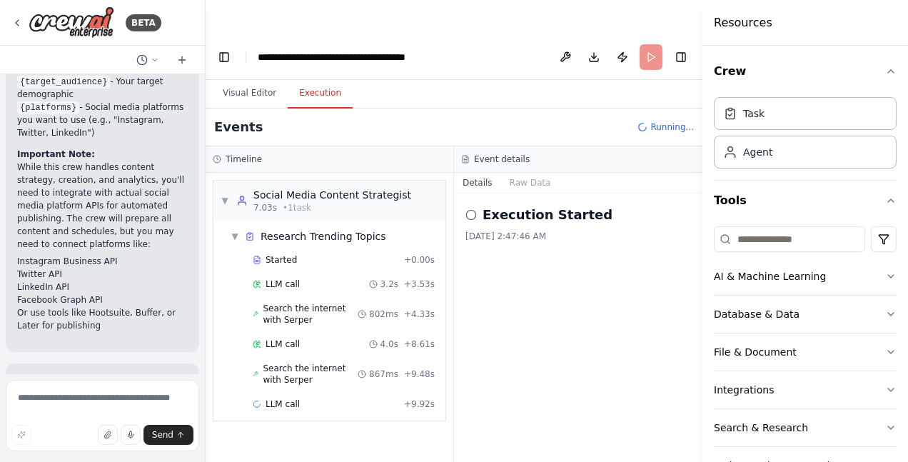
drag, startPoint x: 222, startPoint y: 301, endPoint x: 206, endPoint y: 301, distance: 16.4
click at [206, 301] on div "BETA Create a crew that schedules and publishes social media content across mul…" at bounding box center [454, 265] width 908 height 462
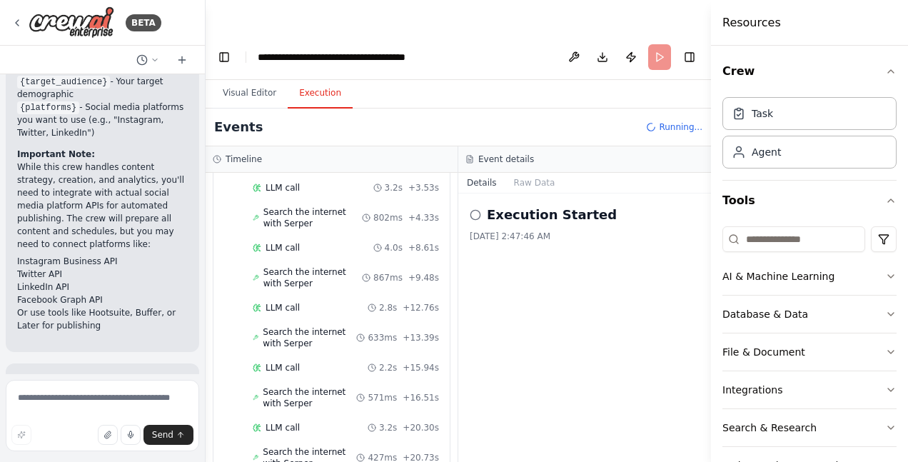
scroll to position [121, 0]
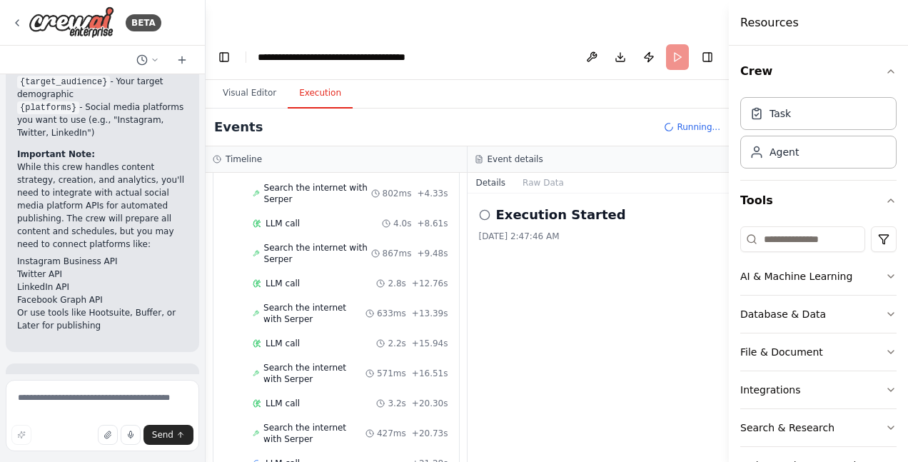
drag, startPoint x: 704, startPoint y: 278, endPoint x: 729, endPoint y: 279, distance: 25.0
click at [729, 279] on div at bounding box center [732, 231] width 6 height 462
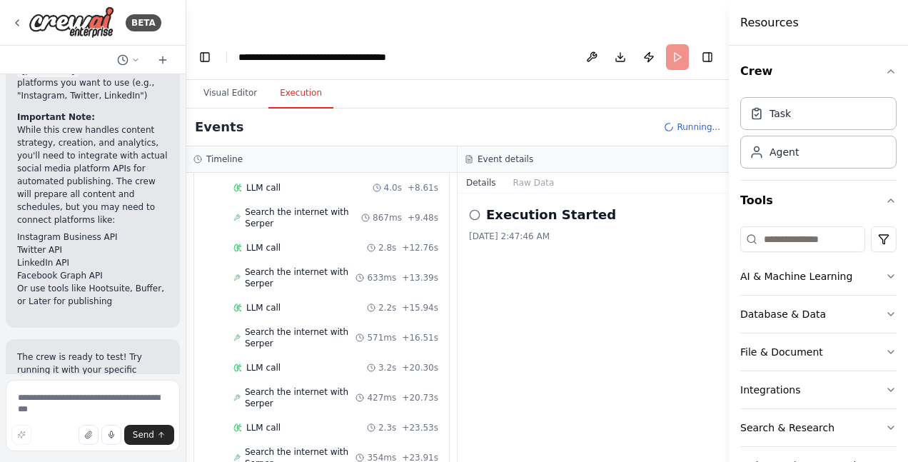
scroll to position [181, 0]
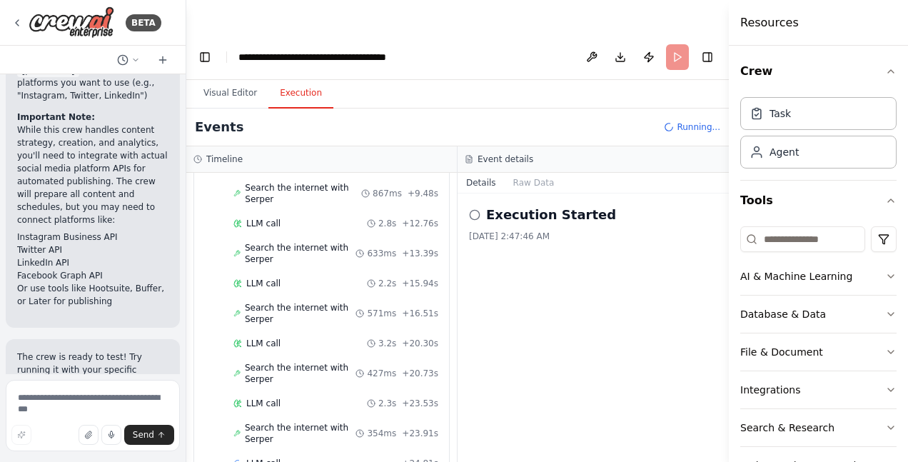
drag, startPoint x: 203, startPoint y: 237, endPoint x: 186, endPoint y: 240, distance: 16.7
click at [186, 240] on div "BETA Create a crew that schedules and publishes social media content across mul…" at bounding box center [454, 265] width 908 height 462
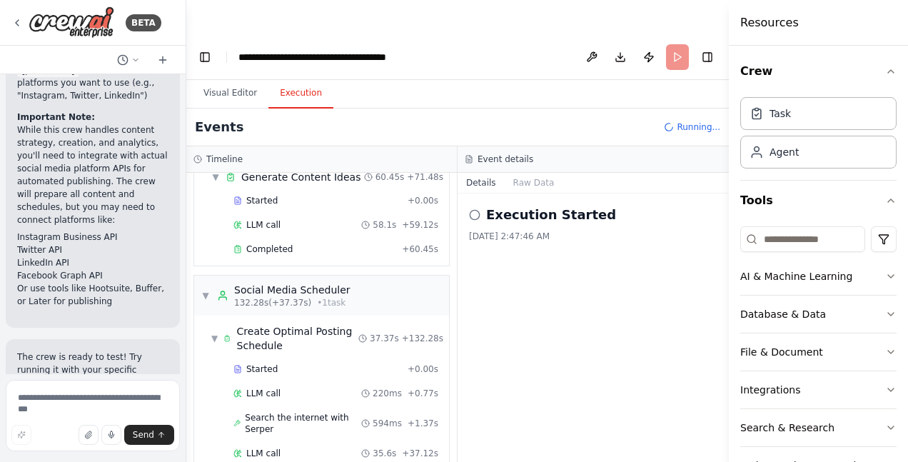
scroll to position [842, 0]
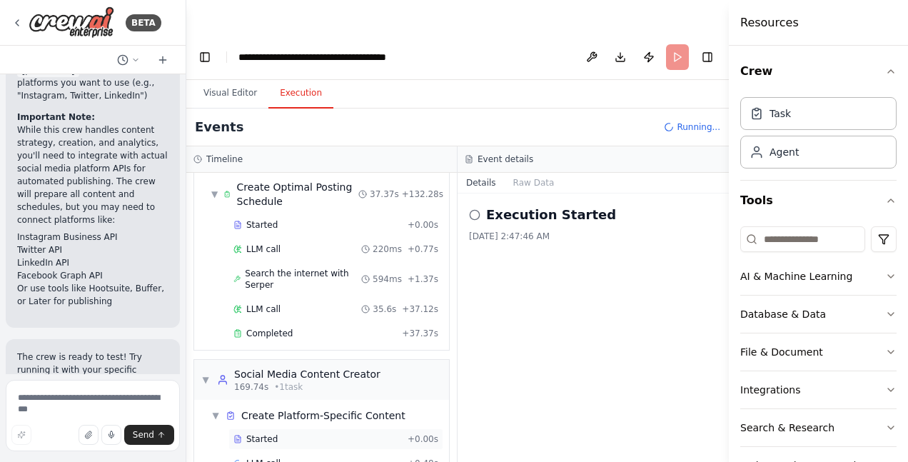
click at [263, 433] on span "Started" at bounding box center [261, 438] width 31 height 11
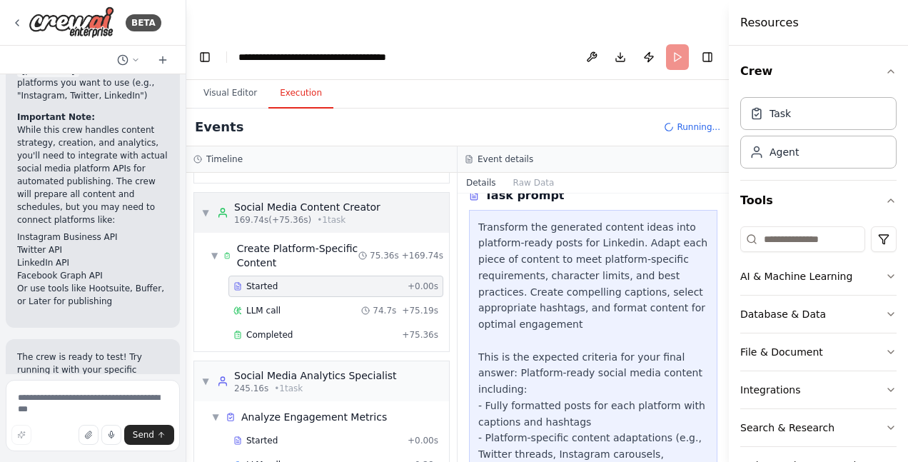
scroll to position [1010, 0]
click at [266, 433] on span "Started" at bounding box center [261, 438] width 31 height 11
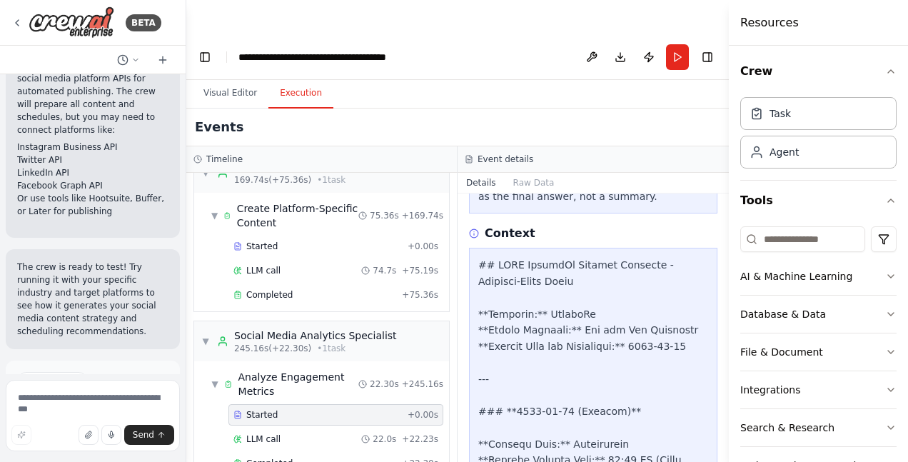
scroll to position [799, 0]
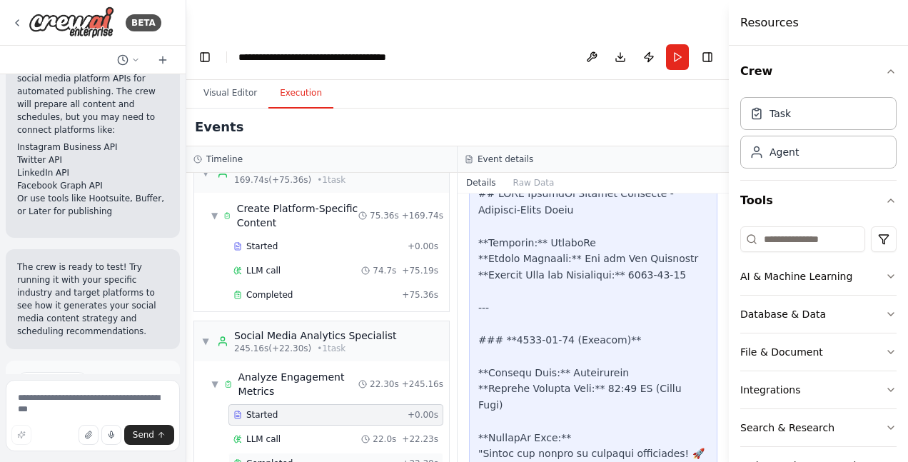
click at [273, 453] on div "Completed + 22.30s" at bounding box center [335, 463] width 215 height 21
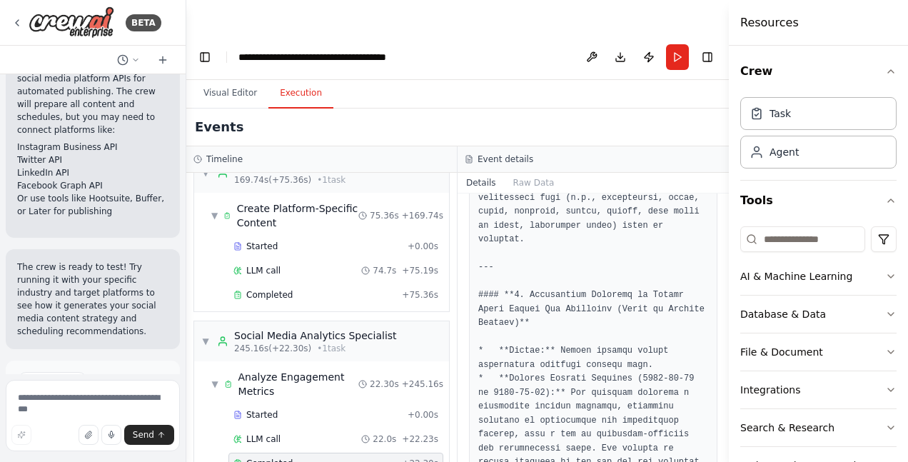
click at [301, 458] on div "Completed" at bounding box center [314, 463] width 163 height 11
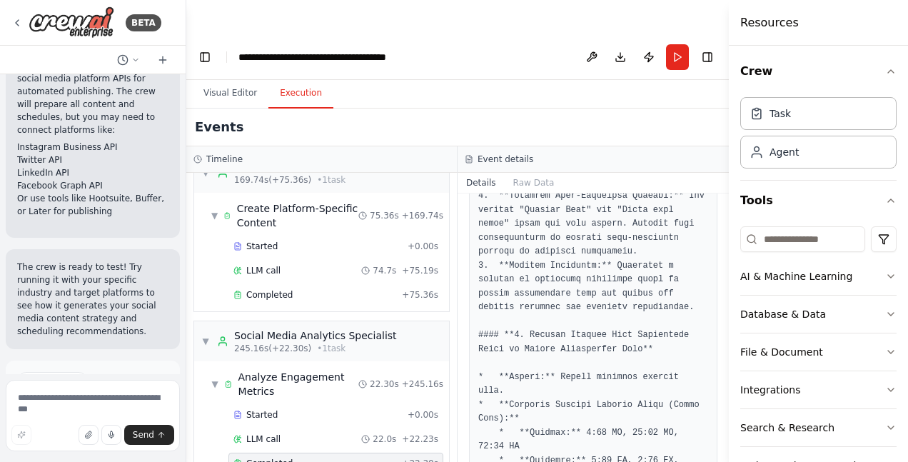
scroll to position [2539, 0]
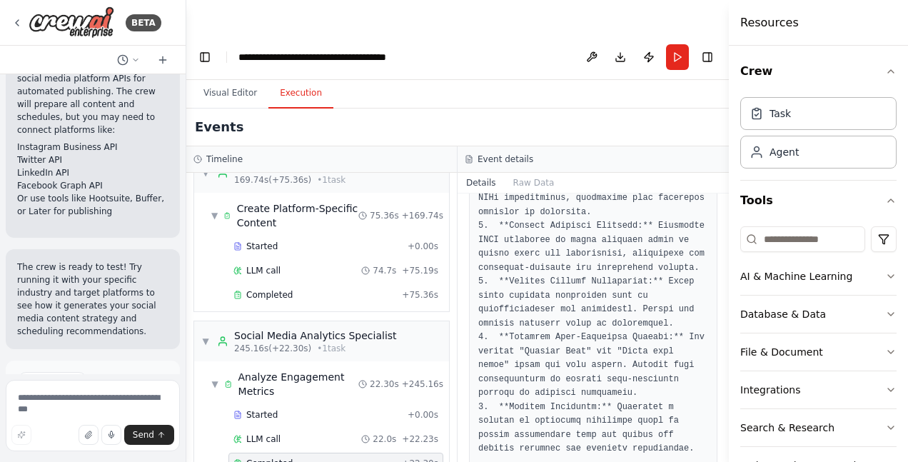
drag, startPoint x: 723, startPoint y: 378, endPoint x: 720, endPoint y: 288, distance: 90.0
click at [720, 288] on div "BETA Create a crew that schedules and publishes social media content across mul…" at bounding box center [454, 265] width 908 height 462
drag, startPoint x: 723, startPoint y: 386, endPoint x: 721, endPoint y: 343, distance: 43.6
click at [721, 343] on div "BETA Create a crew that schedules and publishes social media content across mul…" at bounding box center [454, 265] width 908 height 462
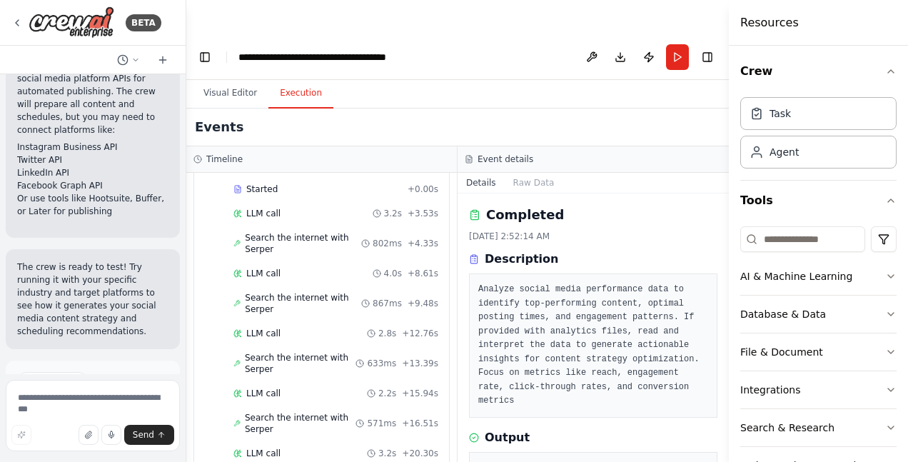
scroll to position [0, 0]
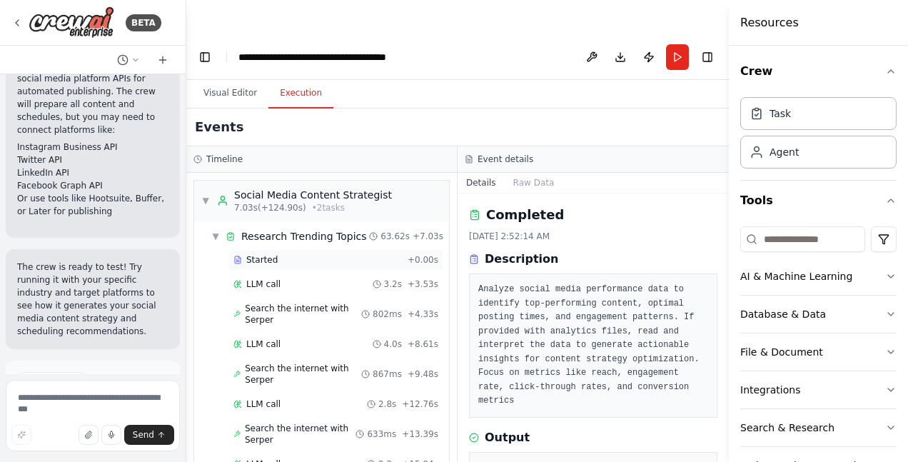
click at [268, 254] on span "Started" at bounding box center [261, 259] width 31 height 11
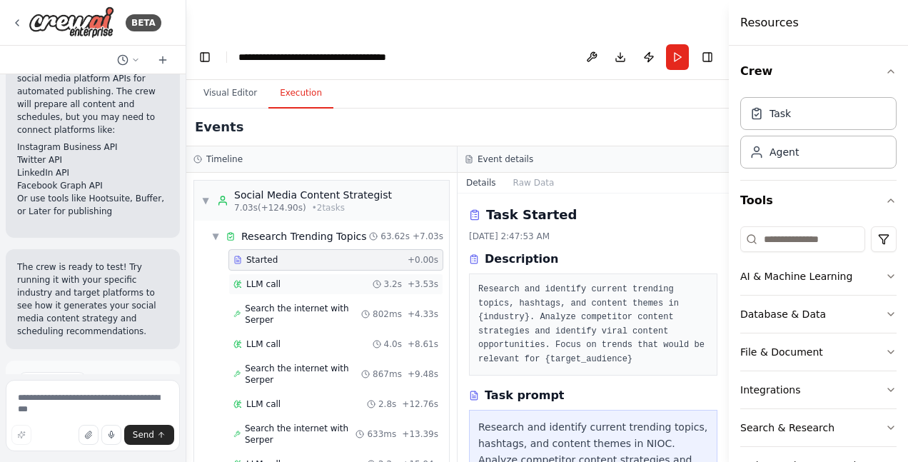
click at [266, 278] on span "LLM call" at bounding box center [263, 283] width 34 height 11
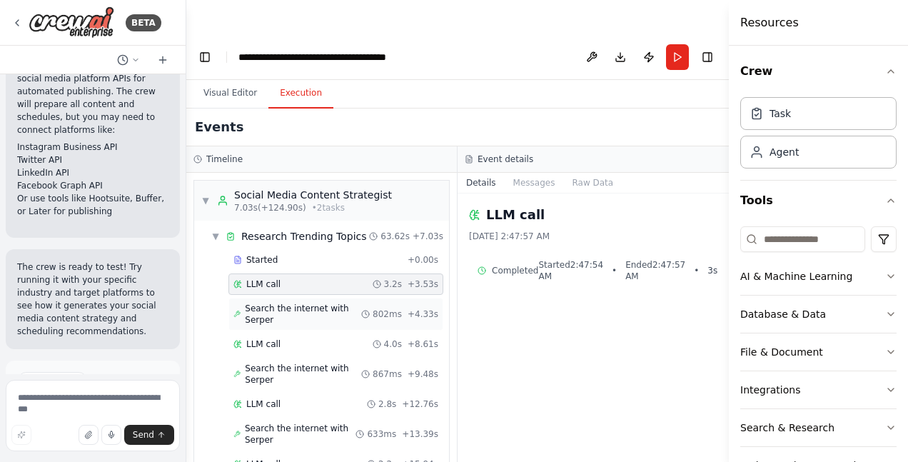
click at [268, 303] on span "Search the internet with Serper" at bounding box center [303, 314] width 116 height 23
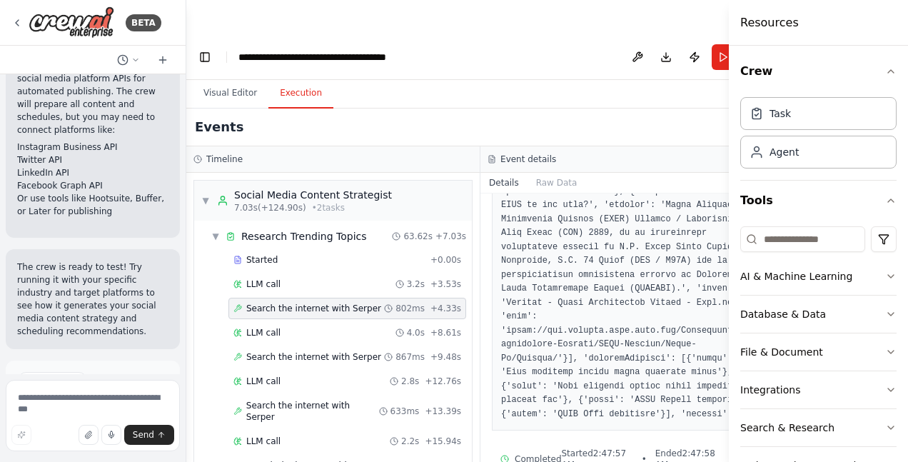
scroll to position [1588, 0]
click at [265, 327] on span "LLM call" at bounding box center [263, 332] width 34 height 11
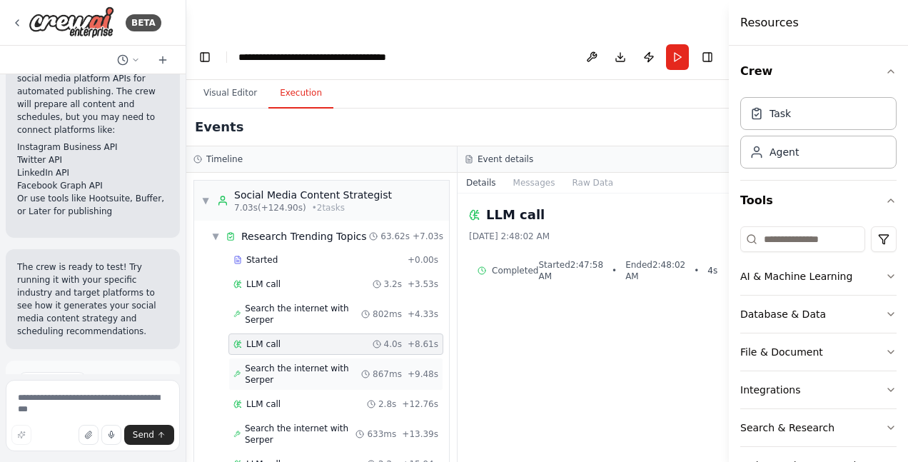
click at [269, 363] on span "Search the internet with Serper" at bounding box center [303, 374] width 116 height 23
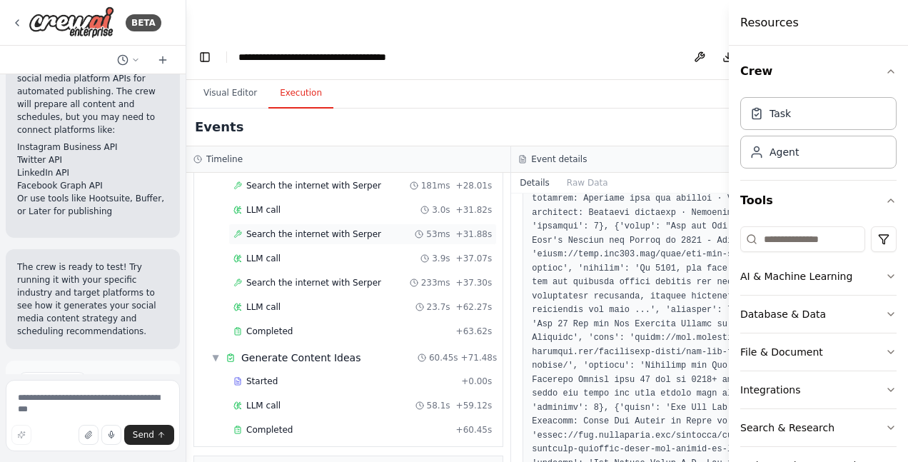
scroll to position [428, 0]
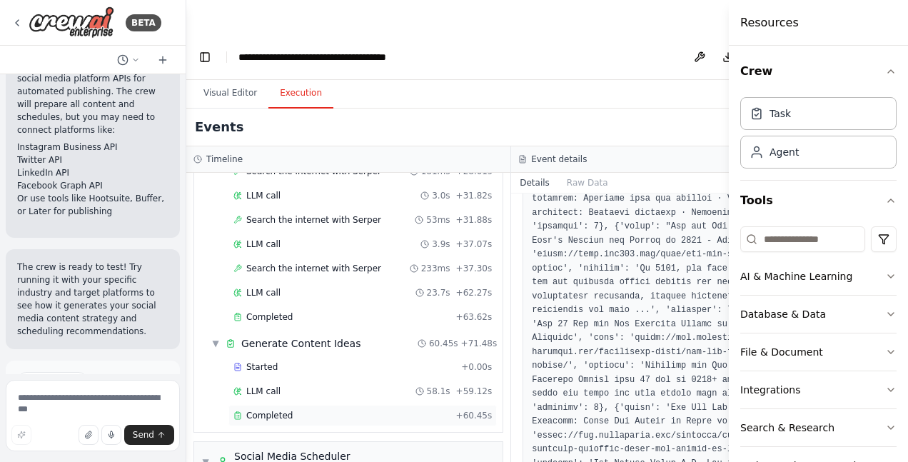
click at [280, 410] on span "Completed" at bounding box center [269, 415] width 46 height 11
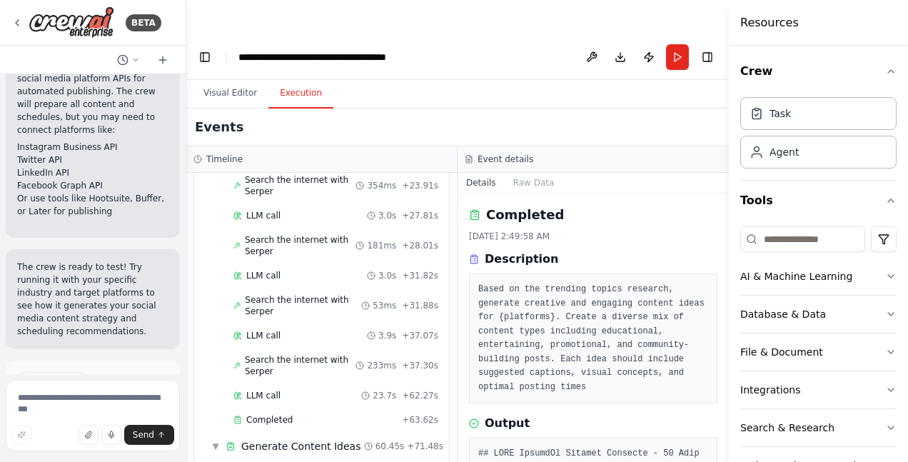
scroll to position [503, 0]
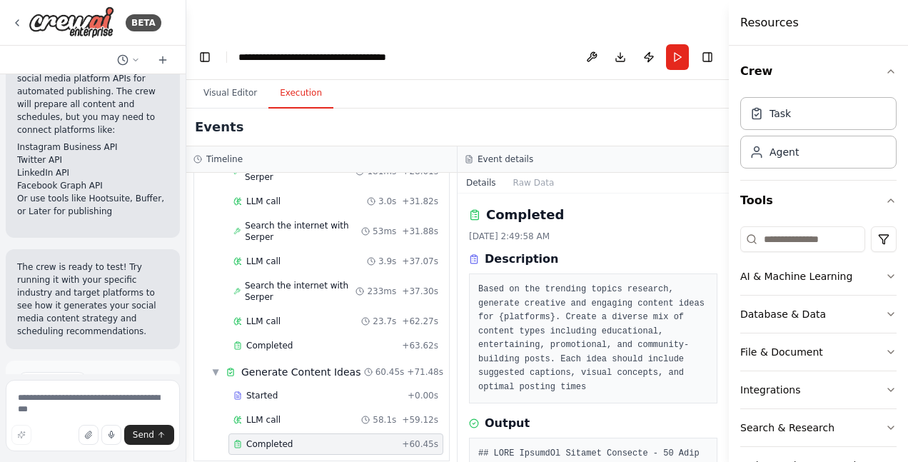
click at [600, 283] on pre "Based on the trending topics research, generate creative and engaging content i…" at bounding box center [593, 338] width 230 height 111
drag, startPoint x: 678, startPoint y: 263, endPoint x: 666, endPoint y: 276, distance: 17.2
click at [678, 283] on pre "Based on the trending topics research, generate creative and engaging content i…" at bounding box center [593, 338] width 230 height 111
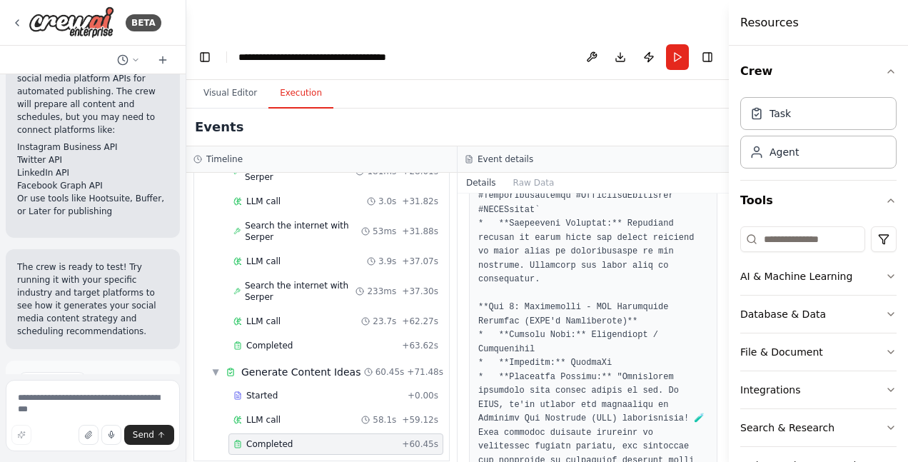
scroll to position [1499, 0]
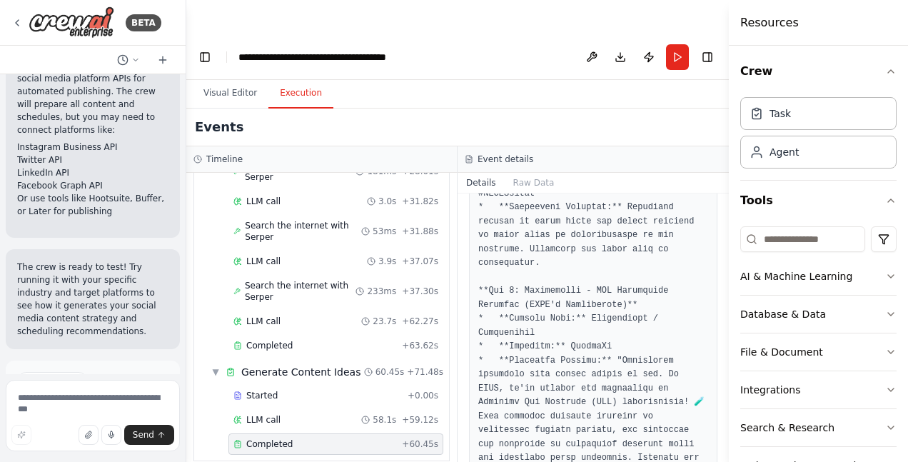
drag, startPoint x: 724, startPoint y: 208, endPoint x: 721, endPoint y: 216, distance: 9.0
click at [724, 224] on button "Toggle Sidebar" at bounding box center [728, 231] width 11 height 462
drag, startPoint x: 723, startPoint y: 208, endPoint x: 722, endPoint y: 223, distance: 15.1
click at [722, 223] on div "BETA Create a crew that schedules and publishes social media content across mul…" at bounding box center [454, 265] width 908 height 462
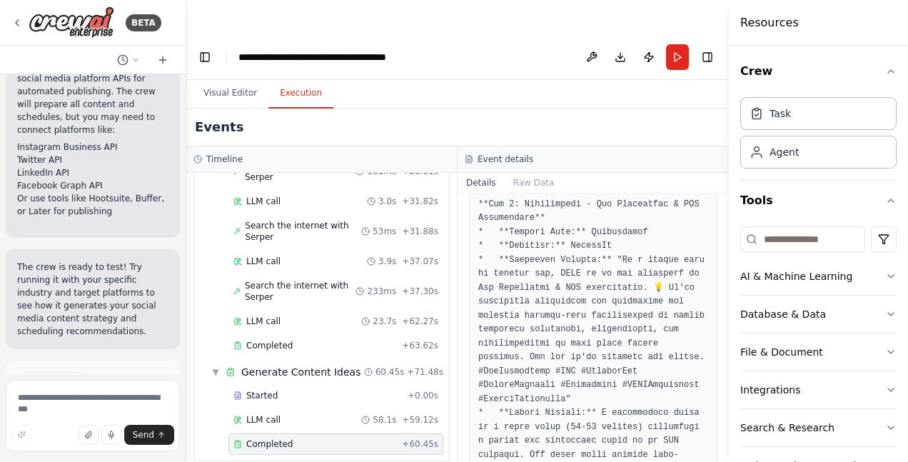
scroll to position [3620, 0]
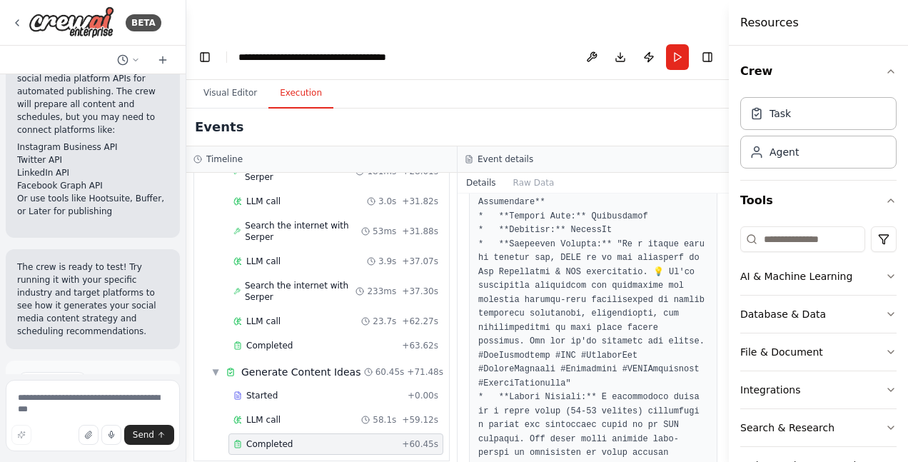
drag, startPoint x: 723, startPoint y: 251, endPoint x: 723, endPoint y: 265, distance: 13.6
click at [723, 265] on button "Toggle Sidebar" at bounding box center [728, 231] width 11 height 462
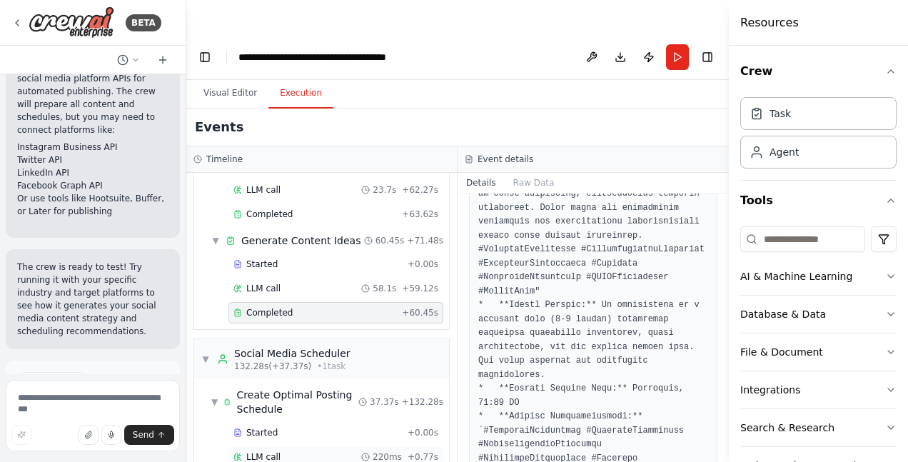
scroll to position [717, 0]
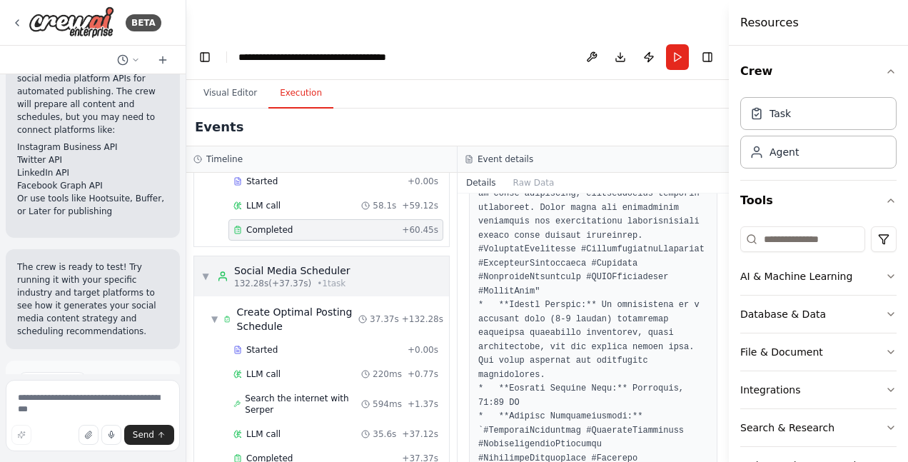
click at [317, 263] on div "Social Media Scheduler" at bounding box center [292, 270] width 116 height 14
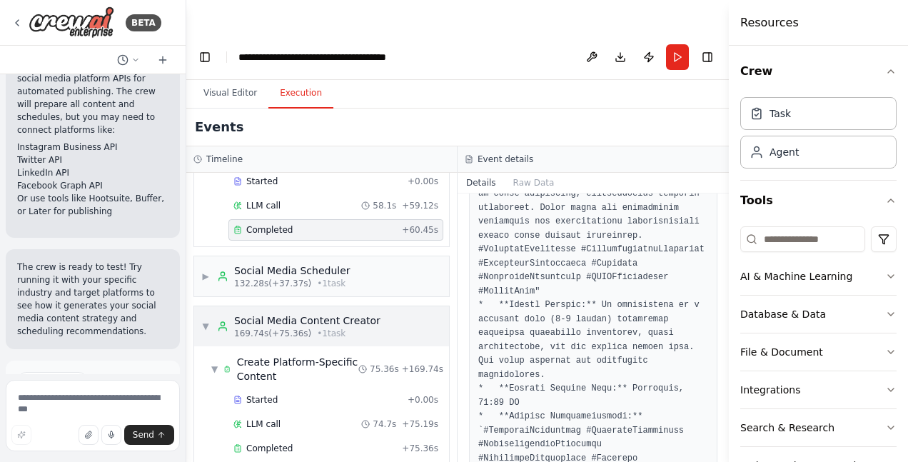
click at [286, 328] on span "169.74s (+75.36s)" at bounding box center [272, 333] width 77 height 11
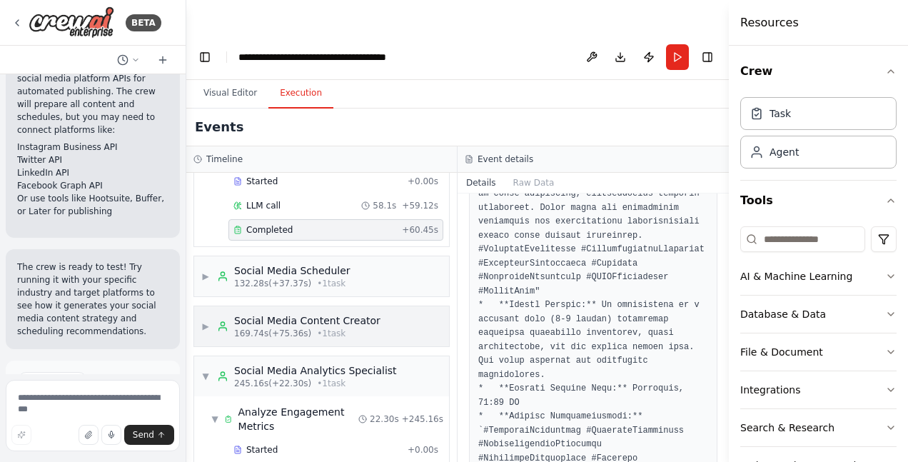
click at [302, 313] on div "Social Media Content Creator" at bounding box center [307, 320] width 146 height 14
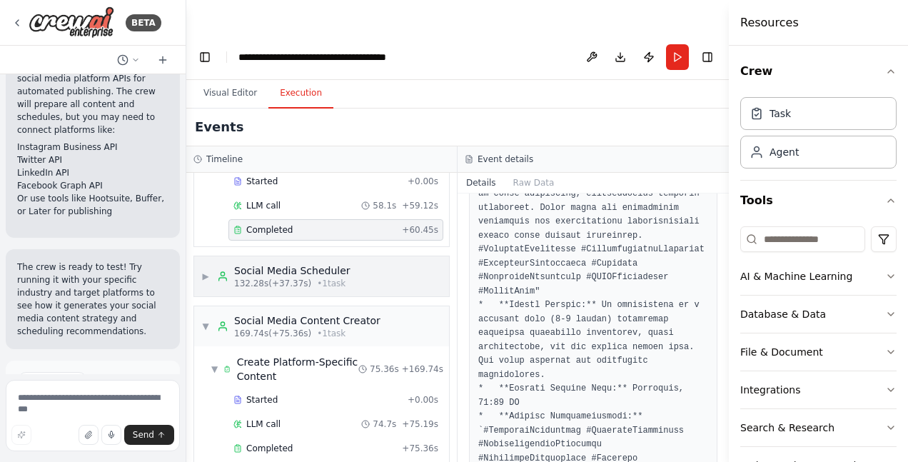
click at [317, 278] on span "• 1 task" at bounding box center [331, 283] width 29 height 11
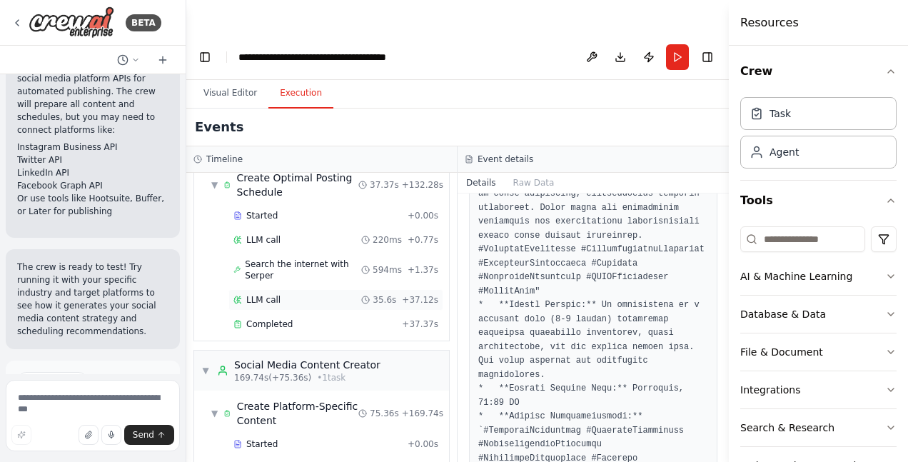
scroll to position [860, 0]
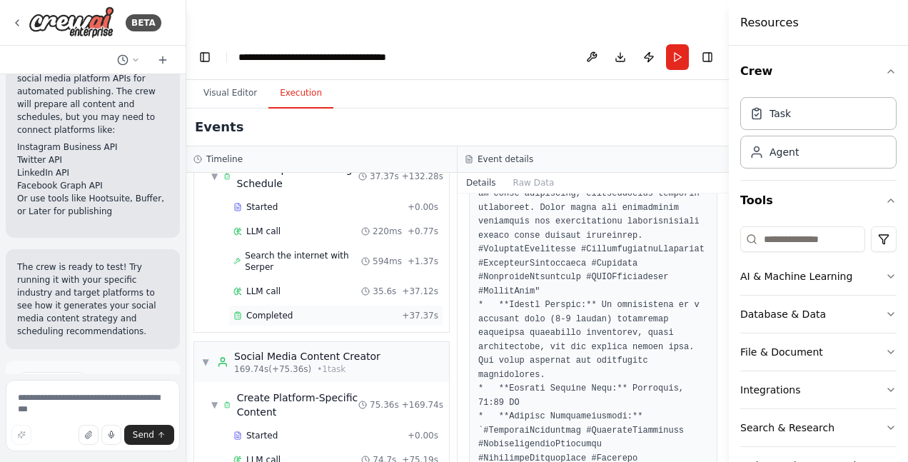
click at [273, 310] on span "Completed" at bounding box center [269, 315] width 46 height 11
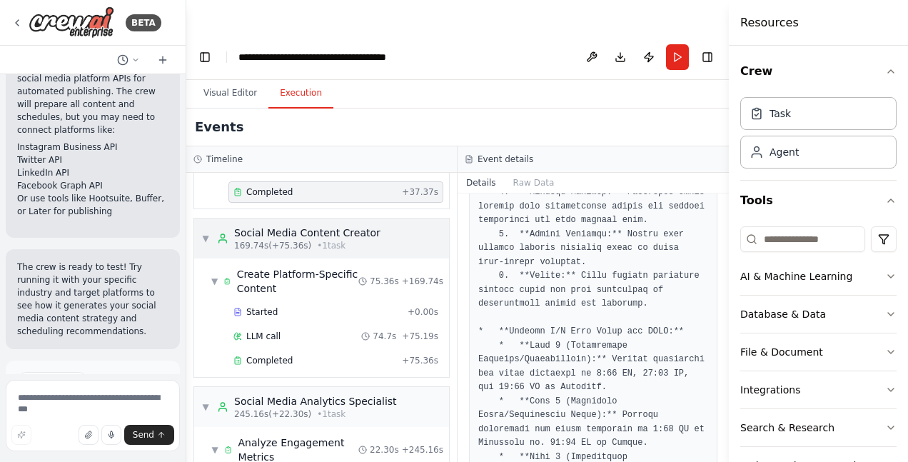
scroll to position [1002, 0]
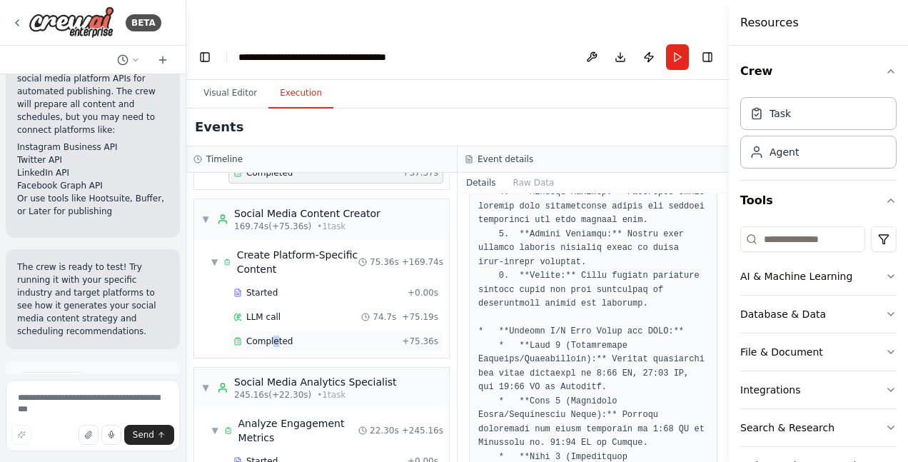
click at [274, 336] on span "Completed" at bounding box center [269, 341] width 46 height 11
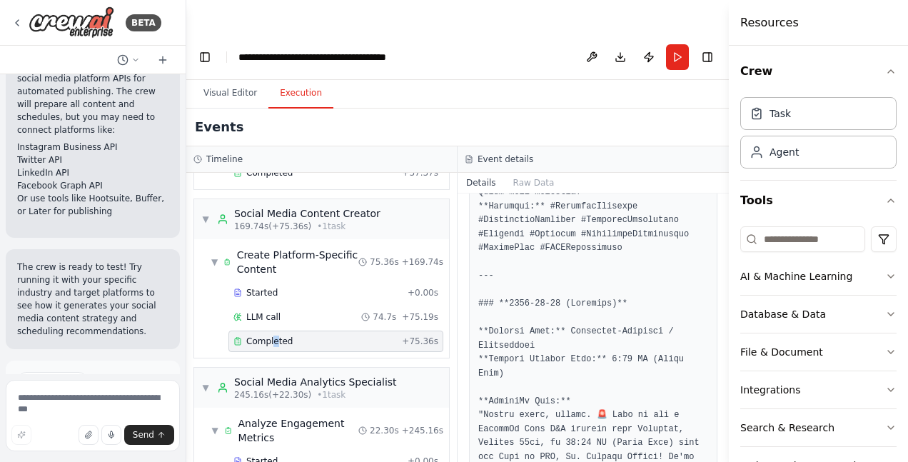
scroll to position [12748, 0]
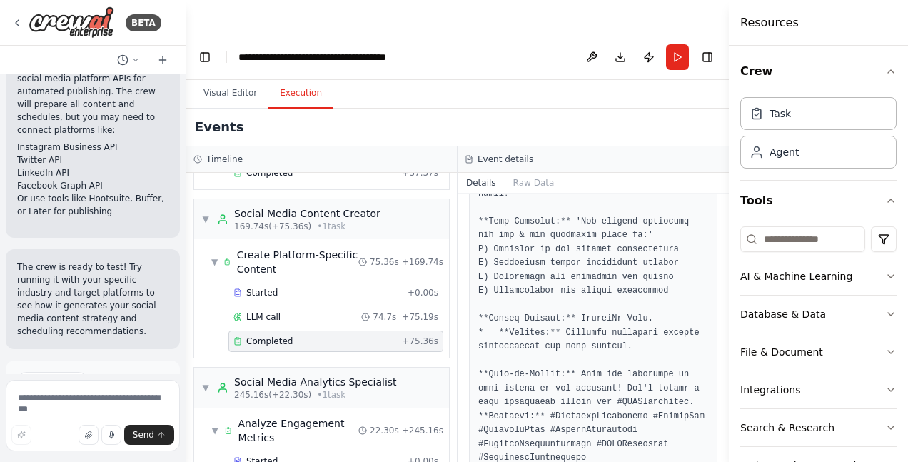
click at [303, 336] on div "Completed" at bounding box center [314, 341] width 163 height 11
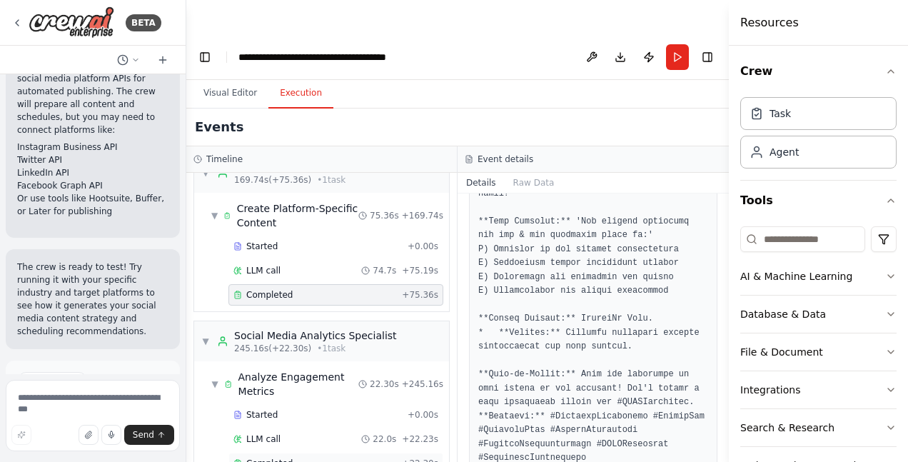
click at [273, 458] on span "Completed" at bounding box center [269, 463] width 46 height 11
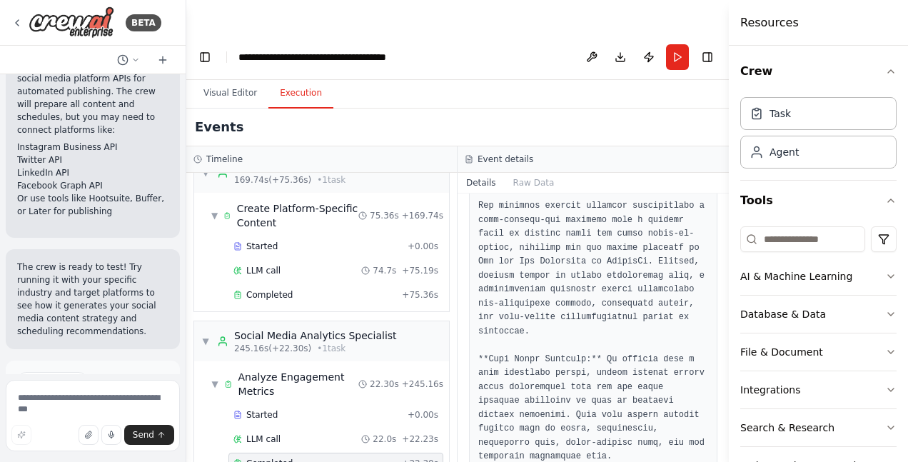
scroll to position [3324, 0]
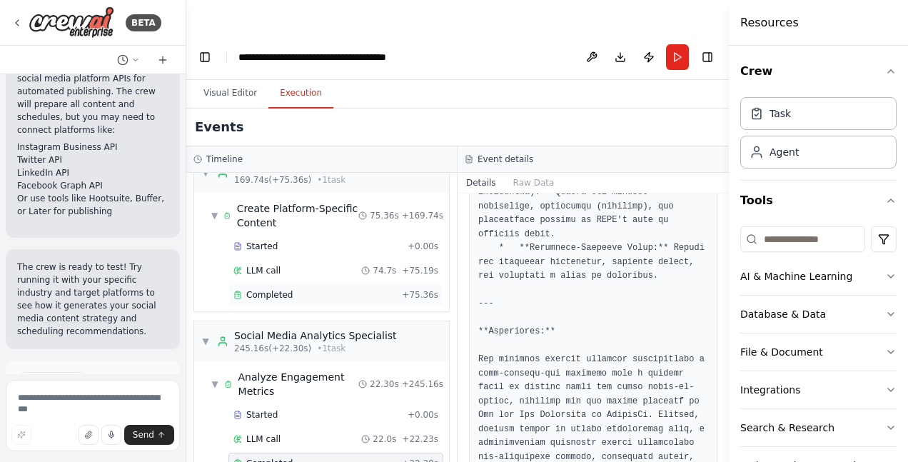
click at [274, 289] on span "Completed" at bounding box center [269, 294] width 46 height 11
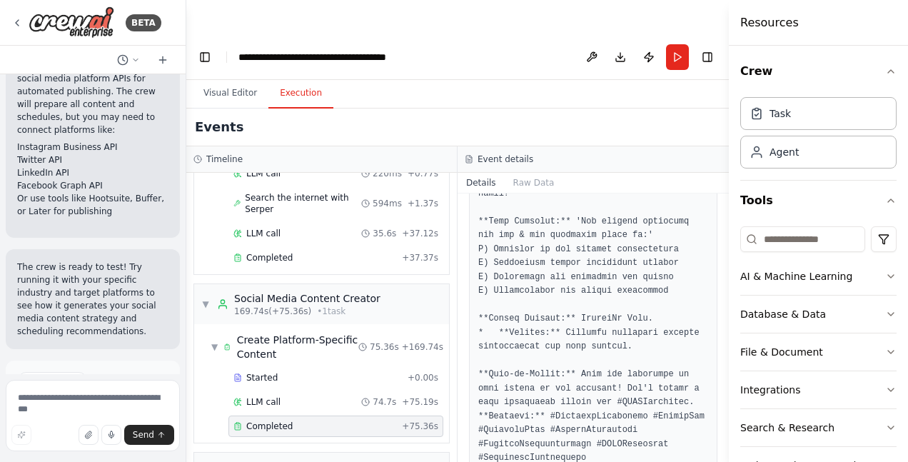
scroll to position [906, 0]
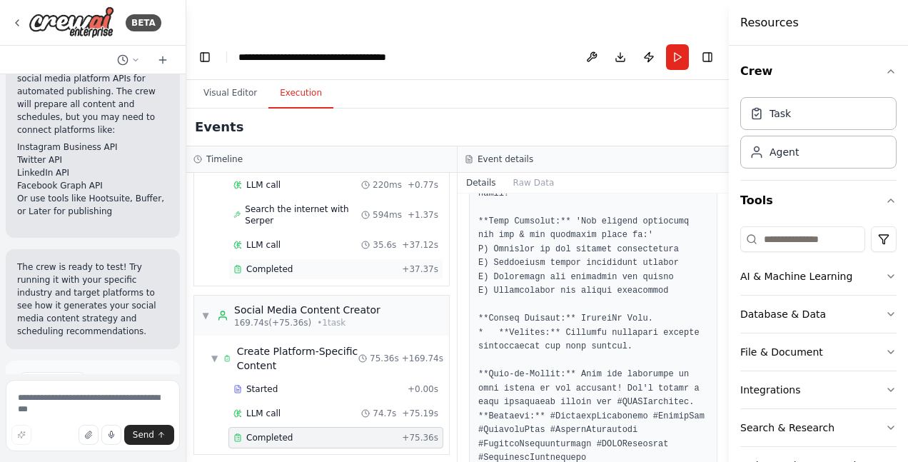
click at [281, 263] on span "Completed" at bounding box center [269, 268] width 46 height 11
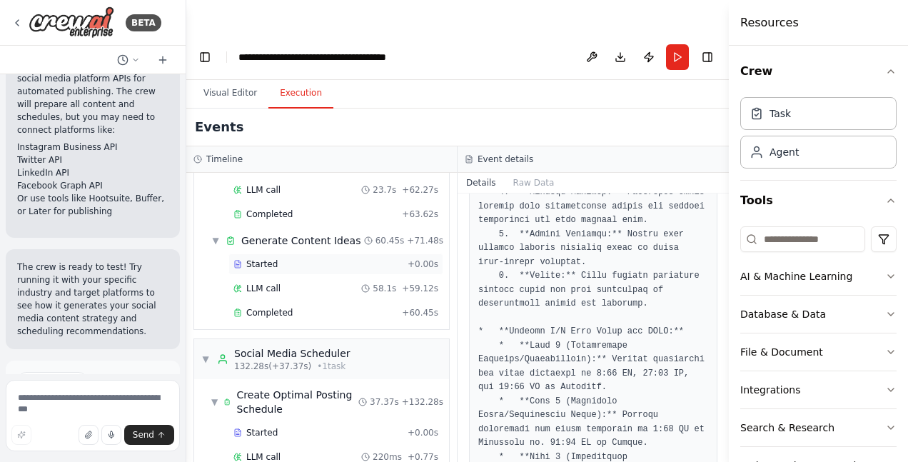
scroll to position [620, 0]
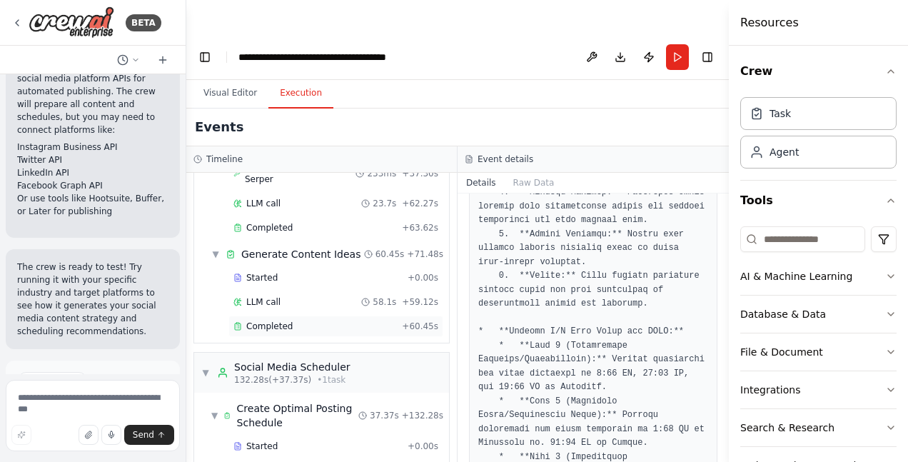
click at [277, 321] on span "Completed" at bounding box center [269, 326] width 46 height 11
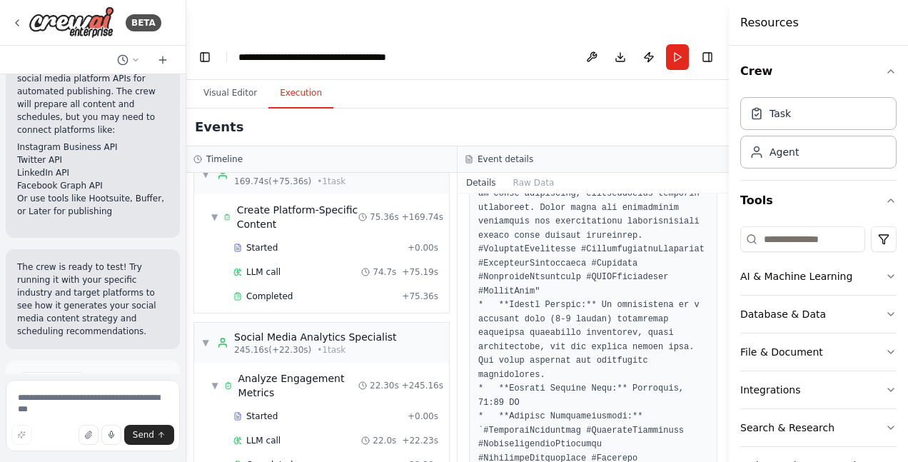
scroll to position [1049, 0]
click at [273, 458] on span "Completed" at bounding box center [269, 463] width 46 height 11
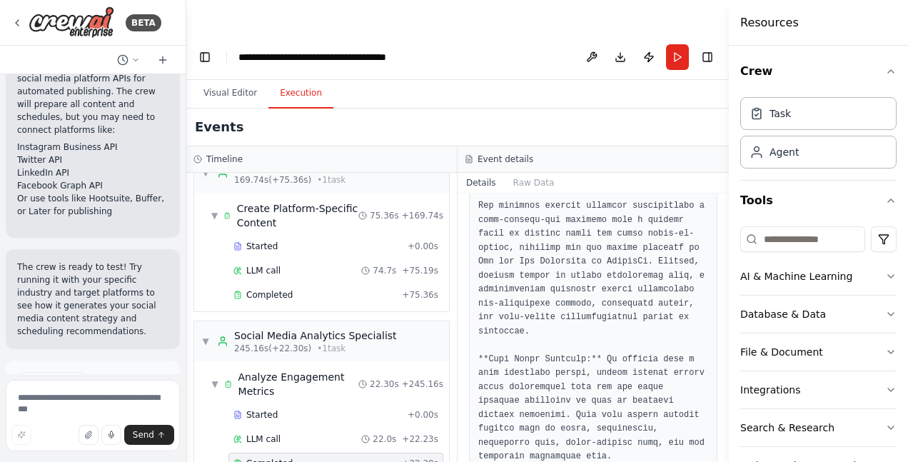
scroll to position [3324, 0]
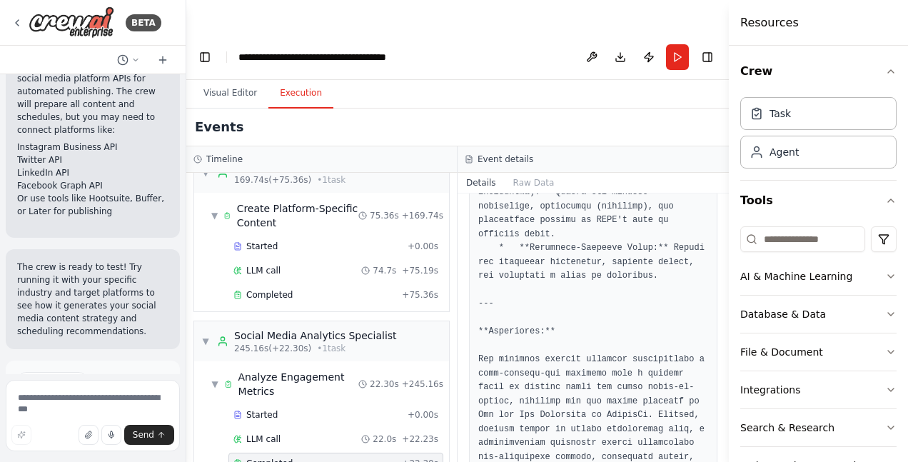
drag, startPoint x: 724, startPoint y: 443, endPoint x: 720, endPoint y: 413, distance: 30.2
click at [720, 413] on div "BETA Create a crew that schedules and publishes social media content across mul…" at bounding box center [454, 265] width 908 height 462
drag, startPoint x: 724, startPoint y: 436, endPoint x: 722, endPoint y: 411, distance: 25.8
click at [722, 411] on div "BETA Create a crew that schedules and publishes social media content across mul…" at bounding box center [454, 265] width 908 height 462
click at [231, 79] on button "Visual Editor" at bounding box center [230, 94] width 76 height 30
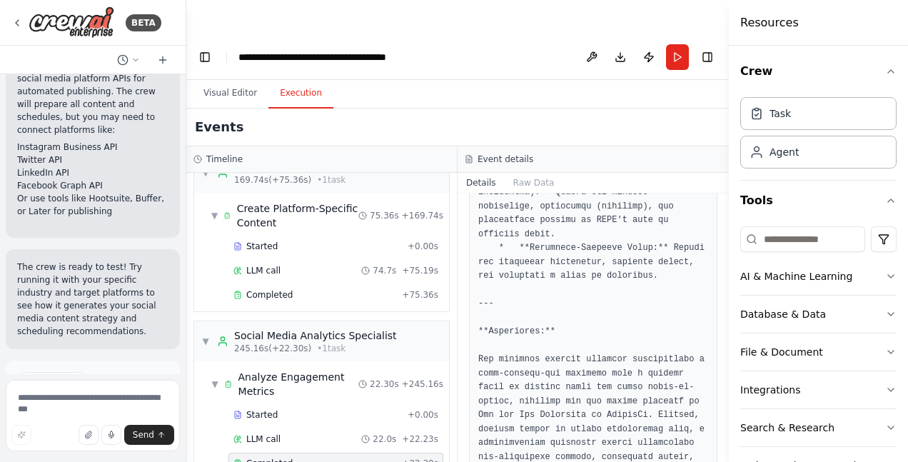
click at [301, 79] on button "Execution" at bounding box center [300, 94] width 65 height 30
click at [233, 79] on button "Visual Editor" at bounding box center [230, 94] width 76 height 30
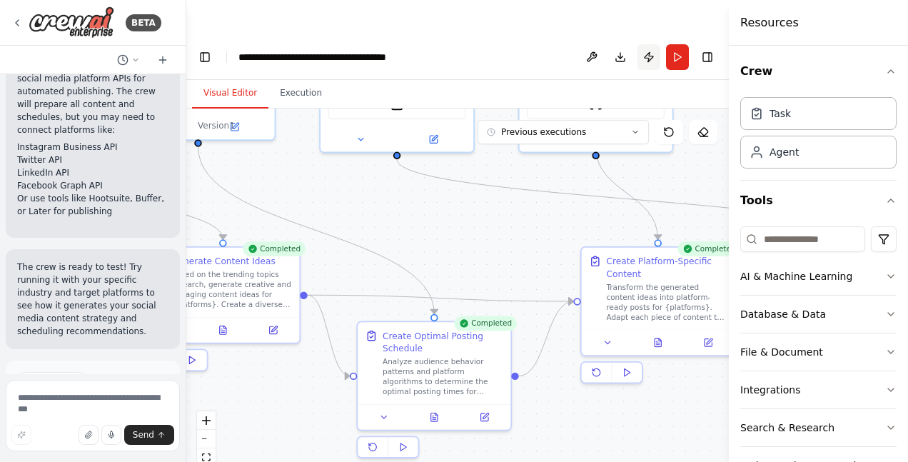
click at [649, 44] on button "Publish" at bounding box center [649, 57] width 23 height 26
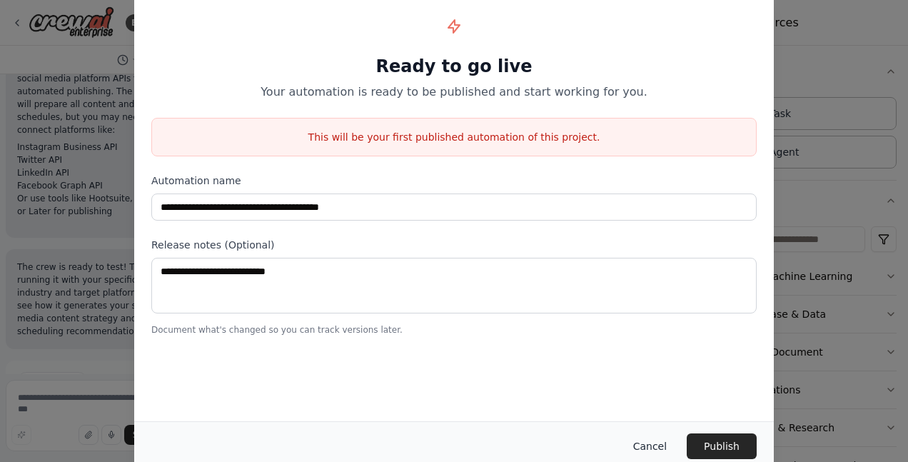
click at [646, 448] on button "Cancel" at bounding box center [650, 446] width 56 height 26
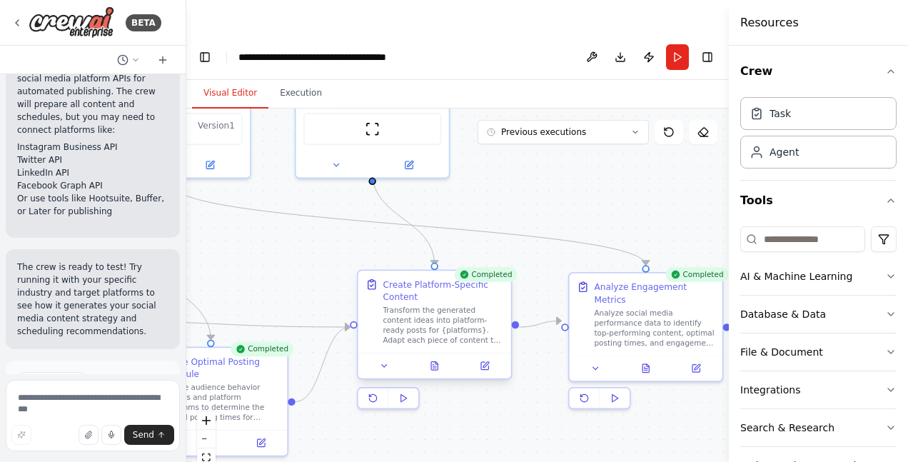
drag, startPoint x: 524, startPoint y: 188, endPoint x: 403, endPoint y: 271, distance: 146.3
click at [301, 213] on div ".deletable-edge-delete-btn { width: 20px; height: 20px; border: 0px solid #ffff…" at bounding box center [457, 303] width 543 height 388
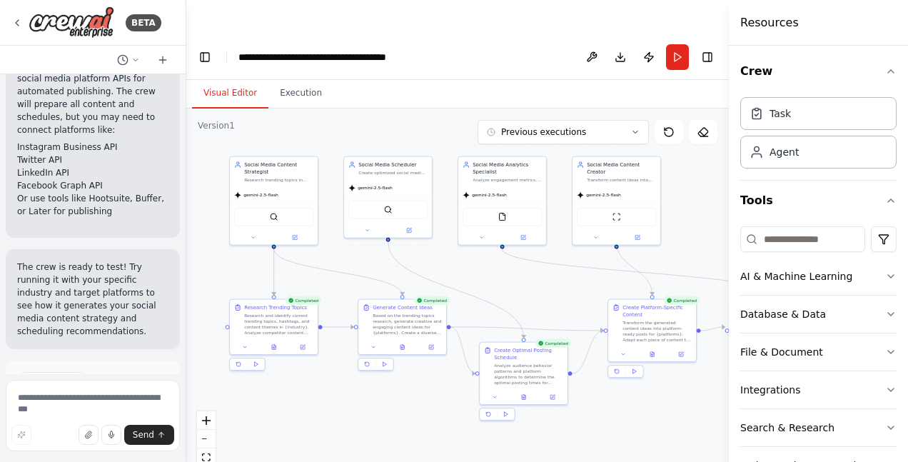
drag, startPoint x: 331, startPoint y: 236, endPoint x: 512, endPoint y: 261, distance: 182.3
click at [512, 261] on div ".deletable-edge-delete-btn { width: 20px; height: 20px; border: 0px solid #ffff…" at bounding box center [457, 303] width 543 height 388
click at [206, 47] on button "Toggle Left Sidebar" at bounding box center [205, 57] width 20 height 20
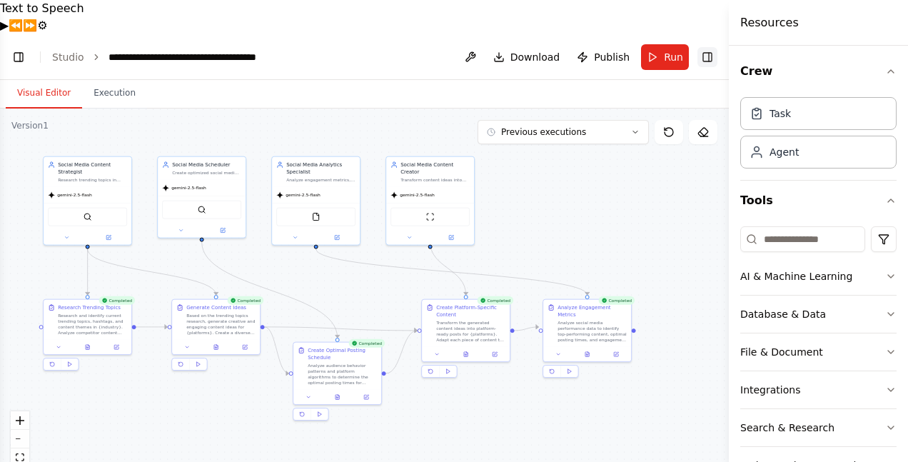
click at [713, 47] on button "Toggle Right Sidebar" at bounding box center [708, 57] width 20 height 20
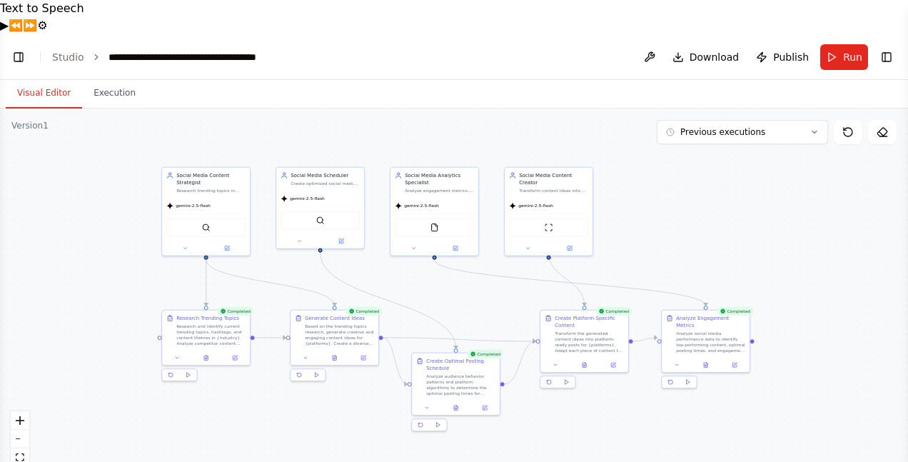
drag, startPoint x: 559, startPoint y: 173, endPoint x: 571, endPoint y: 254, distance: 81.6
click at [676, 184] on div ".deletable-edge-delete-btn { width: 20px; height: 20px; border: 0px solid #ffff…" at bounding box center [454, 303] width 908 height 388
click at [727, 126] on span "Previous executions" at bounding box center [722, 131] width 85 height 11
click at [714, 153] on div "14m ago" at bounding box center [751, 158] width 143 height 11
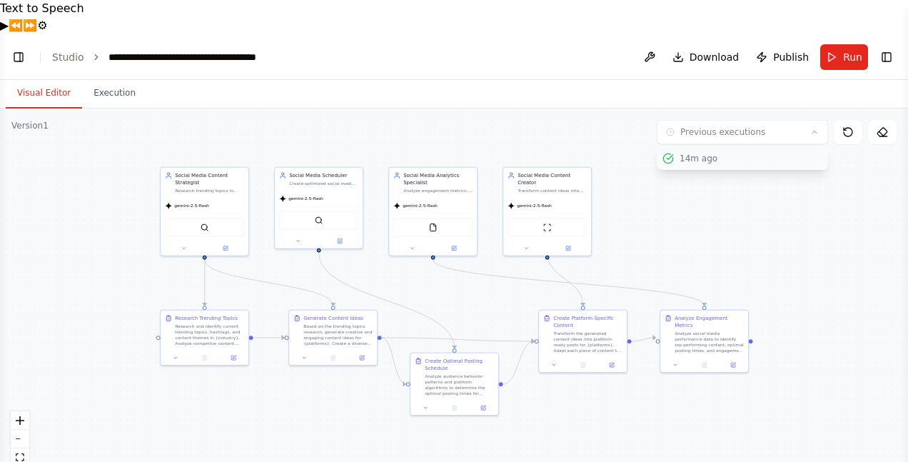
click at [697, 153] on div "14m ago" at bounding box center [751, 158] width 143 height 11
click at [682, 186] on div ".deletable-edge-delete-btn { width: 20px; height: 20px; border: 0px solid #ffff…" at bounding box center [454, 303] width 908 height 388
click at [696, 176] on div ".deletable-edge-delete-btn { width: 20px; height: 20px; border: 0px solid #ffff…" at bounding box center [454, 303] width 908 height 388
click at [704, 50] on span "Download" at bounding box center [715, 57] width 50 height 14
